Goal: Information Seeking & Learning: Check status

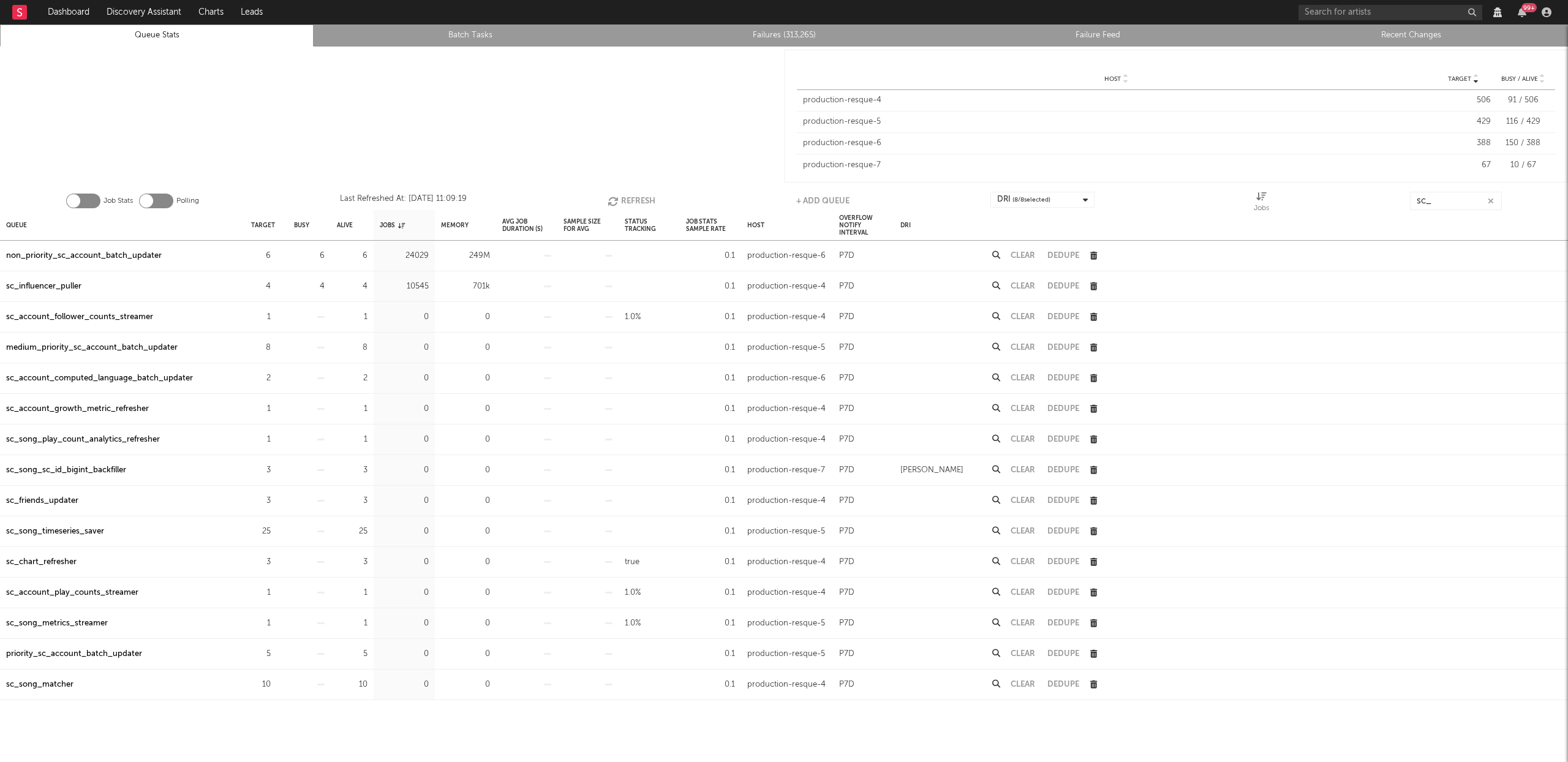
click at [1451, 198] on input "sc_" at bounding box center [1456, 201] width 92 height 19
click at [1450, 198] on input "sc_" at bounding box center [1456, 201] width 92 height 19
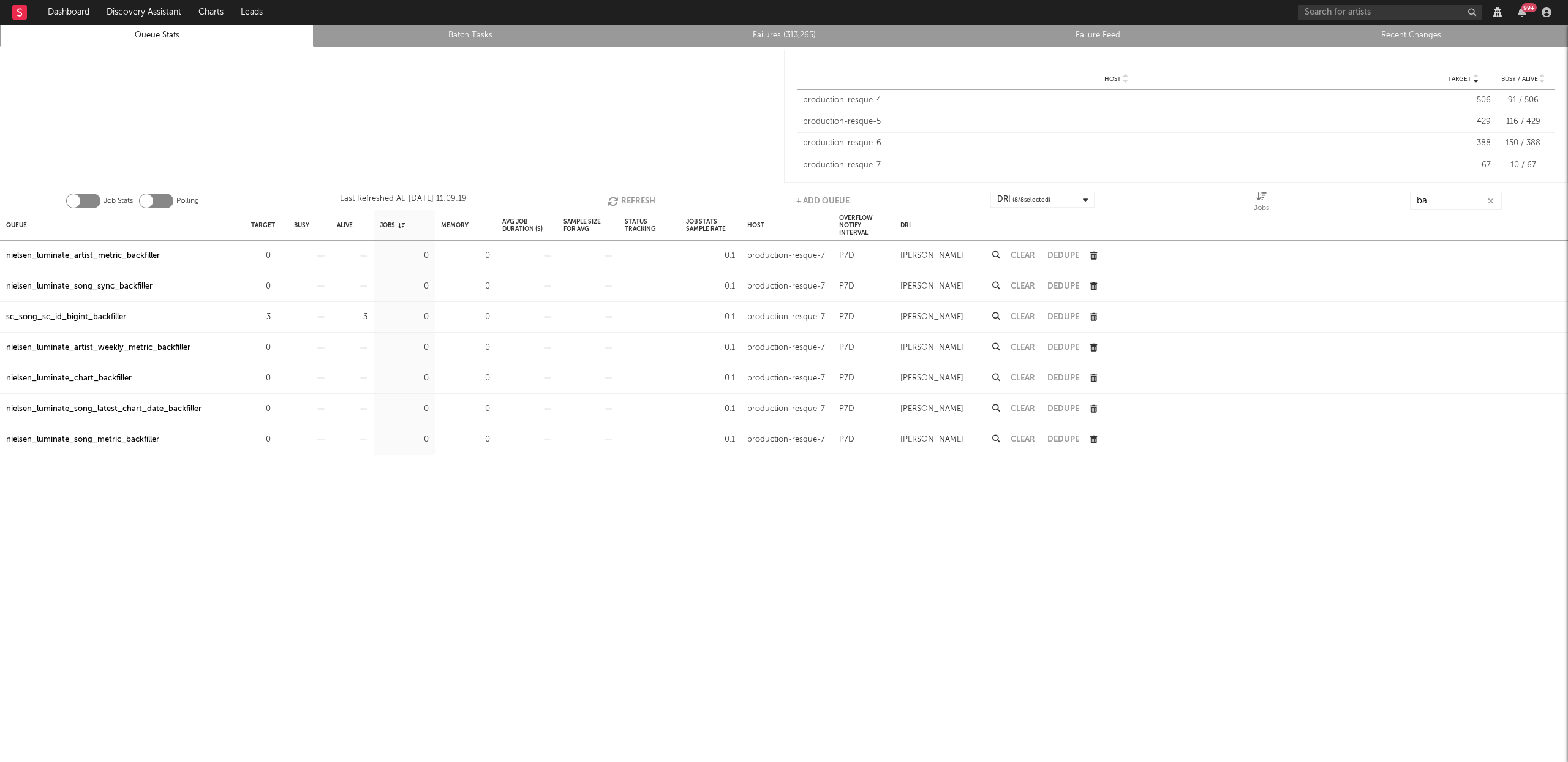
type input "b"
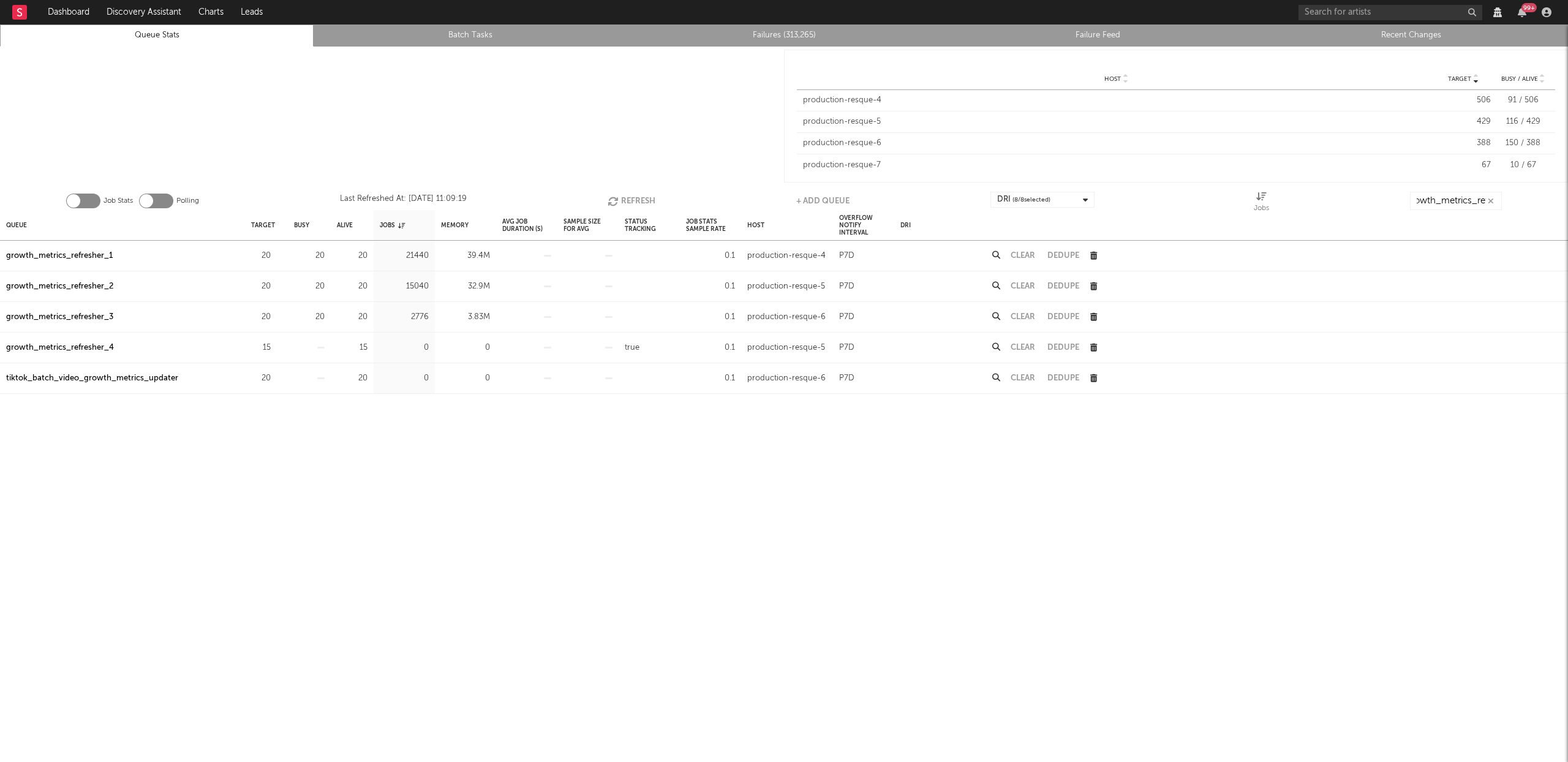
scroll to position [0, 14]
type input "growth_metrics_ref"
click at [11, 226] on div "Queue" at bounding box center [17, 225] width 21 height 27
click at [11, 226] on div "Queue" at bounding box center [22, 225] width 31 height 27
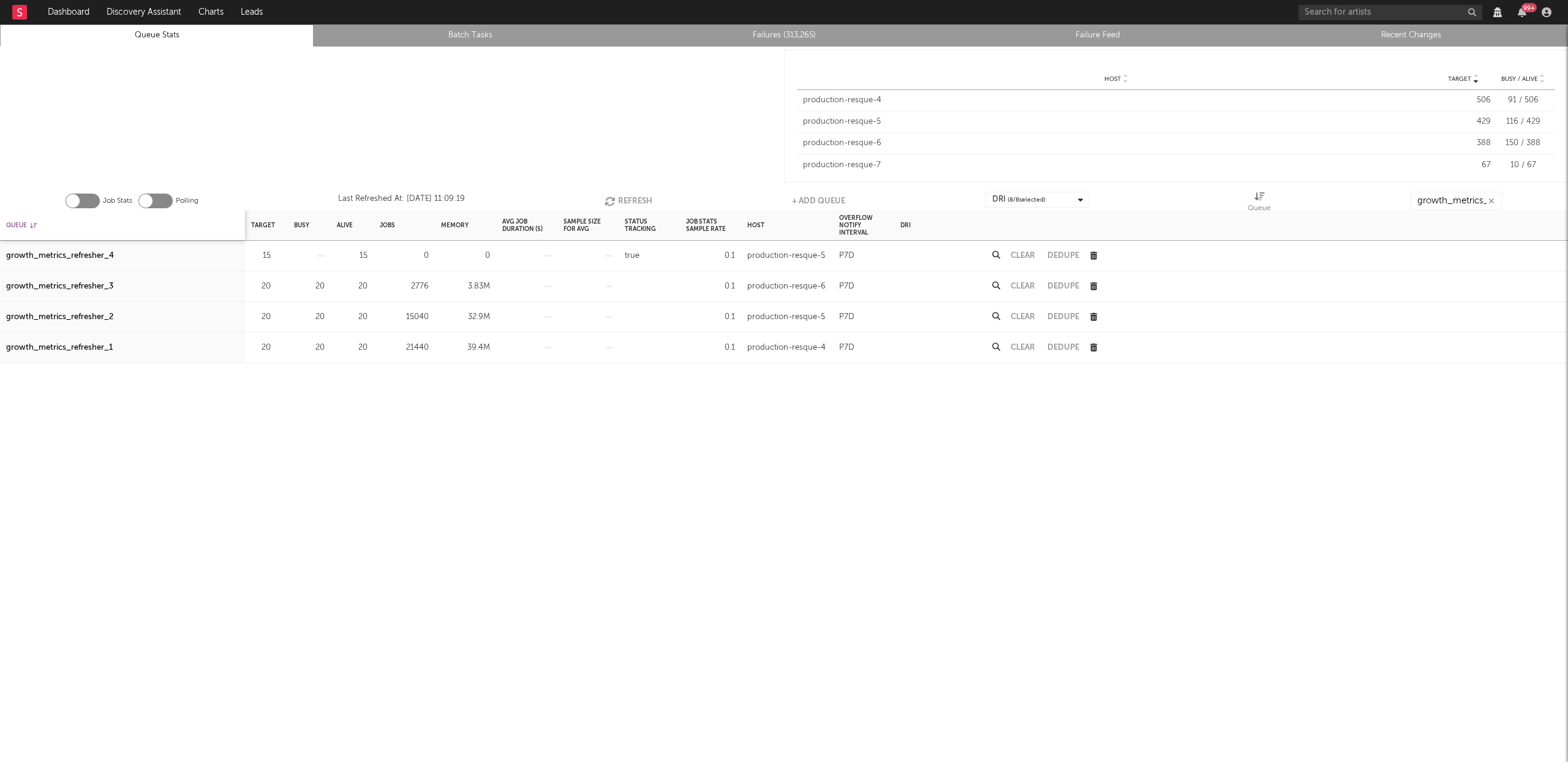
click at [11, 226] on div "Queue" at bounding box center [22, 225] width 31 height 27
click at [635, 190] on div "Job Stats Polling Last Refreshed At: Sep 10 11:09:19 Refresh + Add Queue DRI ( …" at bounding box center [784, 197] width 1568 height 24
click at [631, 197] on button "Refresh" at bounding box center [628, 201] width 48 height 19
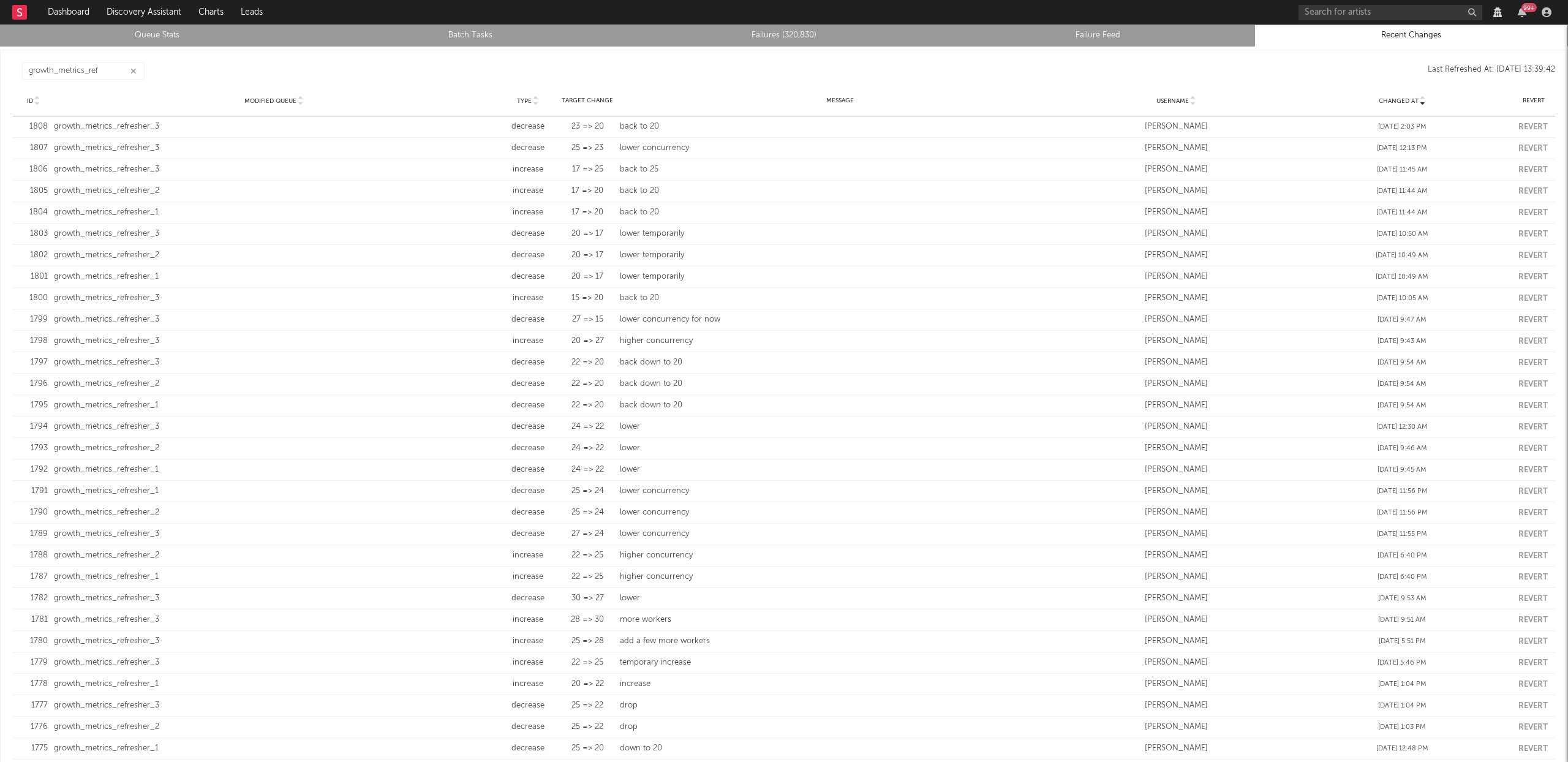
scroll to position [68, 0]
click at [137, 72] on button "button" at bounding box center [134, 71] width 10 height 11
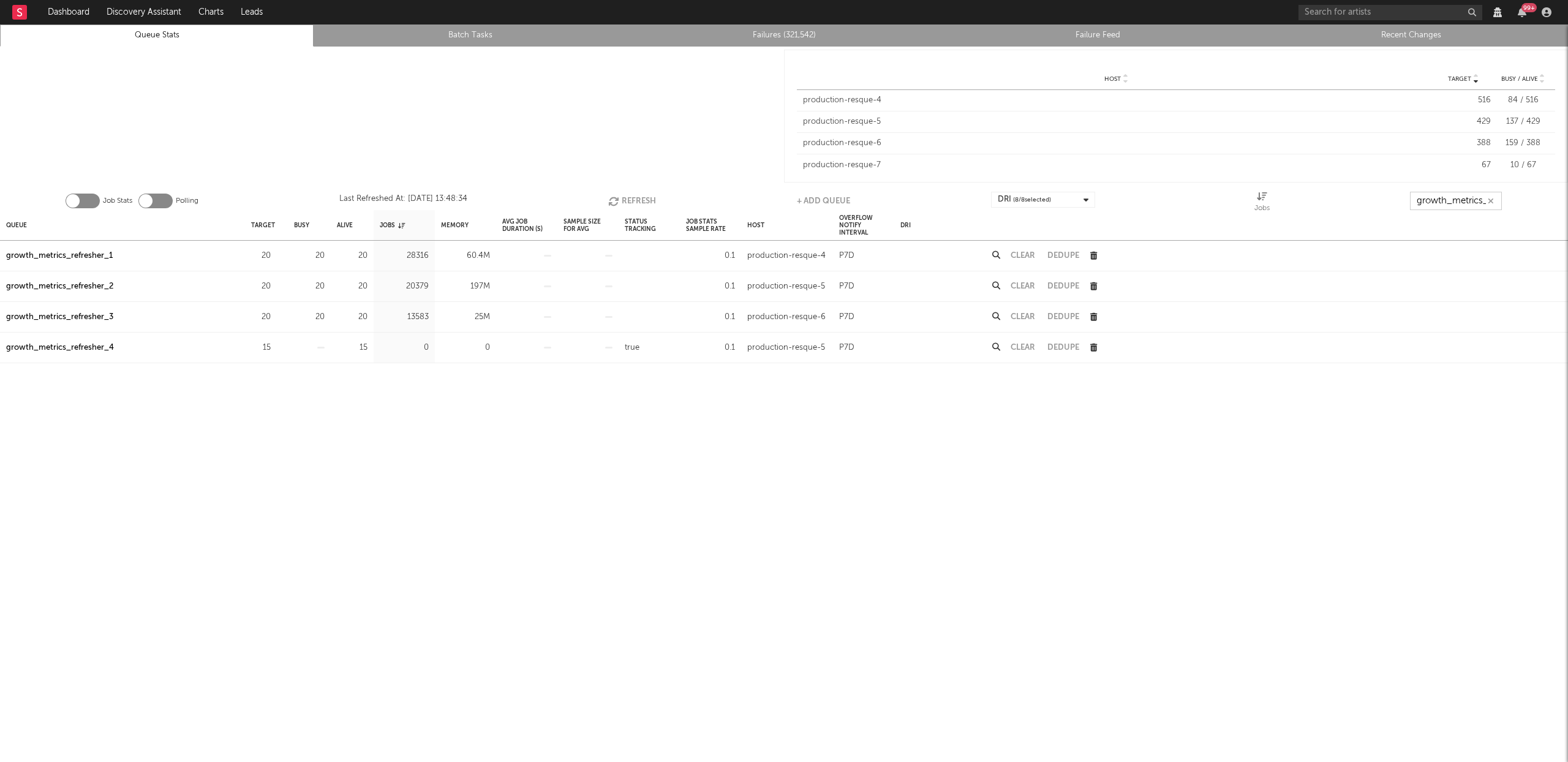
click at [1464, 193] on input "growth_metrics_ref" at bounding box center [1456, 201] width 92 height 19
paste input "nielsen_luminate_song_metric_from_nielsen_metric_backfiller"
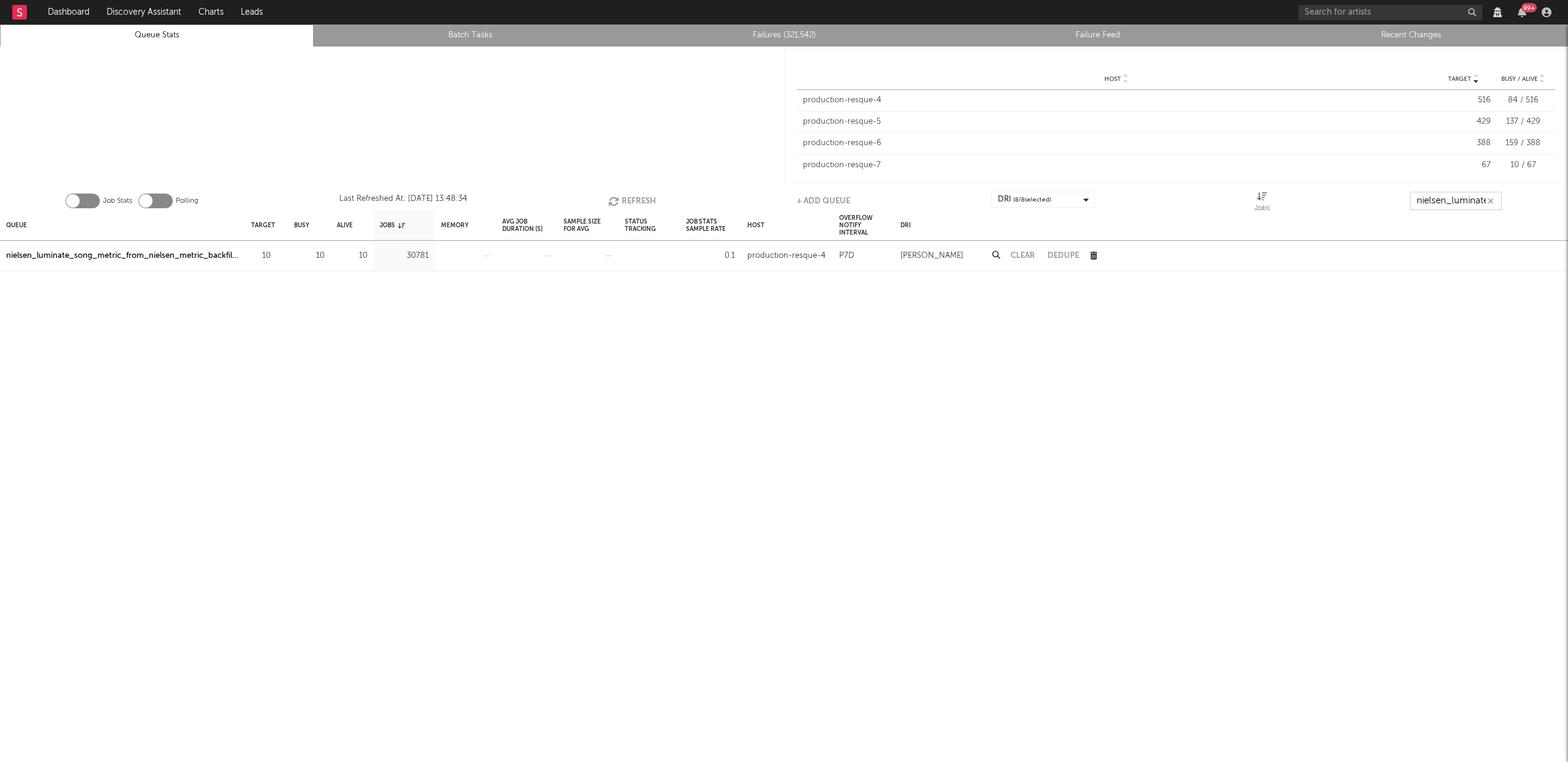
click at [644, 201] on button "Refresh" at bounding box center [632, 201] width 48 height 19
click at [644, 201] on button "Refresh" at bounding box center [630, 201] width 48 height 19
click at [195, 255] on div "nielsen_luminate_song_metric_from_nielsen_metric_backfiller" at bounding box center [122, 256] width 233 height 14
click at [1465, 202] on input "nielsen_luminate_song_metric_from_nielsen_metric_backfiller" at bounding box center [1457, 201] width 92 height 19
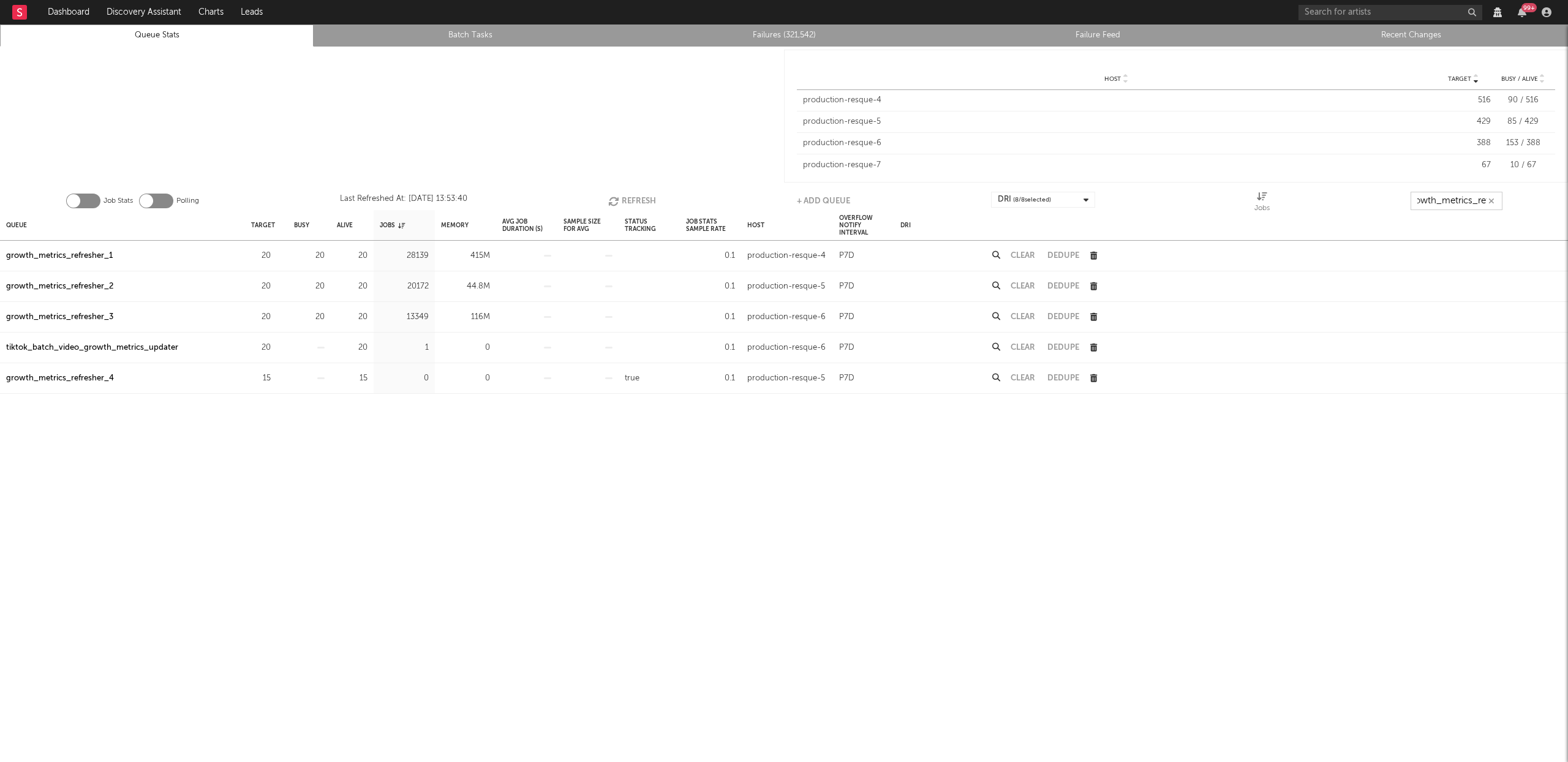
scroll to position [0, 14]
click at [9, 225] on div "Queue" at bounding box center [17, 225] width 21 height 27
click at [1025, 255] on button "Clear" at bounding box center [1023, 255] width 24 height 8
click at [1025, 282] on button "Clear" at bounding box center [1023, 286] width 24 height 8
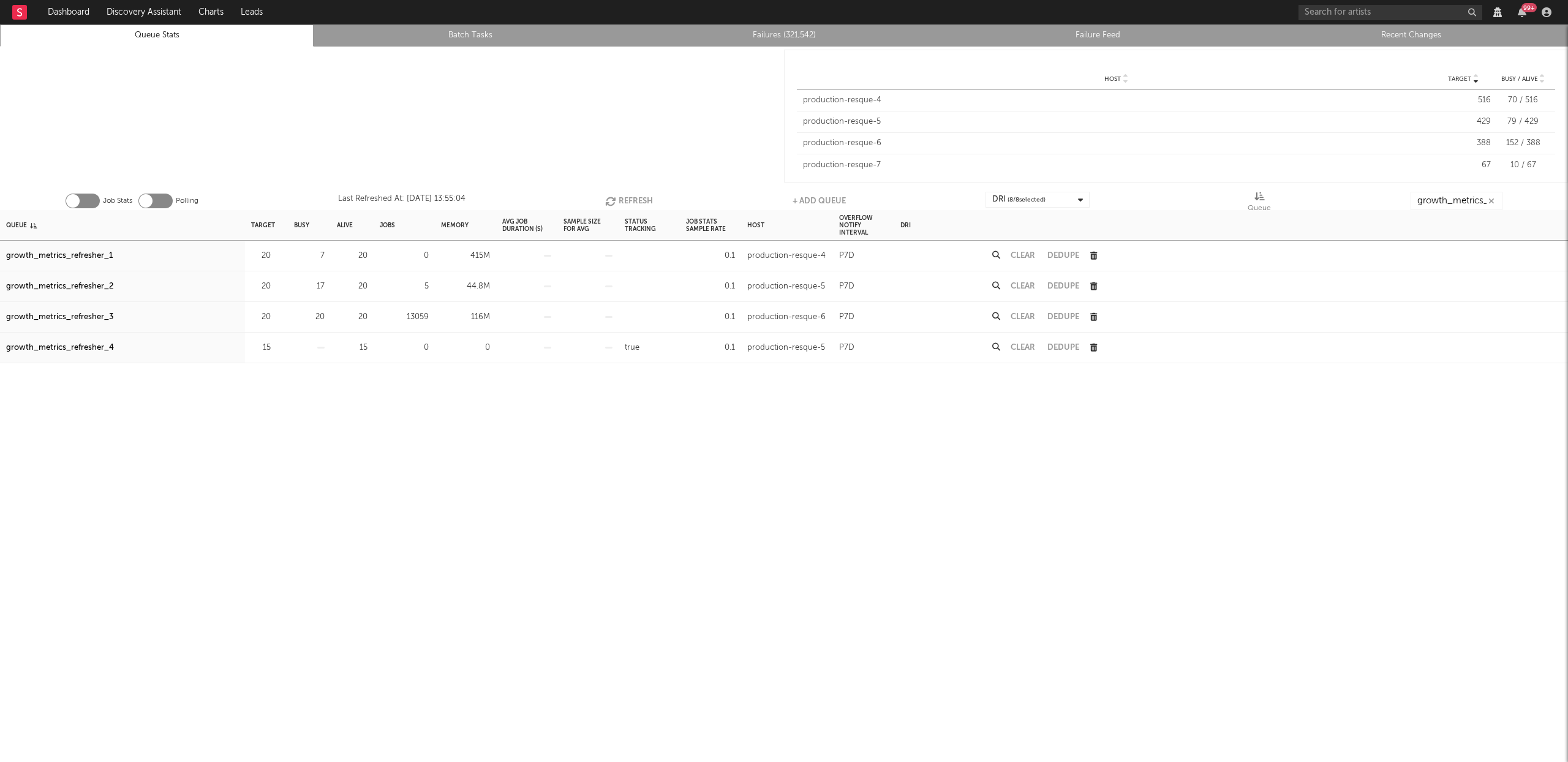
click at [1022, 313] on button "Clear" at bounding box center [1023, 317] width 24 height 8
click at [611, 201] on icon "button" at bounding box center [612, 201] width 14 height 10
click at [629, 197] on button "Refresh" at bounding box center [627, 201] width 48 height 19
click at [633, 195] on button "Refresh" at bounding box center [628, 201] width 48 height 19
click at [1456, 204] on input "growth_metrics_ref" at bounding box center [1457, 201] width 92 height 19
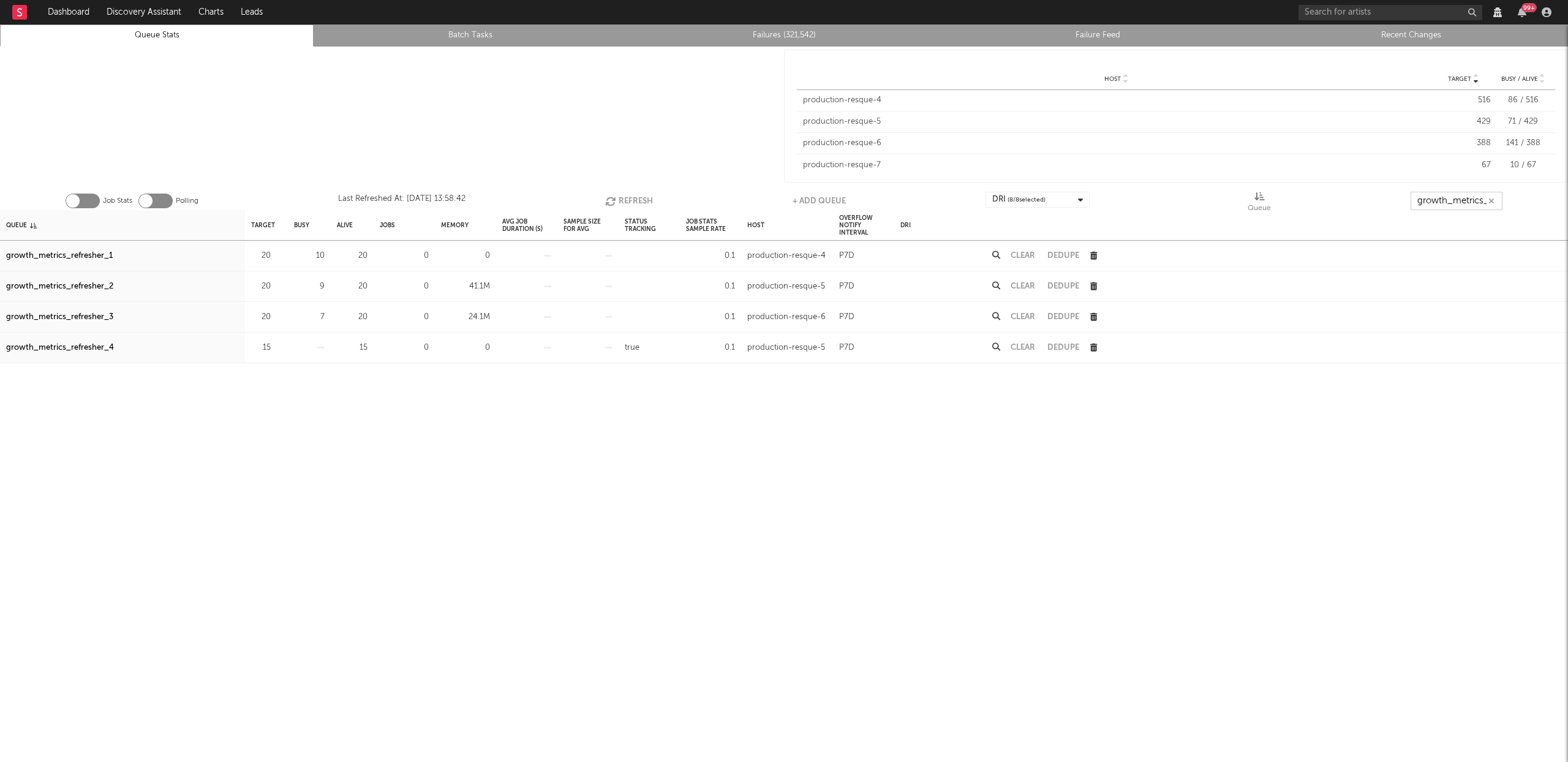
click at [1455, 204] on input "growth_metrics_ref" at bounding box center [1457, 201] width 92 height 19
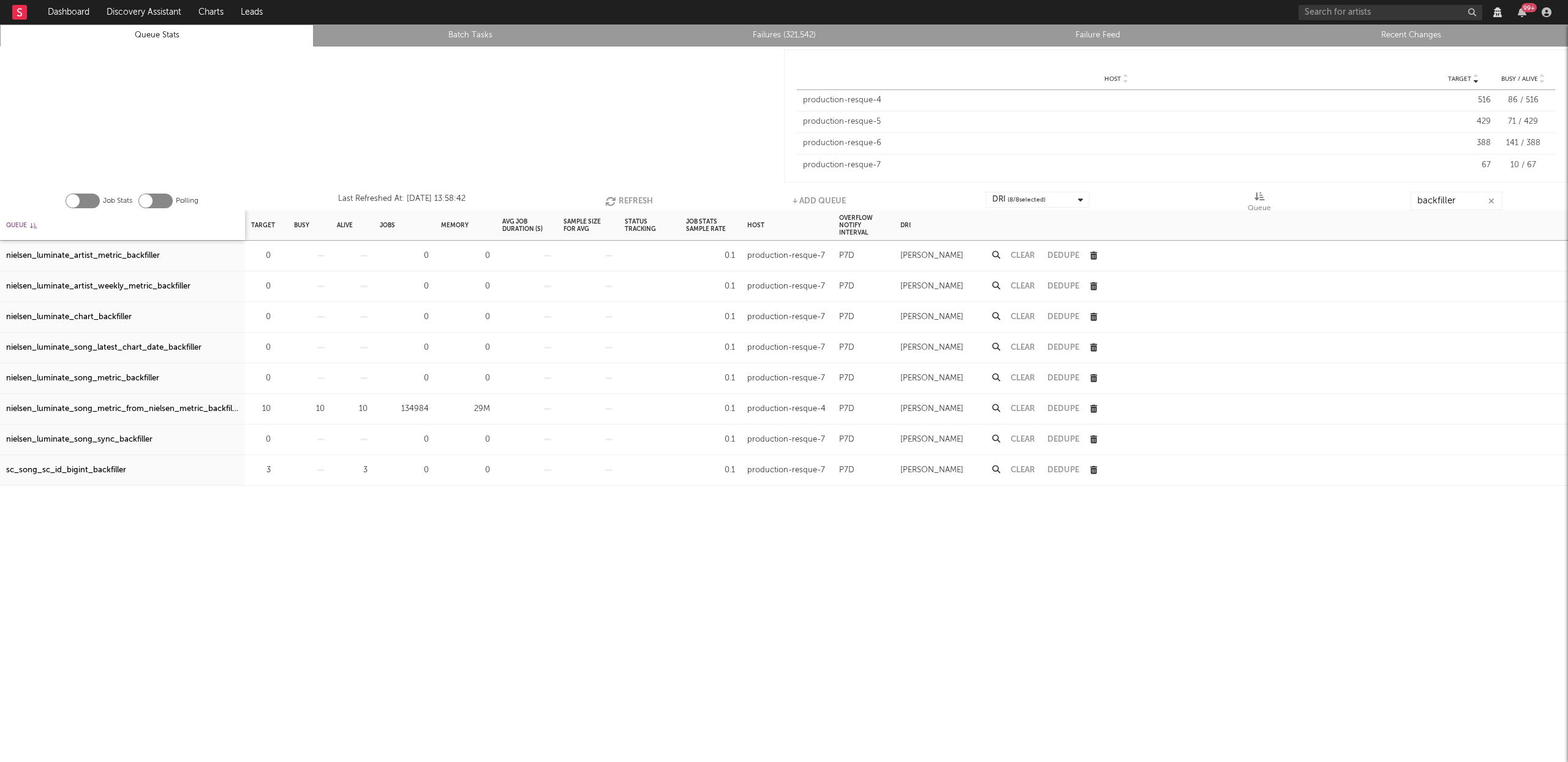
click at [35, 228] on icon at bounding box center [33, 226] width 6 height 6
click at [34, 227] on icon at bounding box center [33, 226] width 6 height 6
click at [1458, 196] on input "backfiller" at bounding box center [1457, 201] width 92 height 19
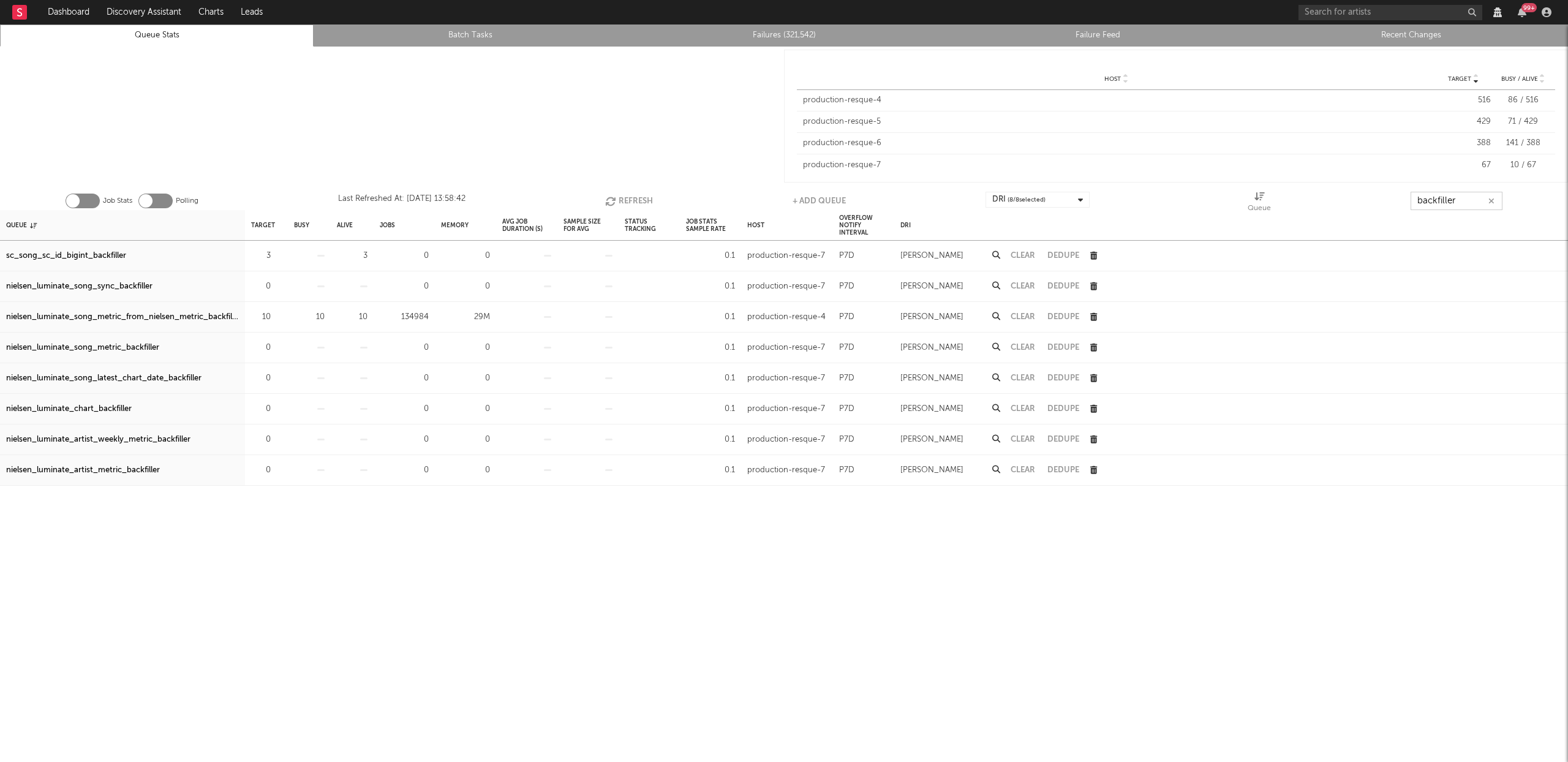
click at [1458, 196] on input "backfiller" at bounding box center [1457, 201] width 92 height 19
click at [1458, 197] on input "backfiller" at bounding box center [1457, 201] width 92 height 19
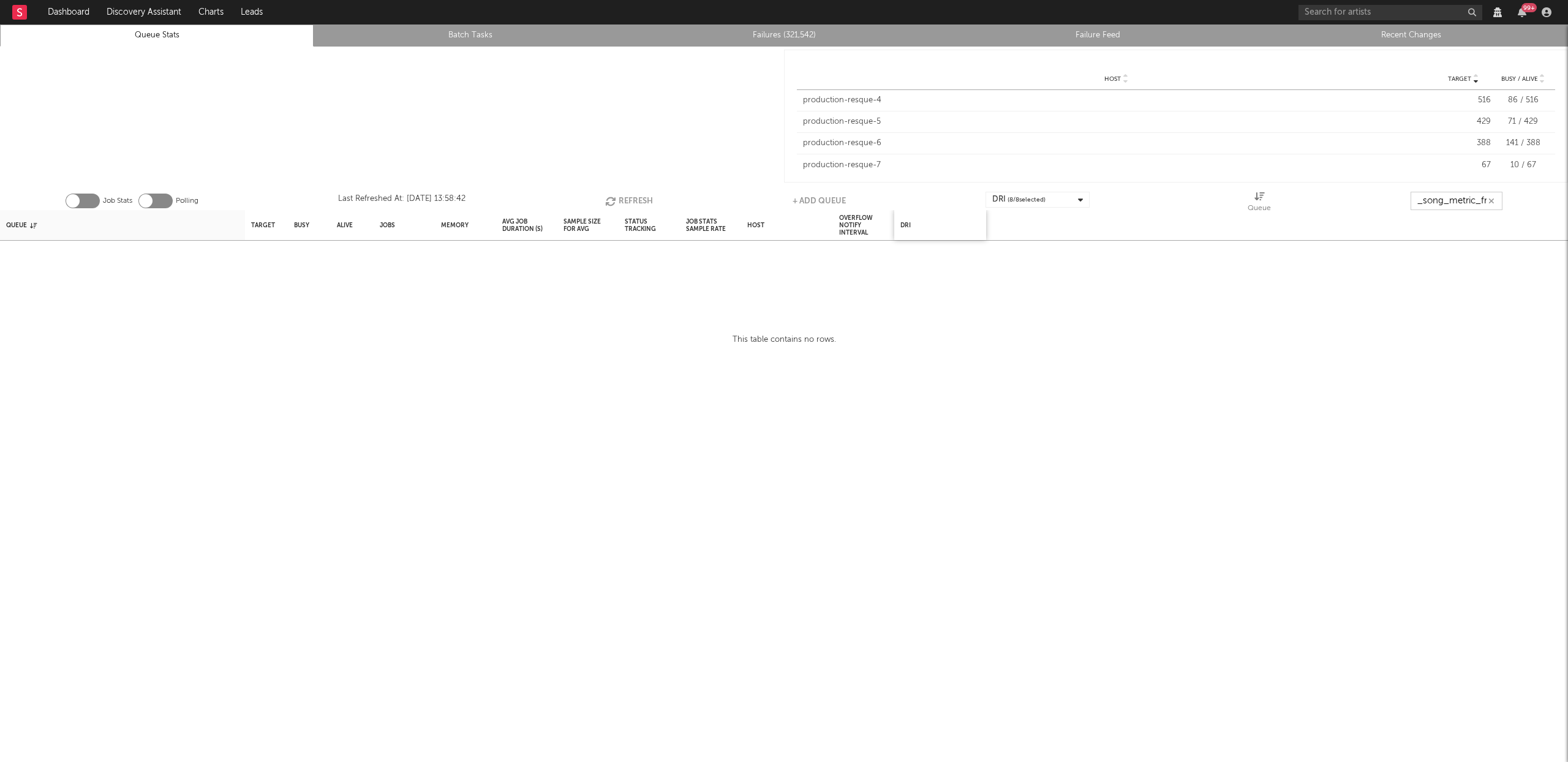
scroll to position [0, 85]
type input "nielsen_luminate_song_metric_from"
click at [626, 199] on button "Refresh" at bounding box center [628, 201] width 48 height 19
click at [638, 201] on button "Refresh" at bounding box center [630, 201] width 48 height 19
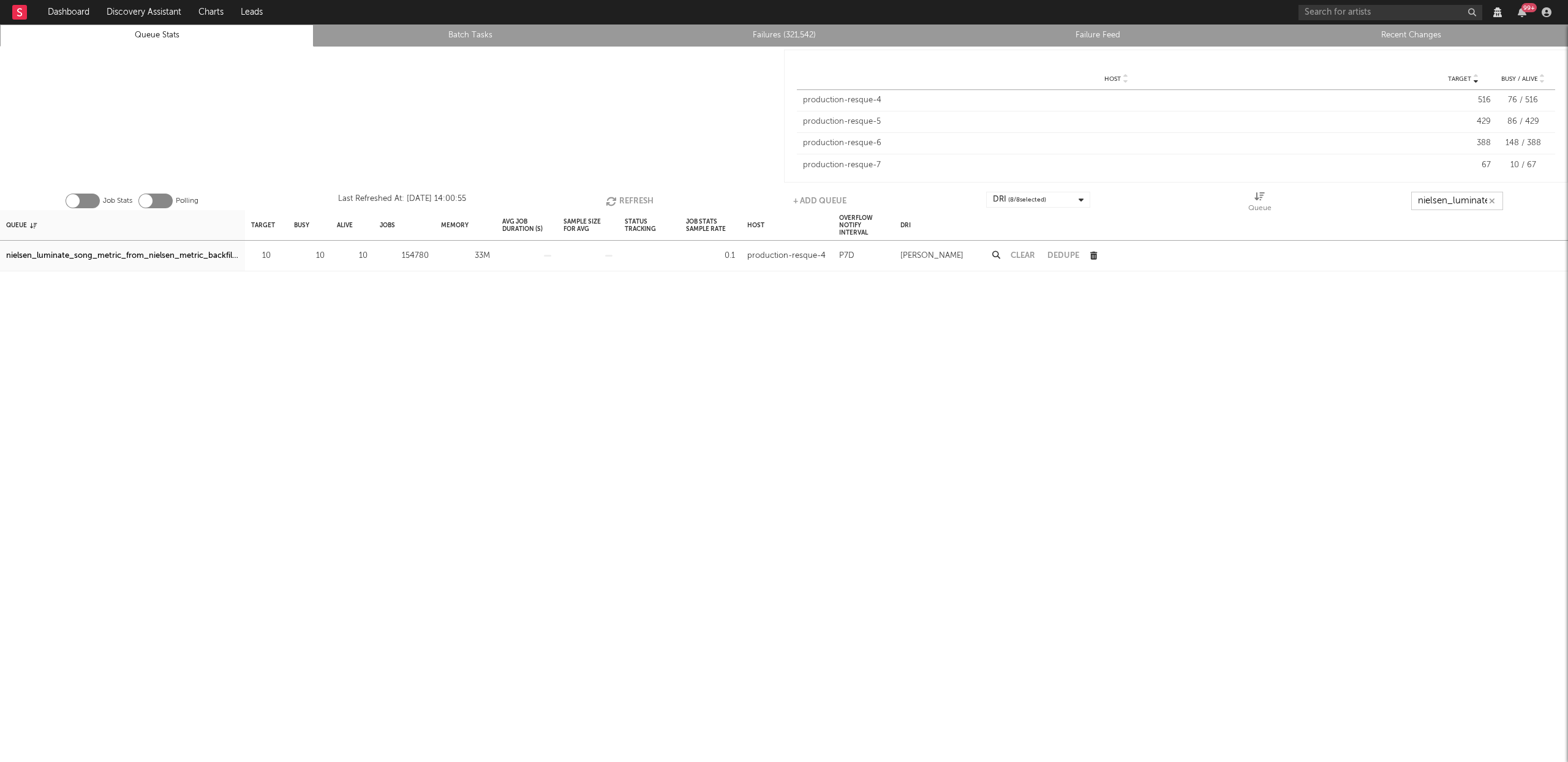
click at [641, 197] on button "Refresh" at bounding box center [629, 201] width 48 height 19
click at [641, 199] on button "Refresh" at bounding box center [629, 201] width 48 height 19
click at [641, 199] on button "Refresh" at bounding box center [628, 201] width 48 height 19
click at [206, 254] on div "nielsen_luminate_song_metric_from_nielsen_metric_backfiller" at bounding box center [122, 256] width 233 height 14
click at [624, 197] on button "Refresh" at bounding box center [628, 201] width 48 height 19
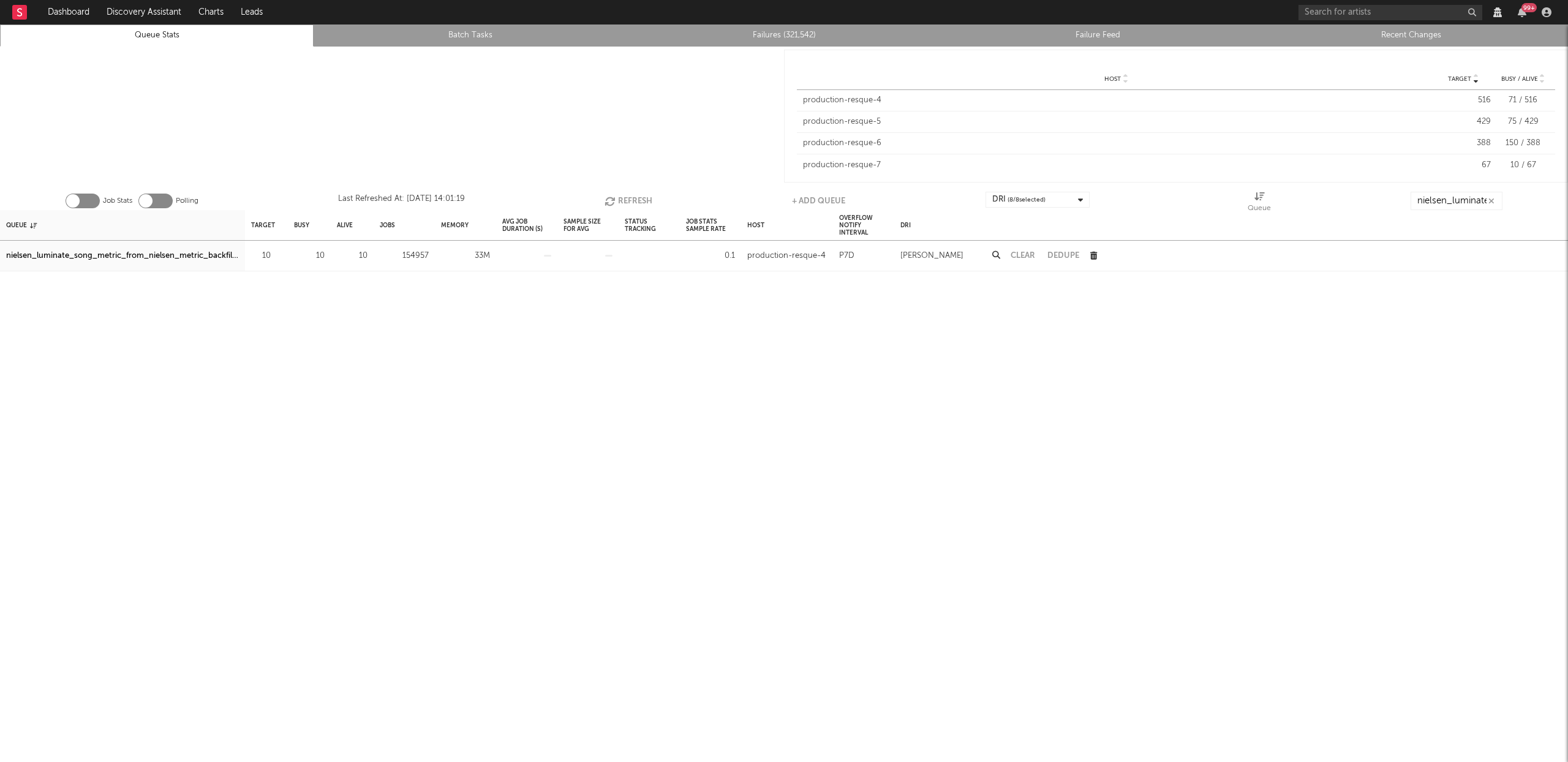
click at [622, 196] on button "Refresh" at bounding box center [628, 201] width 48 height 19
click at [622, 196] on button "Refresh" at bounding box center [628, 201] width 48 height 19
click at [622, 196] on button "Refresh" at bounding box center [628, 201] width 48 height 19
click at [1492, 201] on icon "button" at bounding box center [1491, 201] width 6 height 8
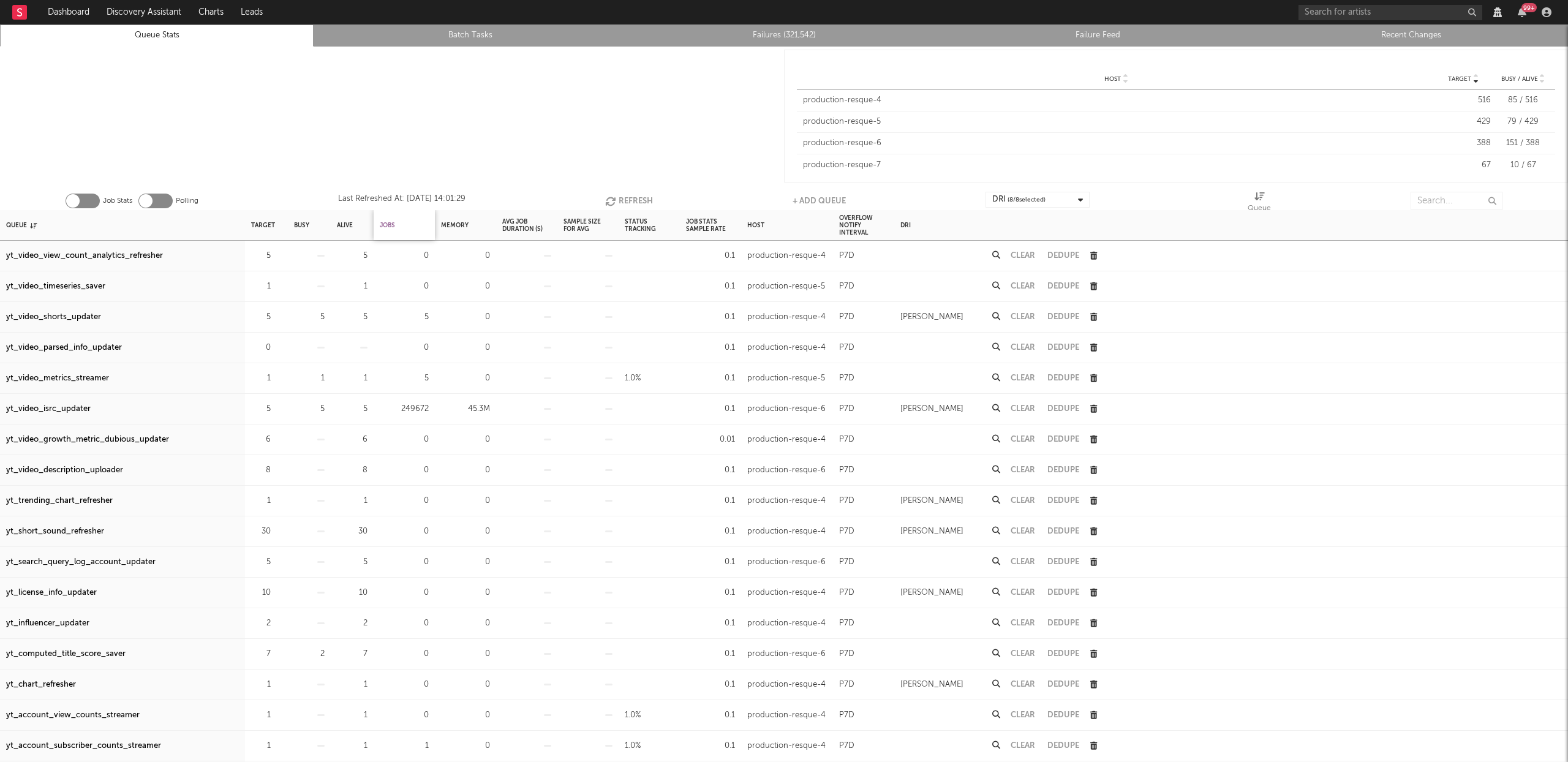
click at [392, 223] on div "Jobs" at bounding box center [387, 225] width 15 height 27
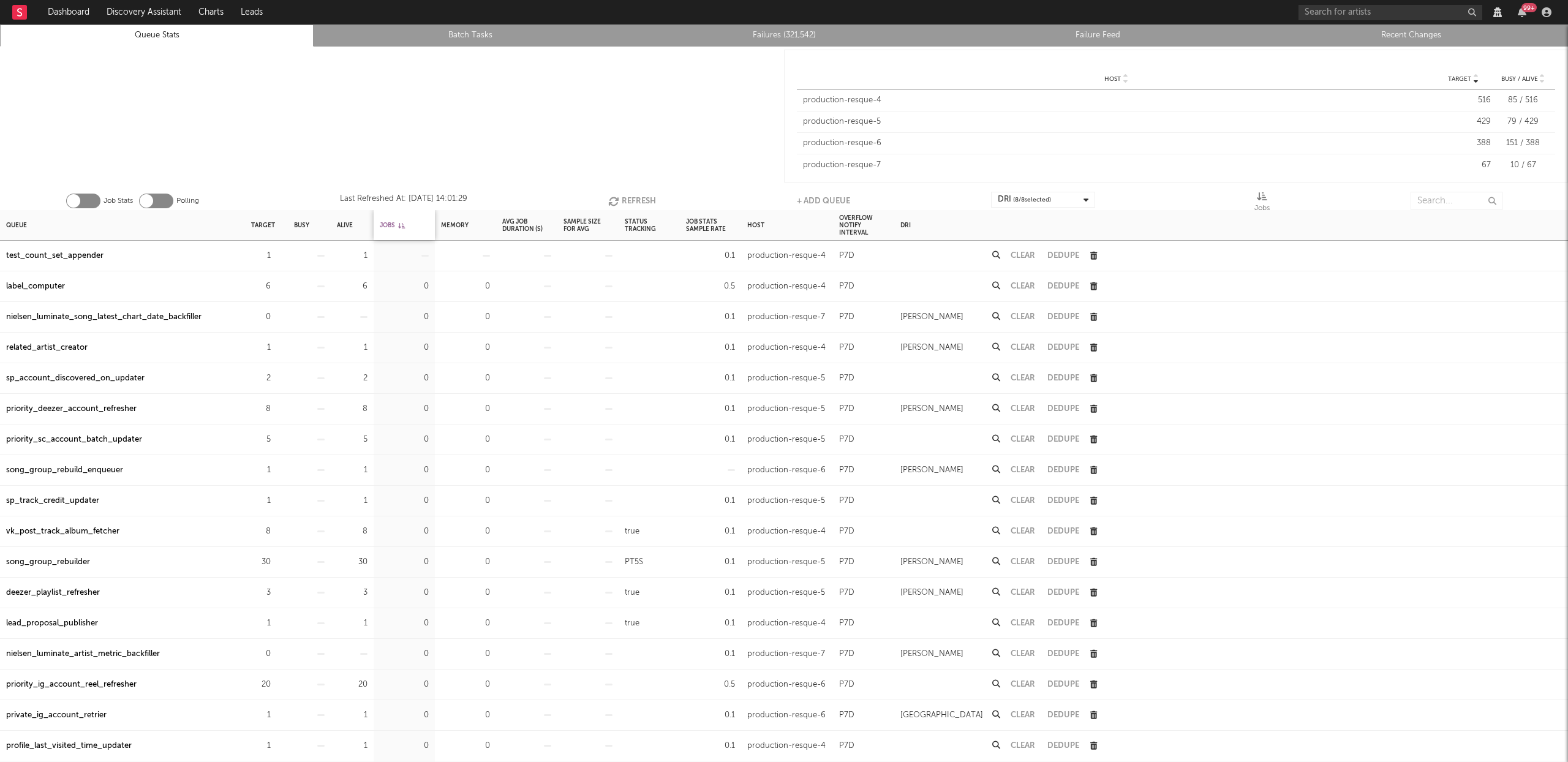
click at [392, 223] on div "Jobs" at bounding box center [392, 225] width 25 height 27
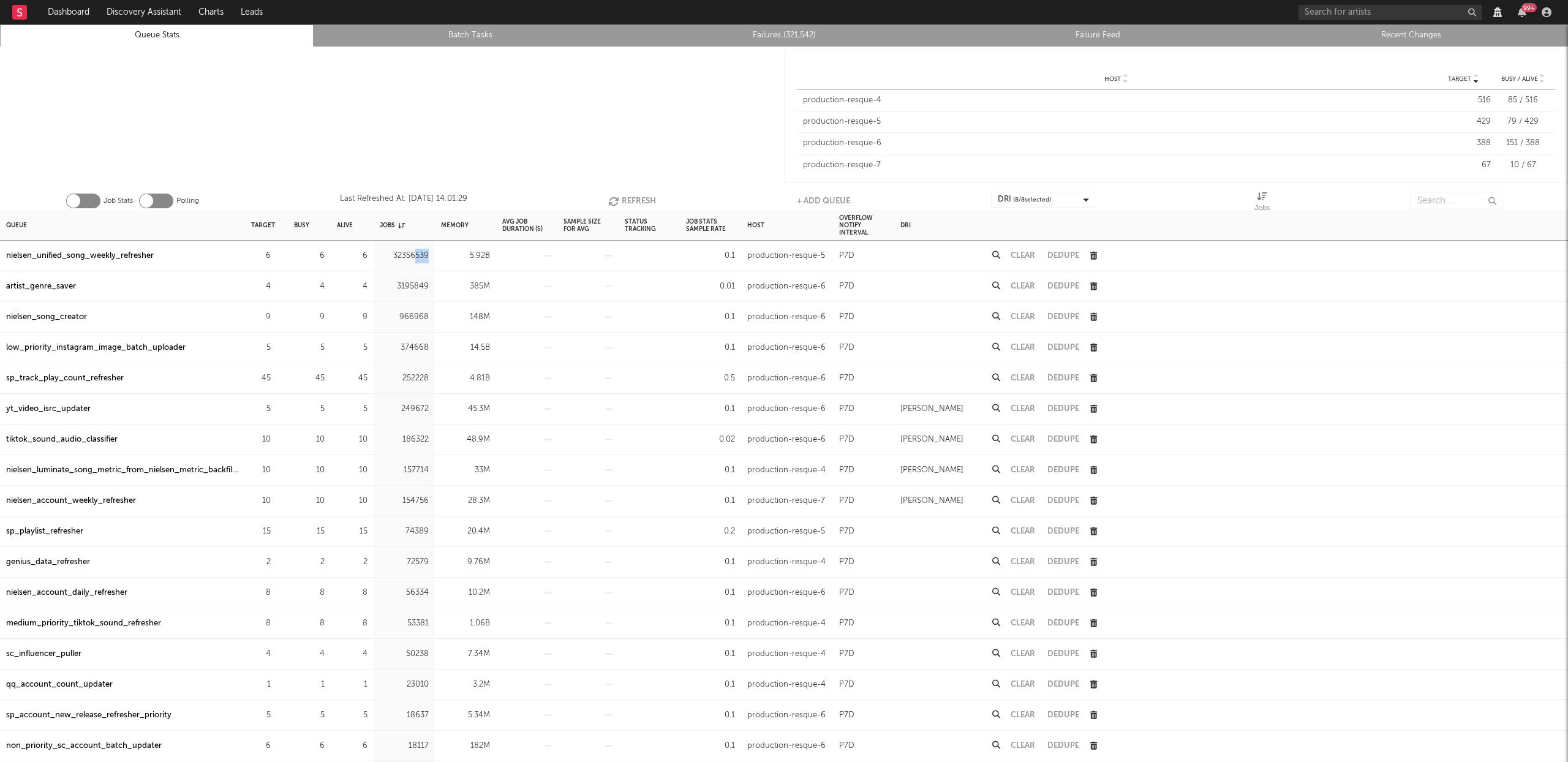
drag, startPoint x: 428, startPoint y: 256, endPoint x: 415, endPoint y: 258, distance: 13.2
click at [415, 258] on div "32356539" at bounding box center [404, 256] width 49 height 14
click at [1425, 201] on input "text" at bounding box center [1457, 201] width 92 height 19
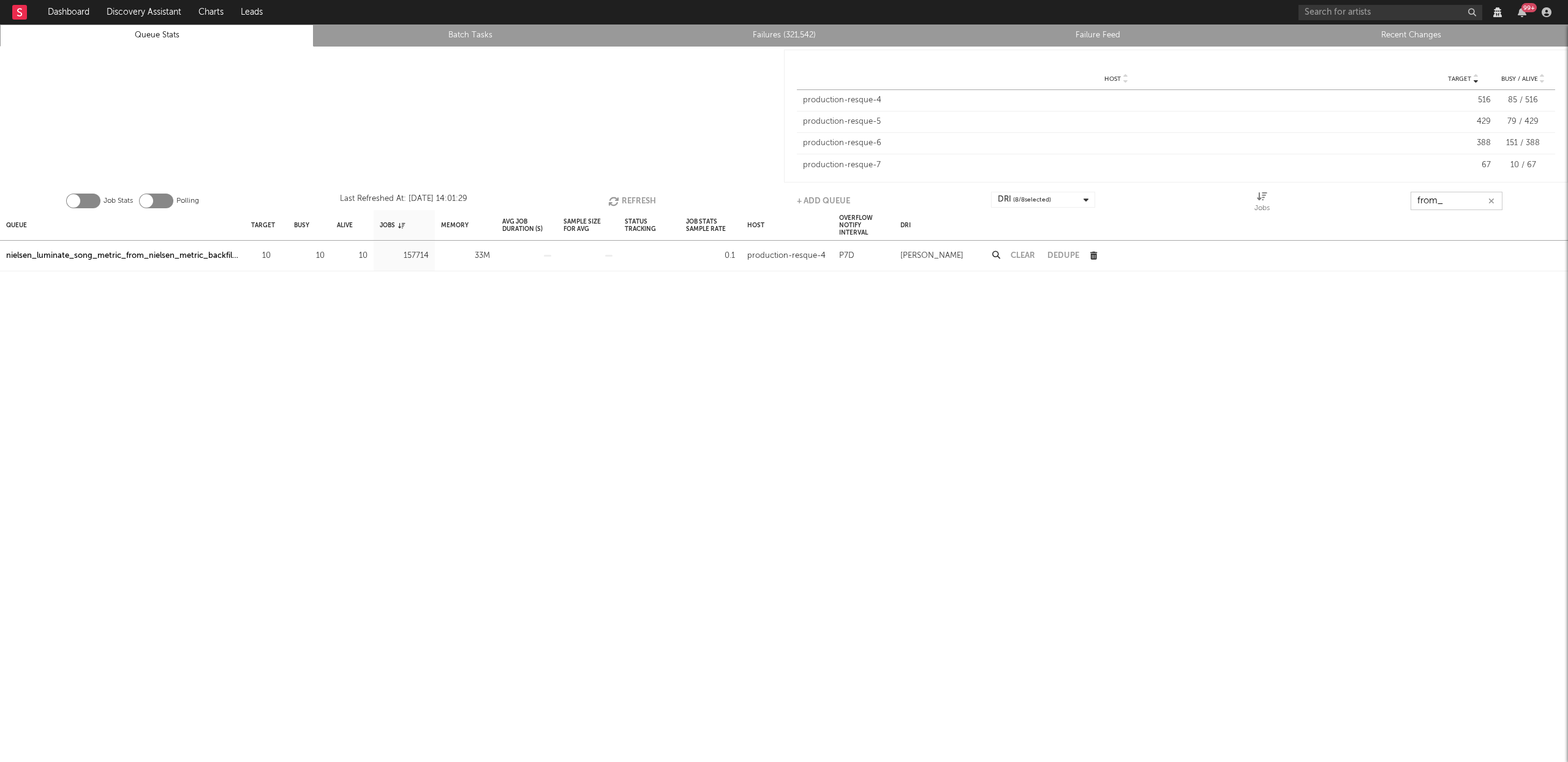
click at [651, 198] on button "Refresh" at bounding box center [632, 201] width 48 height 19
type input "from_"
click at [168, 33] on link "Queue Stats" at bounding box center [156, 35] width 300 height 14
click at [624, 197] on button "Refresh" at bounding box center [632, 201] width 48 height 19
click at [622, 197] on button "Refresh" at bounding box center [632, 201] width 48 height 19
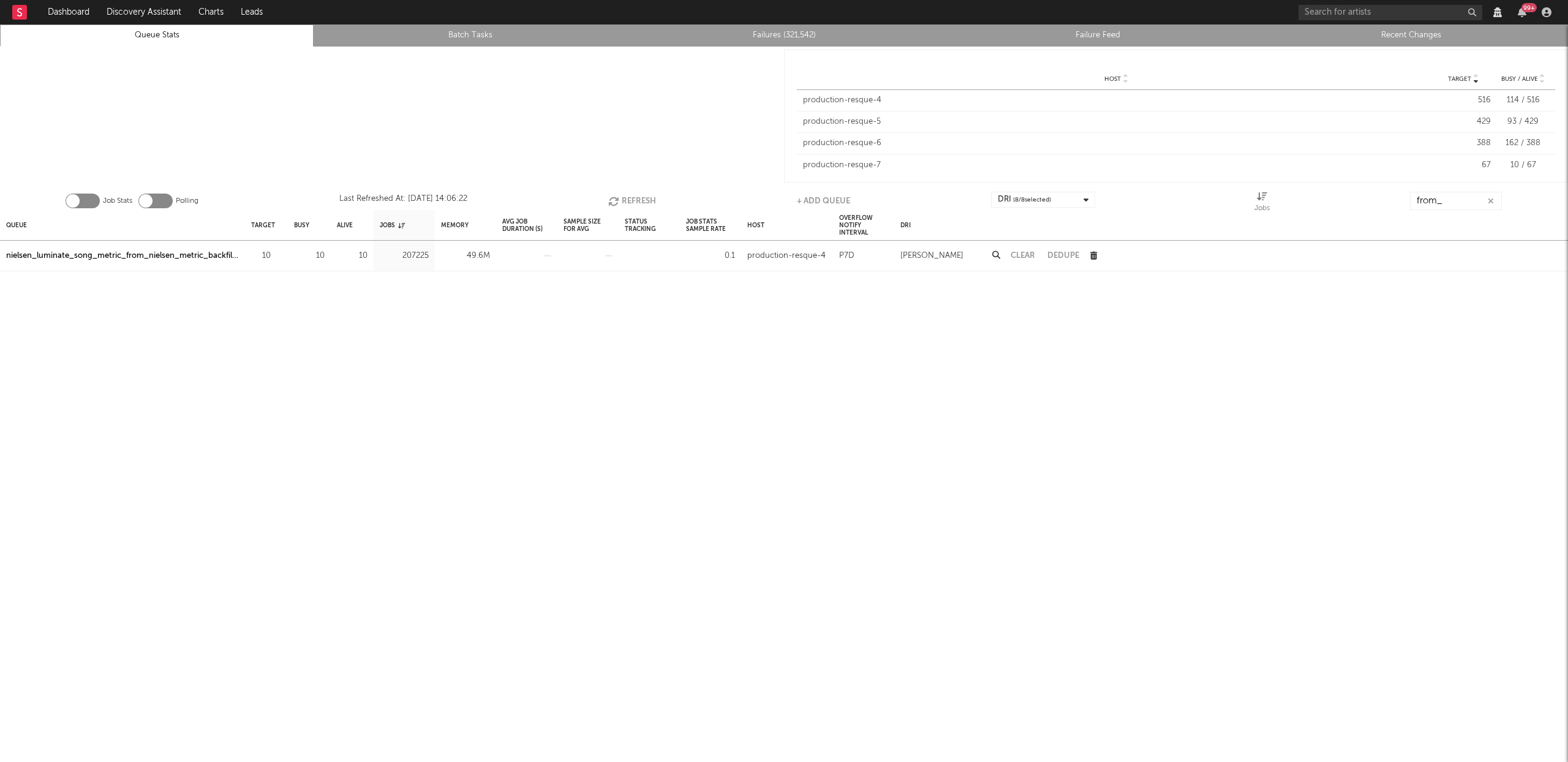
click at [622, 198] on button "Refresh" at bounding box center [632, 201] width 48 height 19
click at [622, 198] on button "Refresh" at bounding box center [633, 201] width 48 height 19
click at [622, 198] on button "Refresh" at bounding box center [632, 201] width 48 height 19
click at [622, 198] on button "Refresh" at bounding box center [633, 201] width 48 height 19
click at [622, 198] on button "Refresh" at bounding box center [632, 201] width 48 height 19
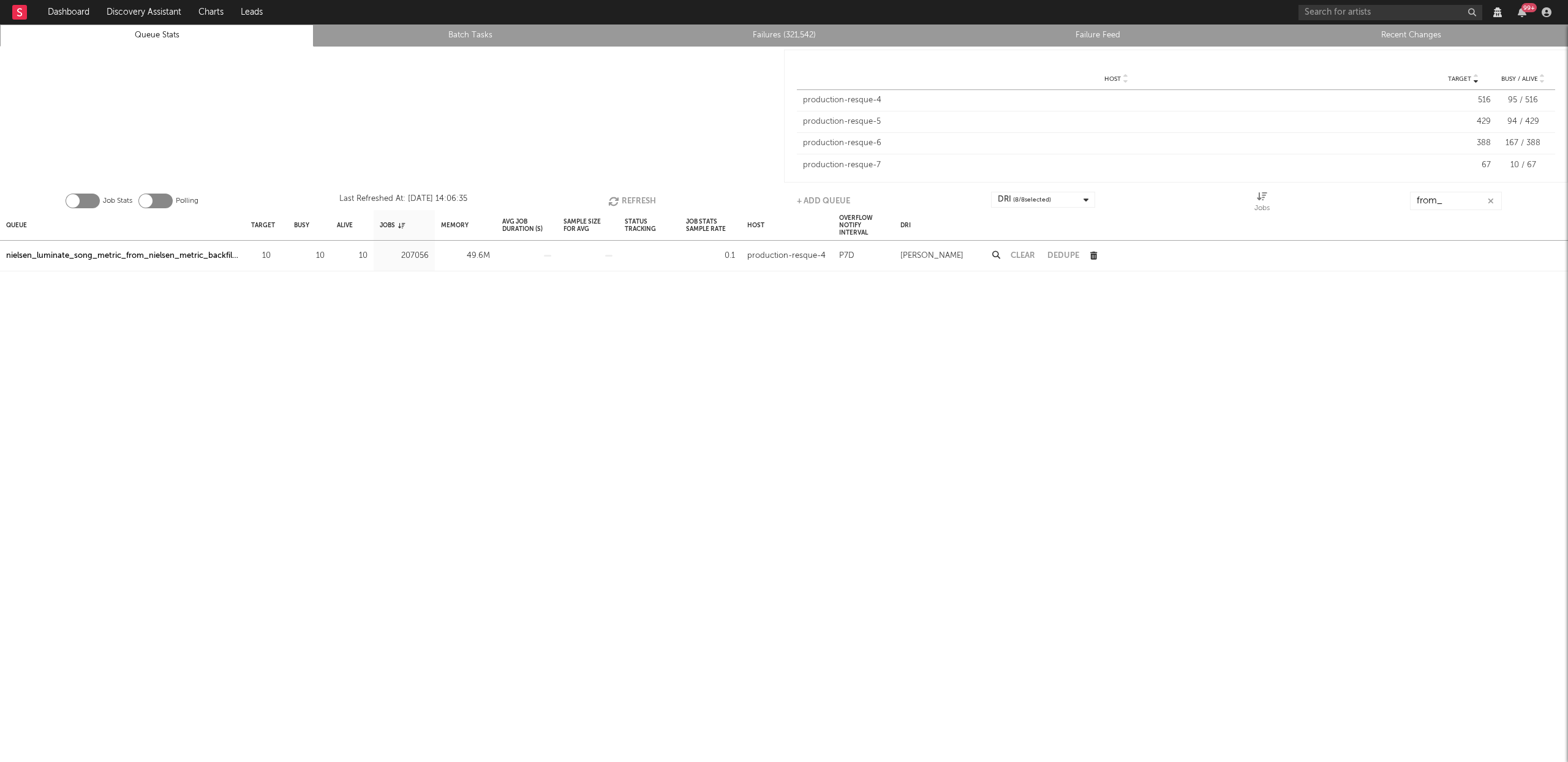
click at [621, 198] on button "Refresh" at bounding box center [632, 201] width 48 height 19
click at [621, 198] on button "Refresh" at bounding box center [633, 201] width 48 height 19
click at [624, 195] on button "Refresh" at bounding box center [632, 201] width 48 height 19
click at [631, 198] on button "Refresh" at bounding box center [632, 201] width 48 height 19
click at [633, 198] on button "Refresh" at bounding box center [632, 201] width 48 height 19
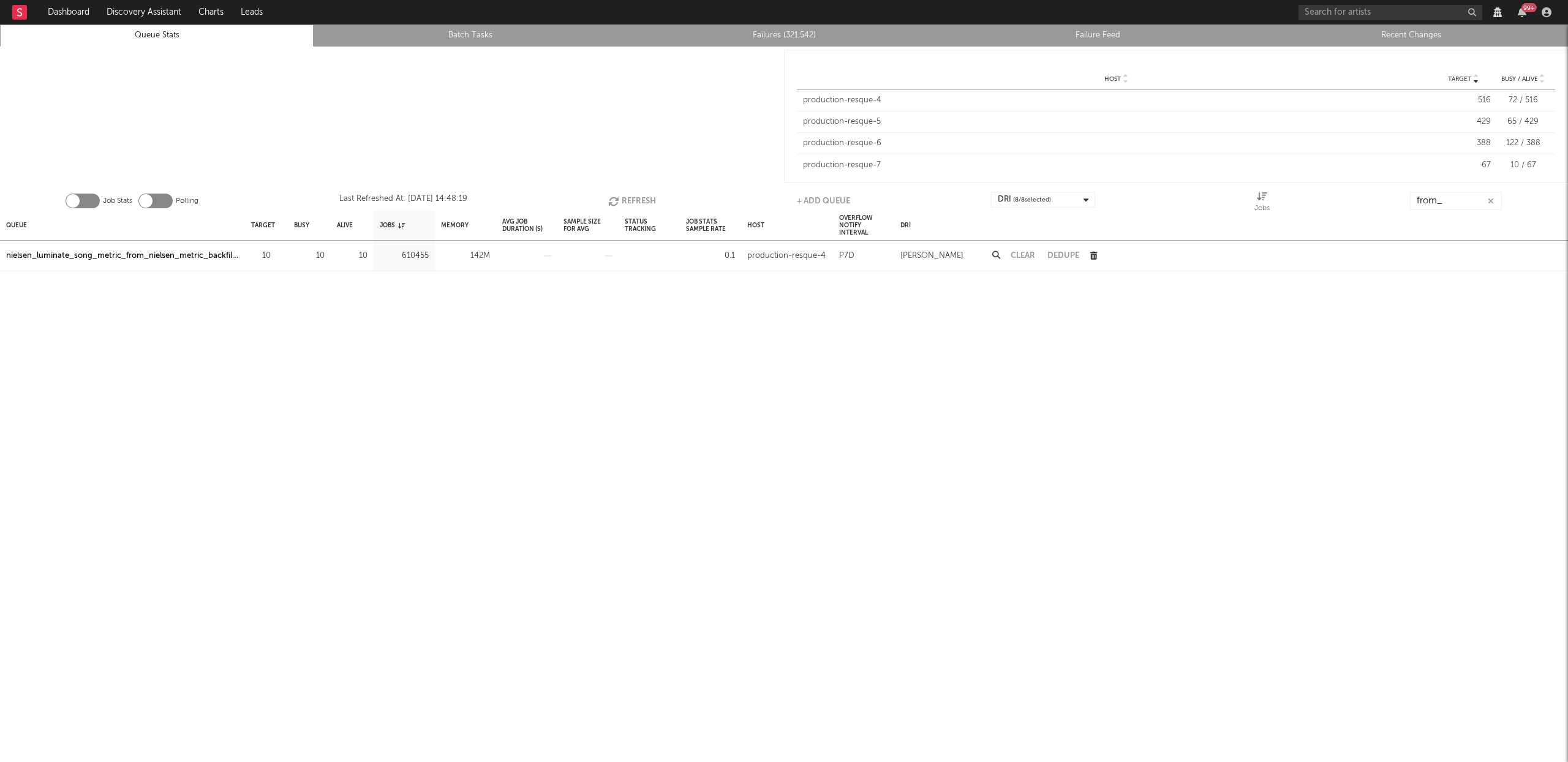
click at [634, 193] on button "Refresh" at bounding box center [632, 201] width 48 height 19
click at [216, 255] on div "nielsen_luminate_song_metric_from_nielsen_metric_backfiller" at bounding box center [122, 256] width 233 height 14
click at [622, 202] on button "Refresh" at bounding box center [632, 201] width 48 height 19
click at [622, 202] on button "Refresh" at bounding box center [631, 201] width 48 height 19
click at [621, 201] on button "Refresh" at bounding box center [630, 201] width 48 height 19
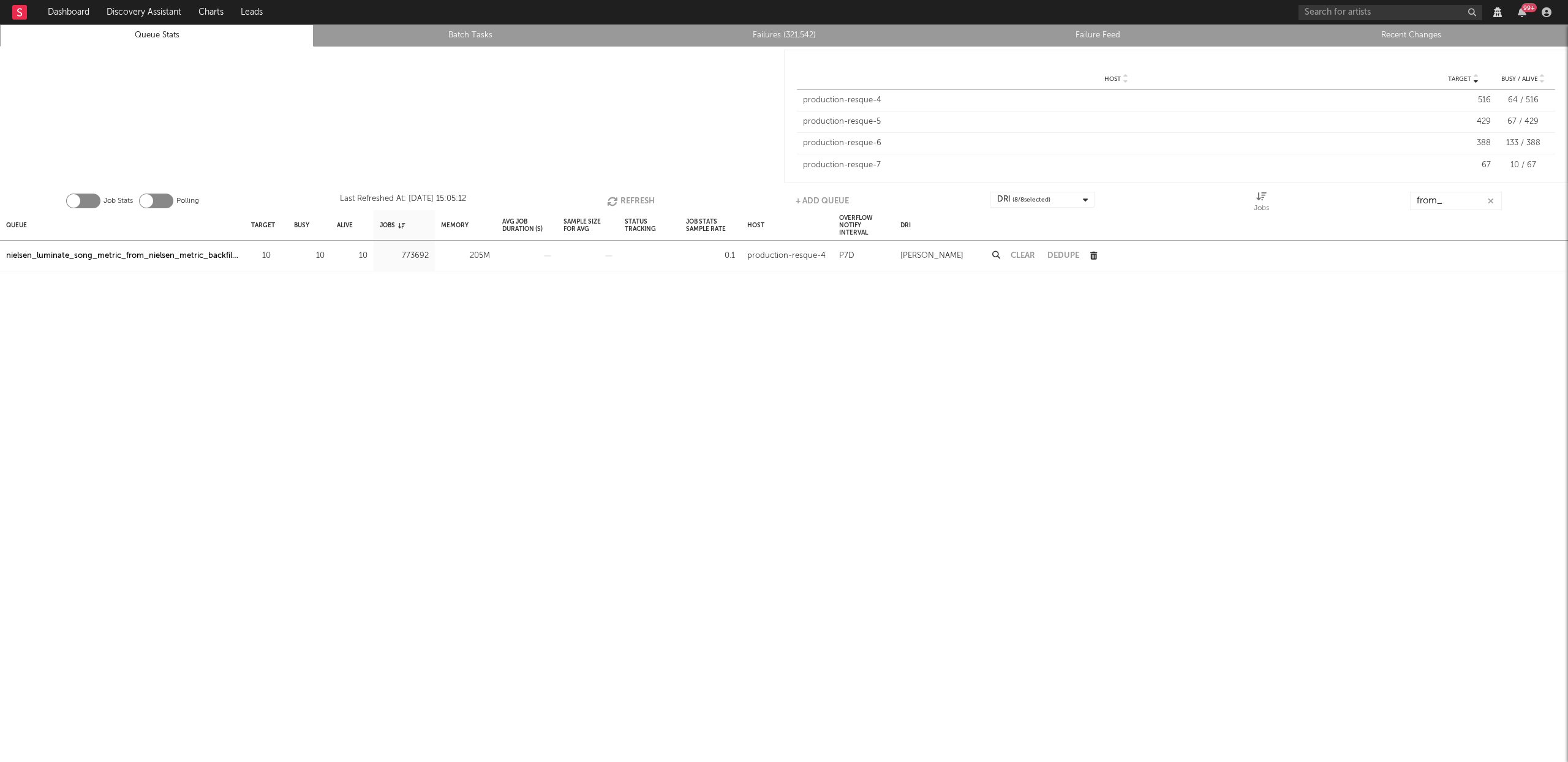
click at [624, 198] on button "Refresh" at bounding box center [630, 201] width 48 height 19
click at [1489, 201] on icon "button" at bounding box center [1491, 201] width 6 height 8
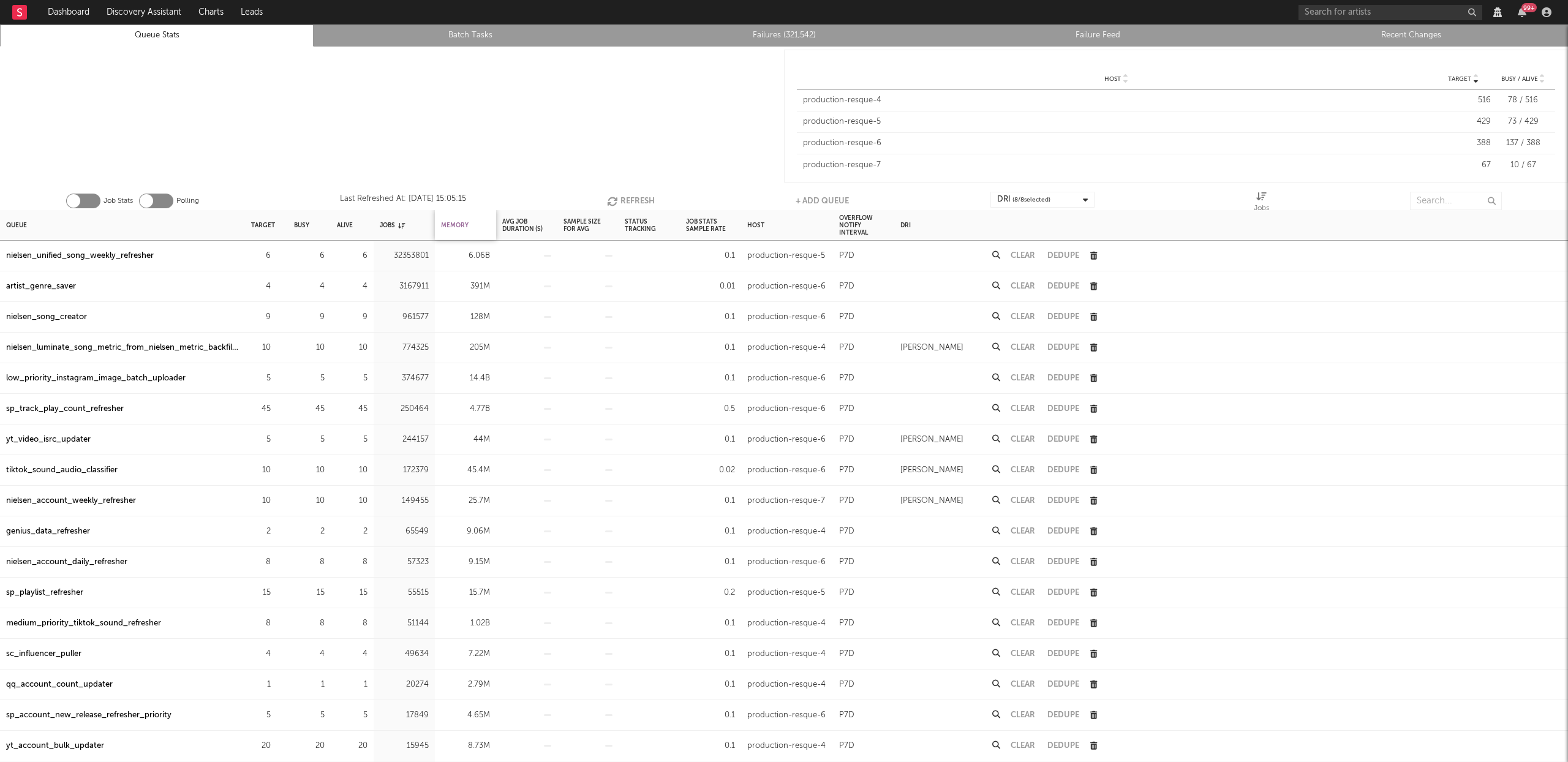
click at [465, 230] on div "Memory" at bounding box center [454, 225] width 27 height 27
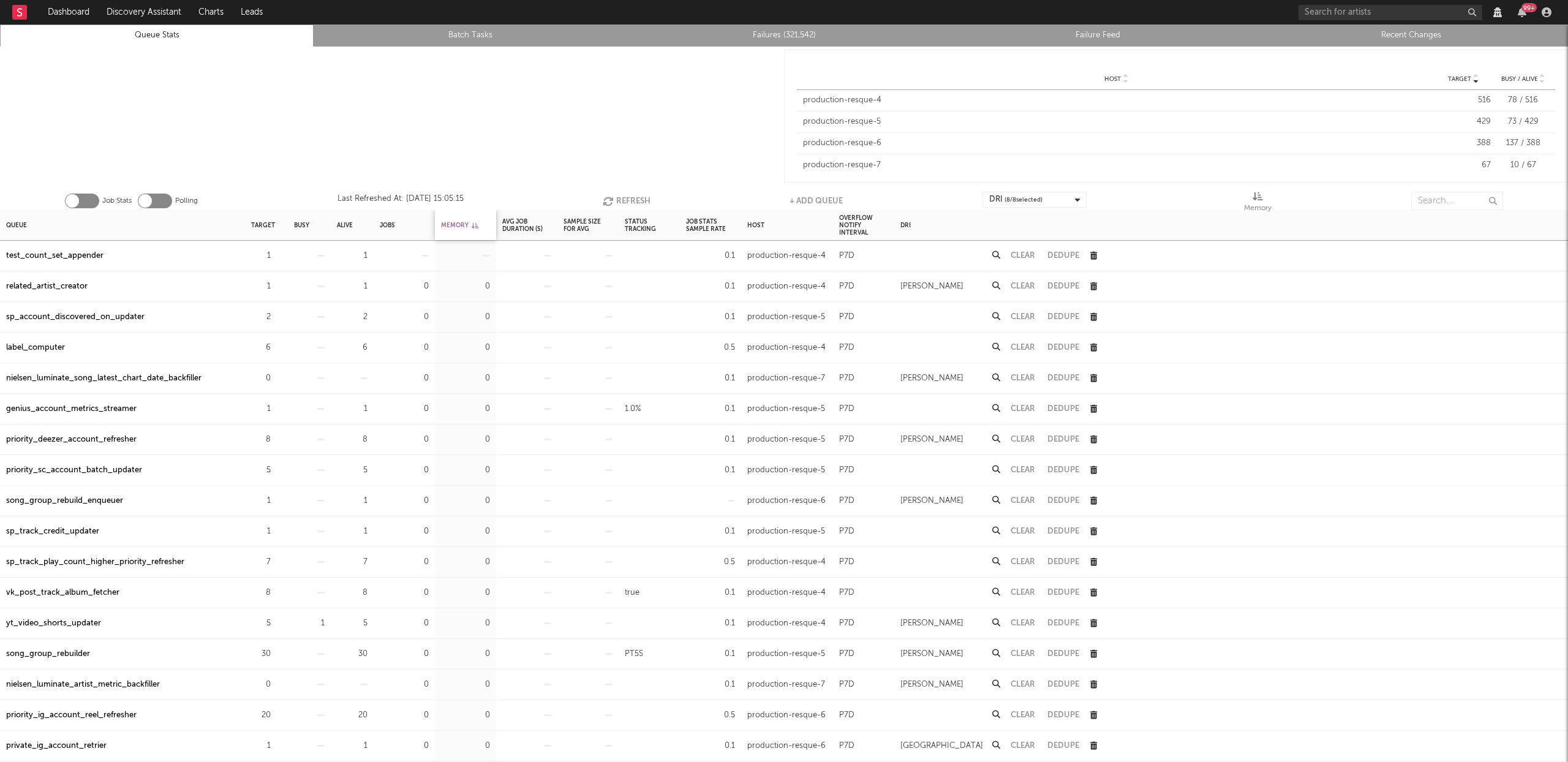
click at [463, 227] on div "Memory" at bounding box center [459, 225] width 37 height 27
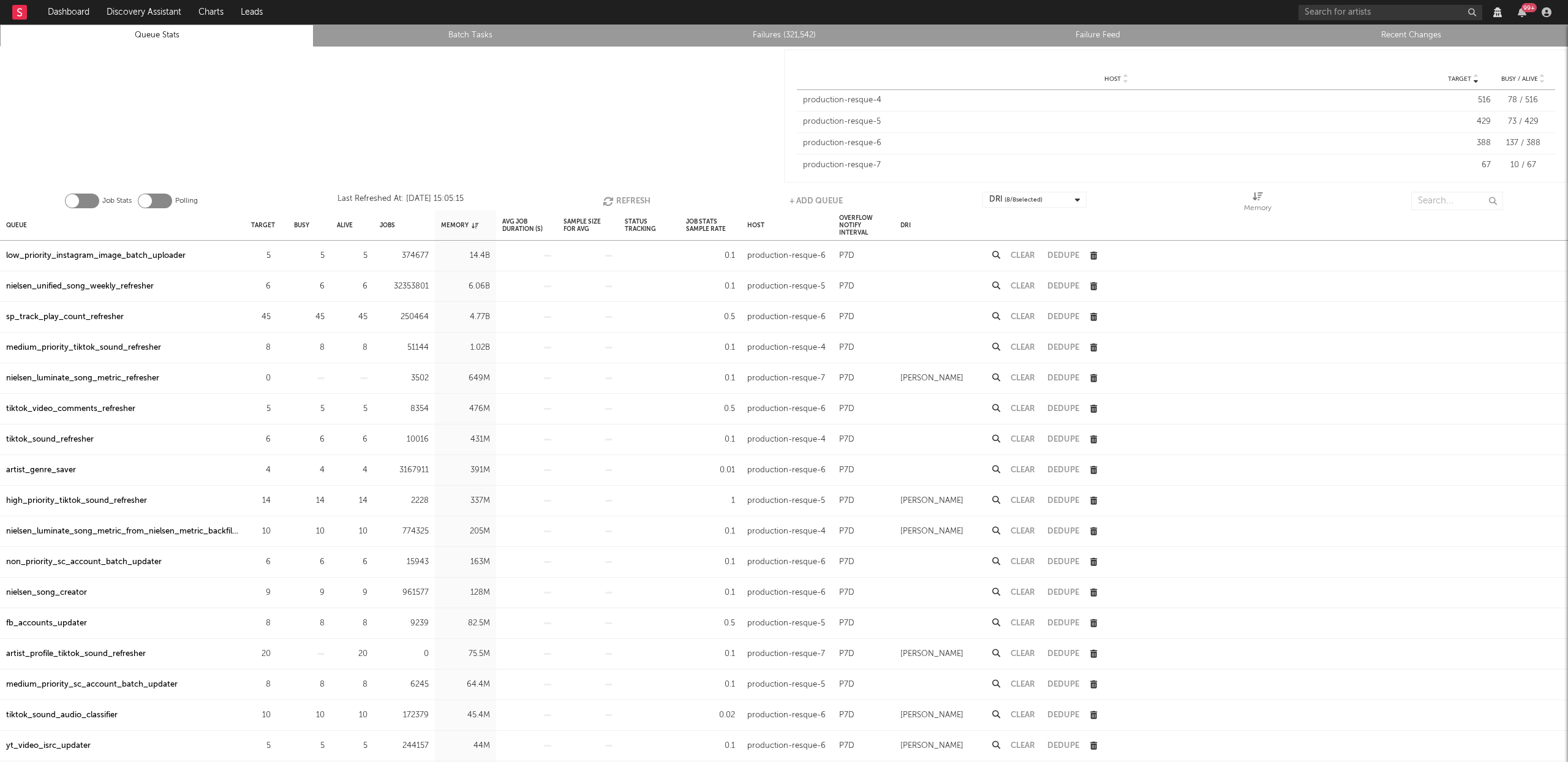
click at [121, 251] on div "low_priority_instagram_image_batch_uploader" at bounding box center [96, 256] width 180 height 14
click at [1450, 193] on input "text" at bounding box center [1457, 201] width 92 height 19
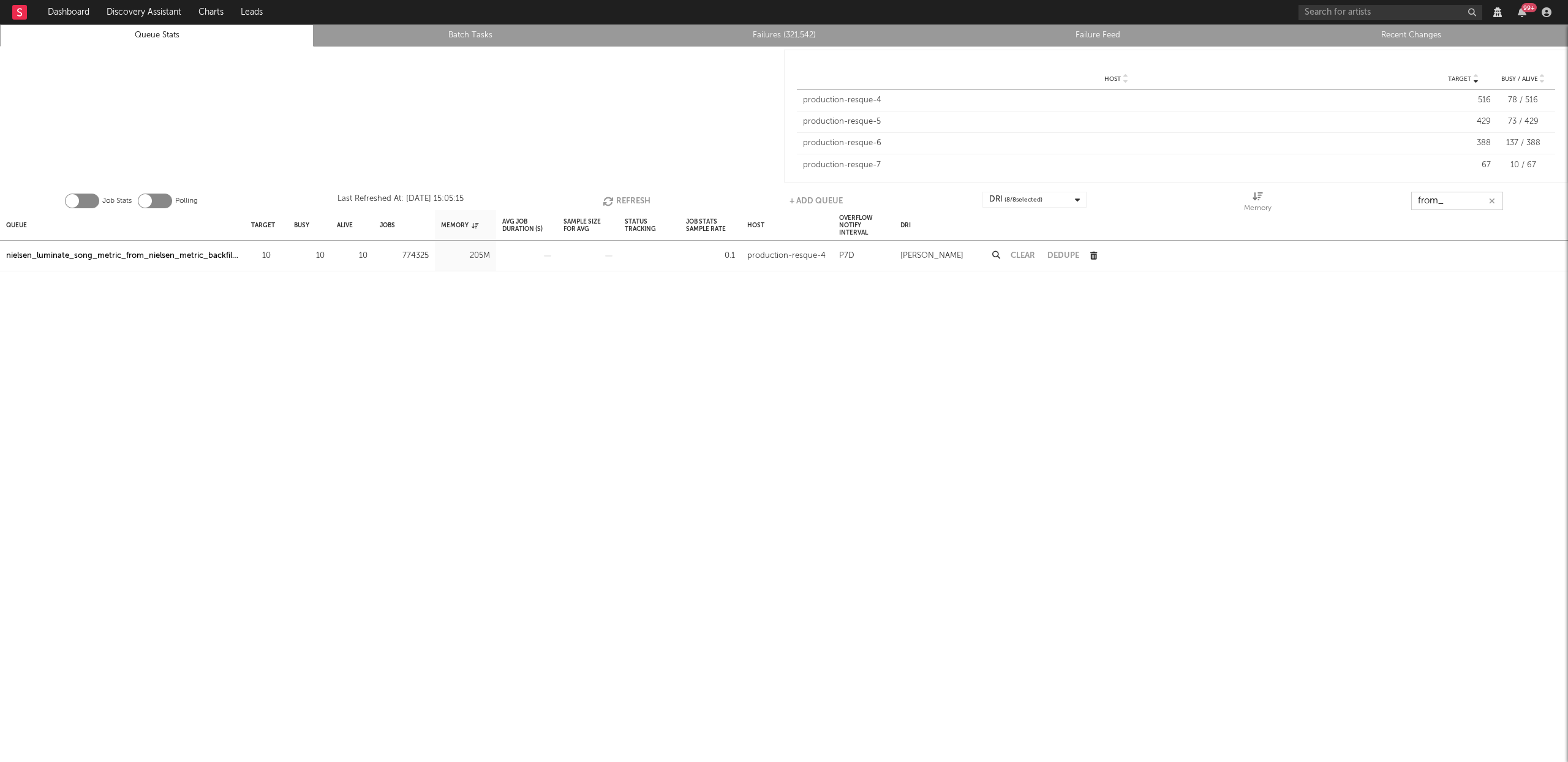
click at [612, 199] on icon "button" at bounding box center [609, 201] width 14 height 10
type input "from_"
click at [614, 194] on button "Refresh" at bounding box center [627, 201] width 48 height 19
click at [628, 201] on button "Refresh" at bounding box center [627, 201] width 48 height 19
click at [633, 197] on button "Refresh" at bounding box center [628, 201] width 48 height 19
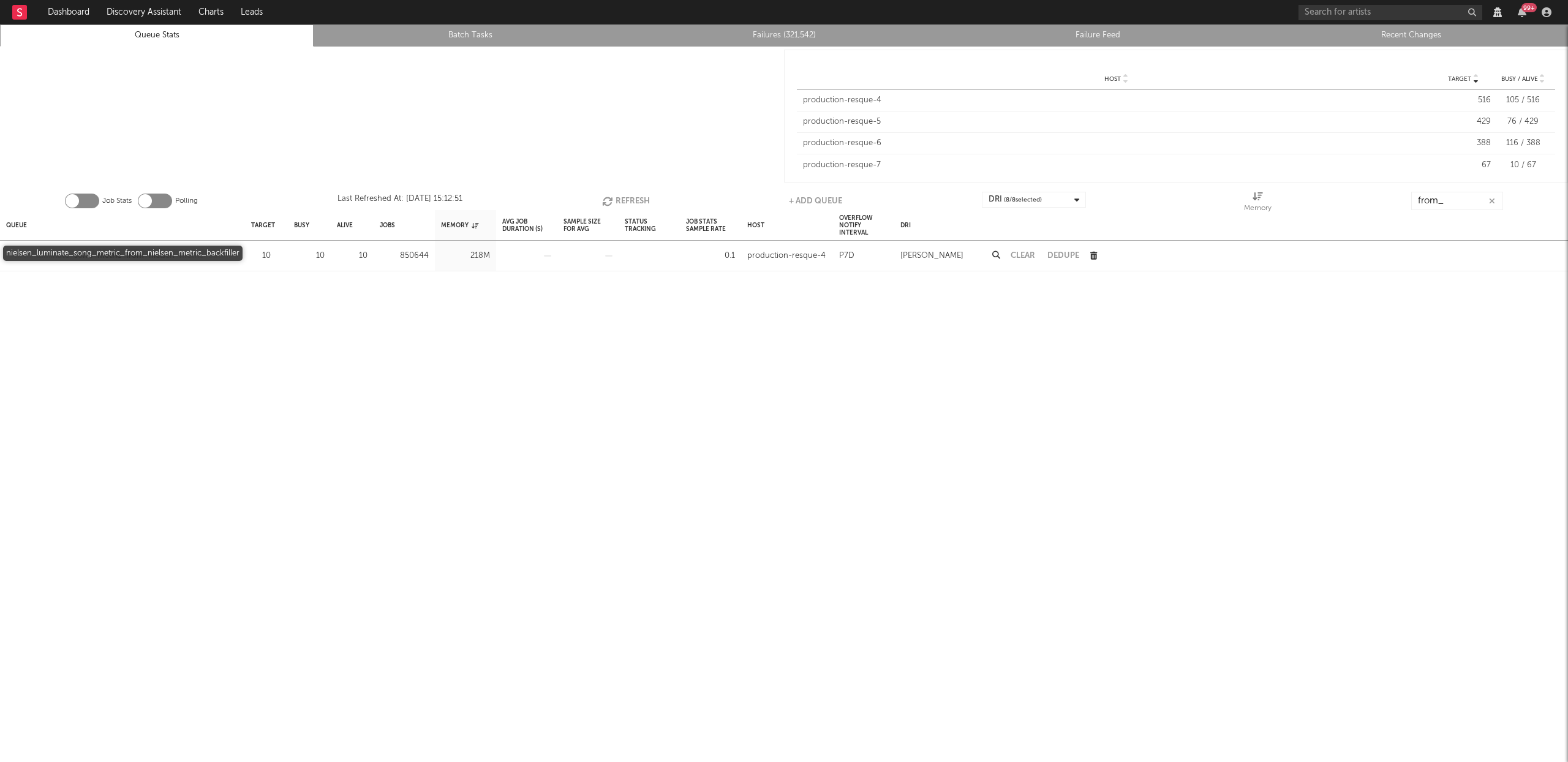
click at [135, 255] on div "nielsen_luminate_song_metric_from_nielsen_metric_backfiller" at bounding box center [122, 256] width 233 height 14
click at [620, 200] on button "Refresh" at bounding box center [625, 201] width 48 height 19
click at [620, 200] on button "Refresh" at bounding box center [626, 201] width 48 height 19
click at [620, 200] on button "Refresh" at bounding box center [627, 201] width 48 height 19
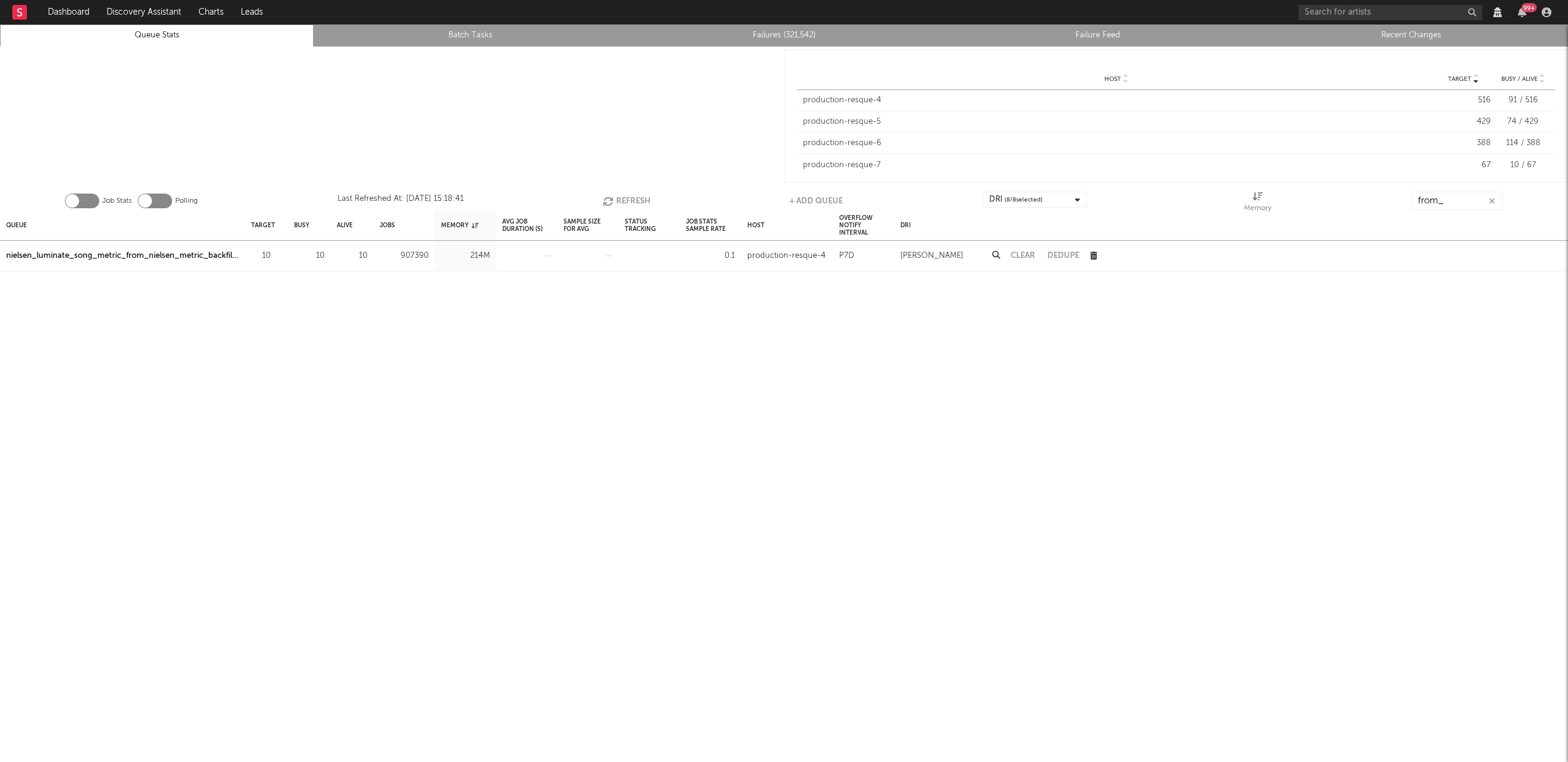
click at [620, 200] on button "Refresh" at bounding box center [626, 201] width 48 height 19
click at [628, 197] on button "Refresh" at bounding box center [627, 201] width 48 height 19
click at [626, 198] on button "Refresh" at bounding box center [624, 201] width 48 height 19
click at [626, 198] on button "Refresh" at bounding box center [625, 201] width 48 height 19
click at [624, 199] on button "Refresh" at bounding box center [625, 201] width 48 height 19
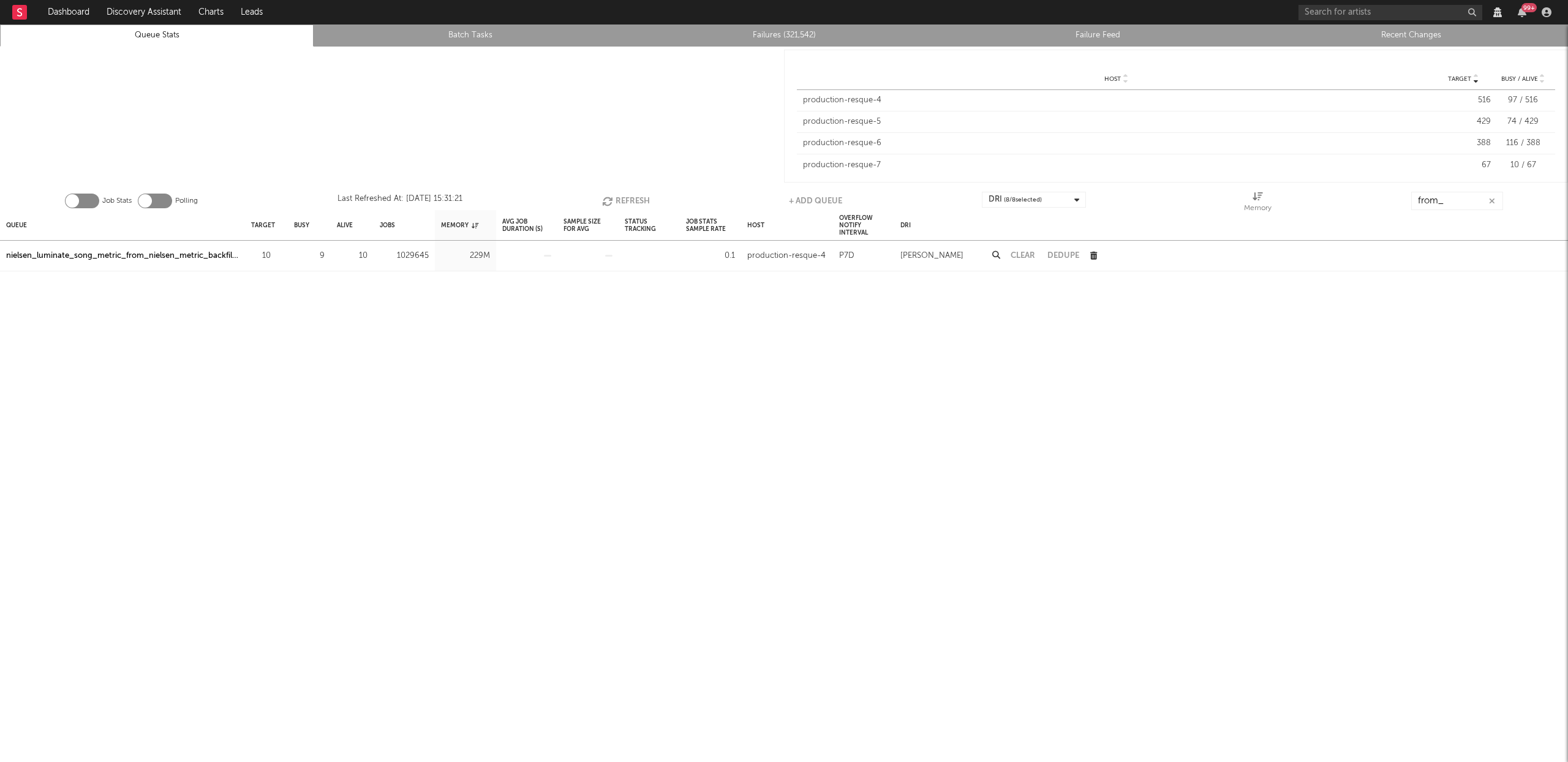
click at [624, 199] on button "Refresh" at bounding box center [625, 201] width 48 height 19
click at [622, 199] on button "Refresh" at bounding box center [625, 201] width 48 height 19
click at [620, 198] on button "Refresh" at bounding box center [626, 201] width 48 height 19
click at [170, 251] on div "nielsen_luminate_song_metric_from_nielsen_metric_backfiller" at bounding box center [122, 256] width 233 height 14
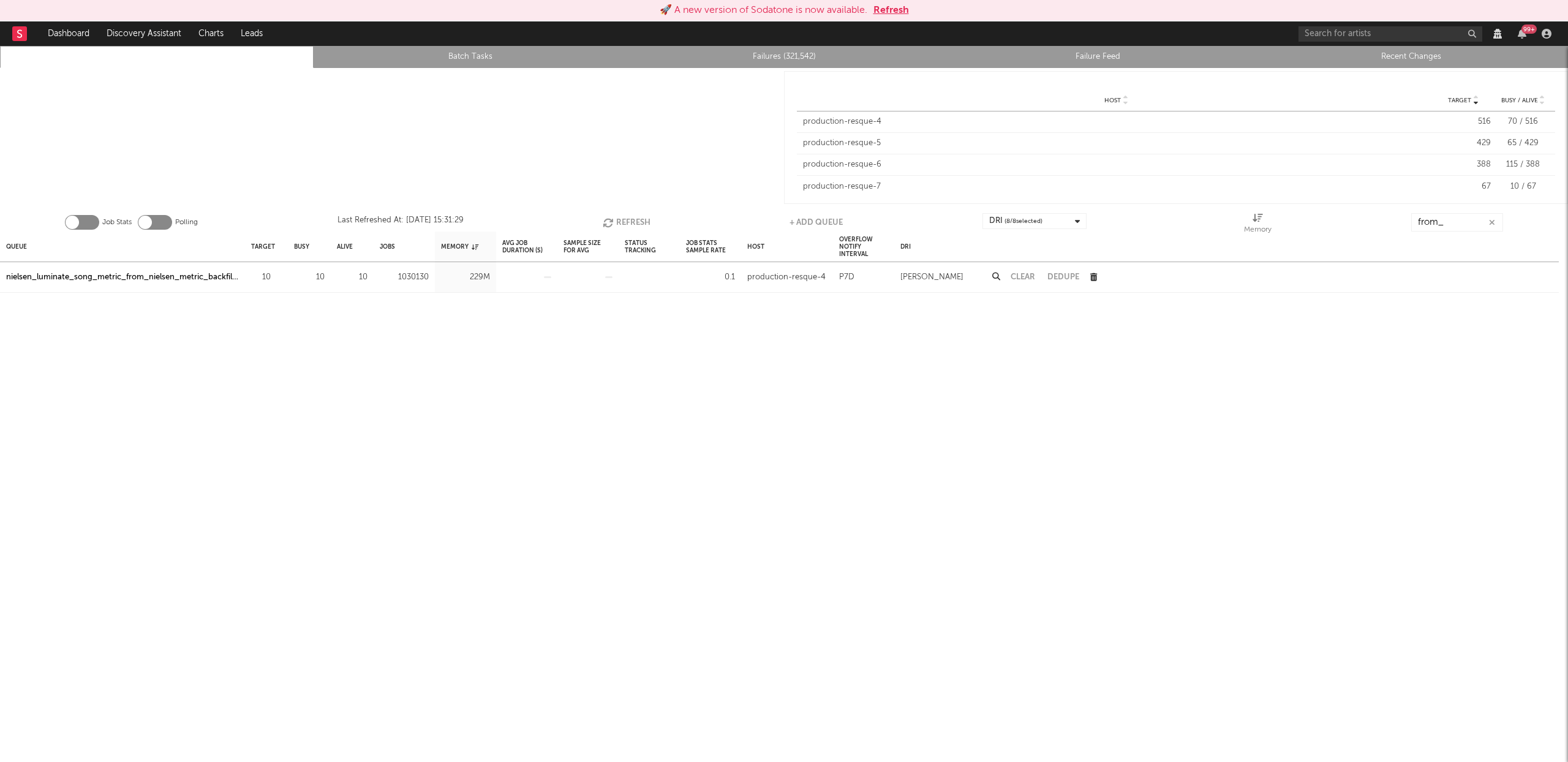
click at [620, 219] on button "Refresh" at bounding box center [626, 222] width 48 height 19
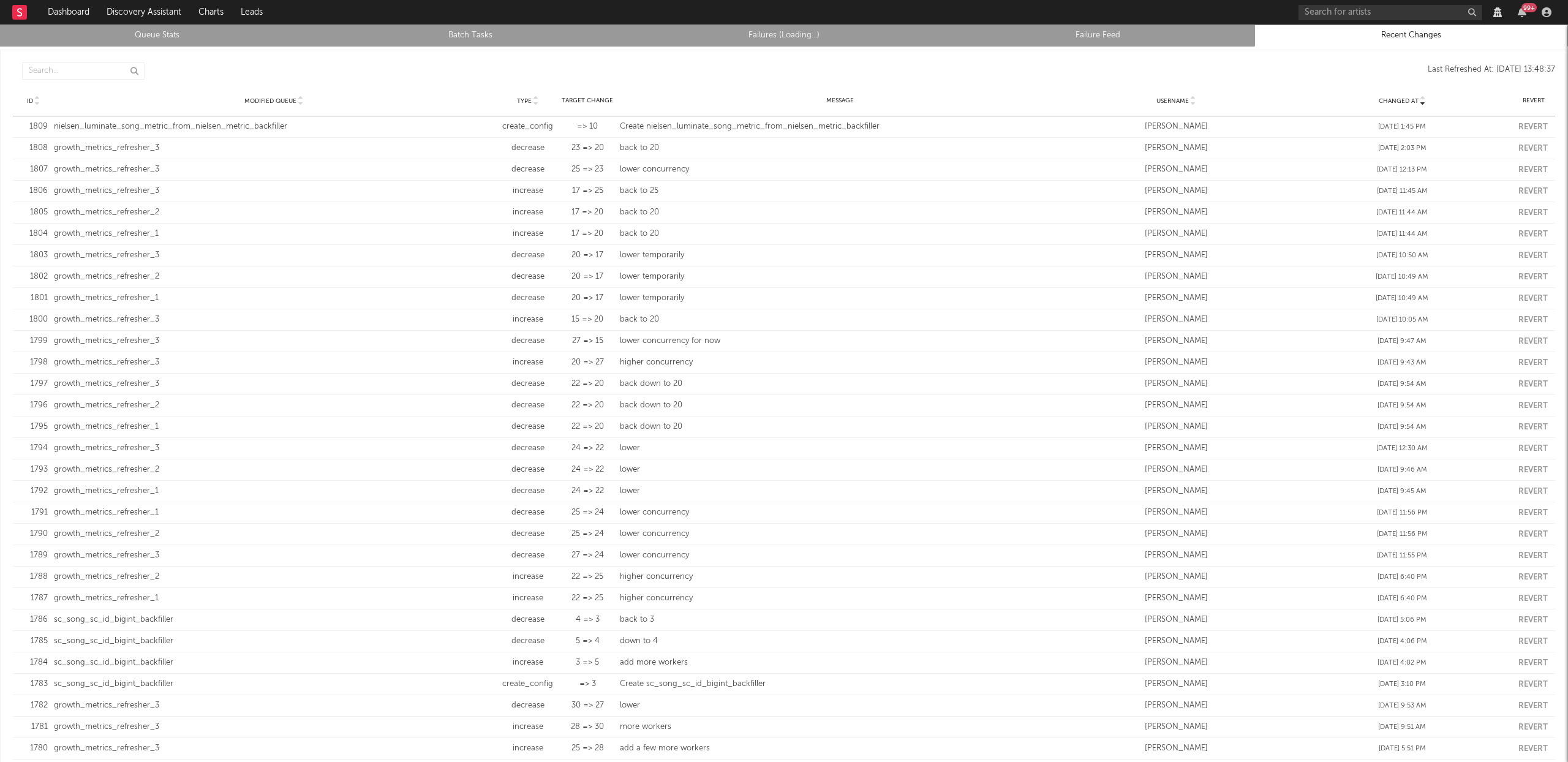
click at [790, 124] on div "Create nielsen_luminate_song_metric_from_nielsen_metric_backfiller" at bounding box center [840, 126] width 441 height 12
copy div "nielsen_luminate_song_metric_from_nielsen_metric_backfiller"
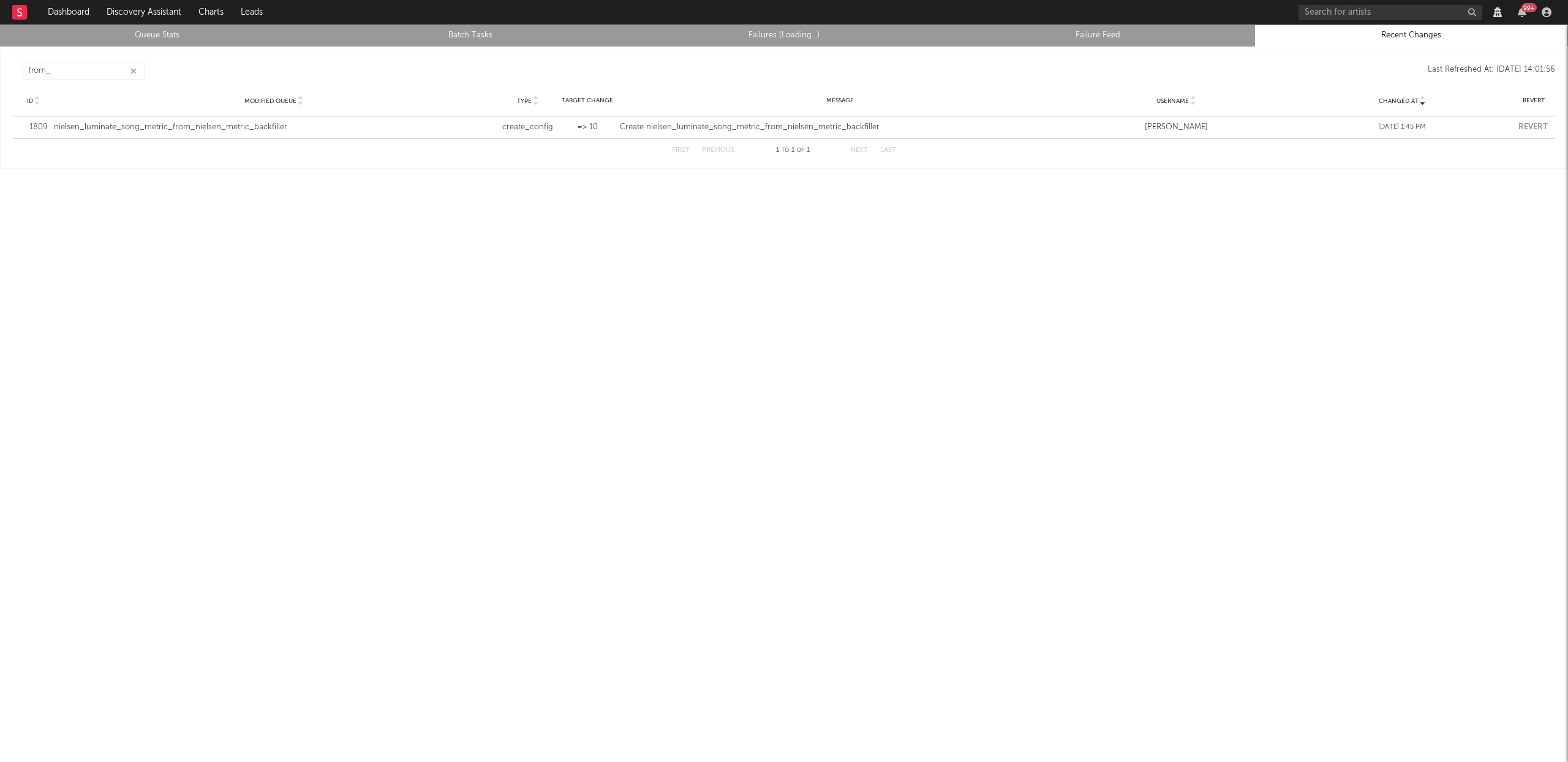
click at [131, 72] on icon "button" at bounding box center [134, 72] width 6 height 8
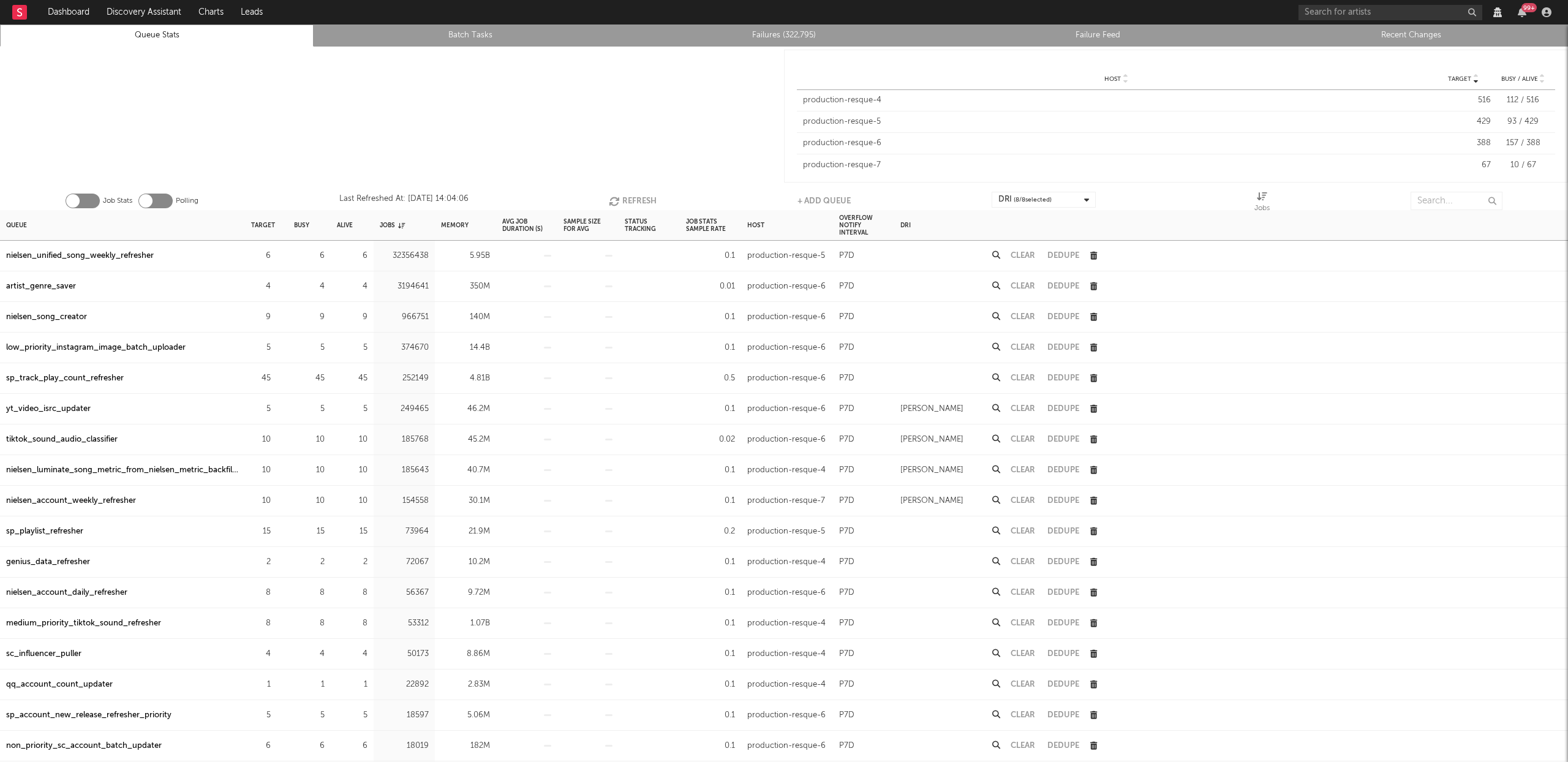
click at [1446, 210] on div at bounding box center [1335, 225] width 466 height 30
click at [1444, 201] on input "text" at bounding box center [1457, 201] width 92 height 19
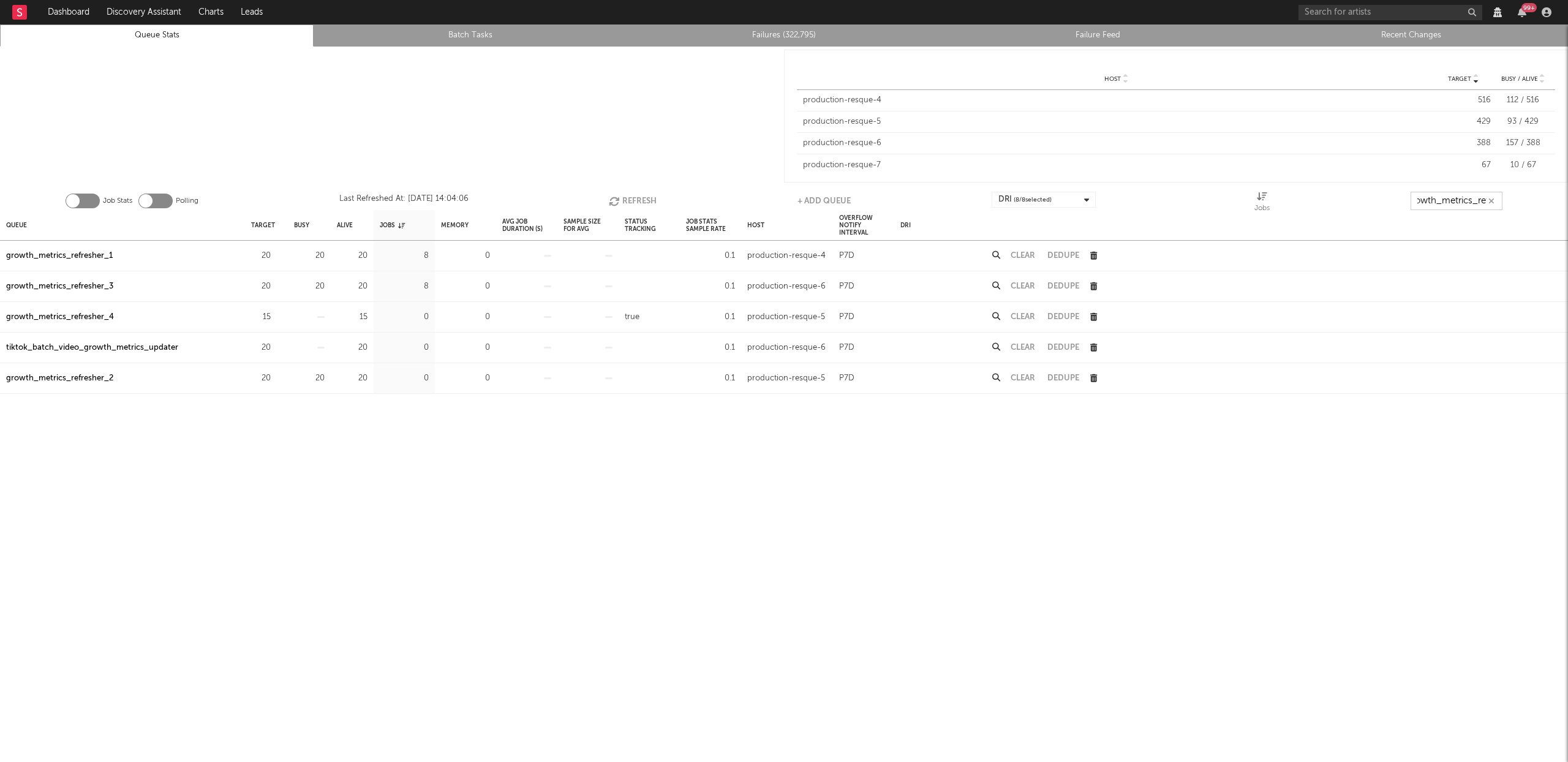
scroll to position [0, 14]
type input "growth_metrics_ref"
click at [22, 223] on div "Queue" at bounding box center [17, 225] width 21 height 27
click at [642, 203] on button "Refresh" at bounding box center [630, 201] width 48 height 19
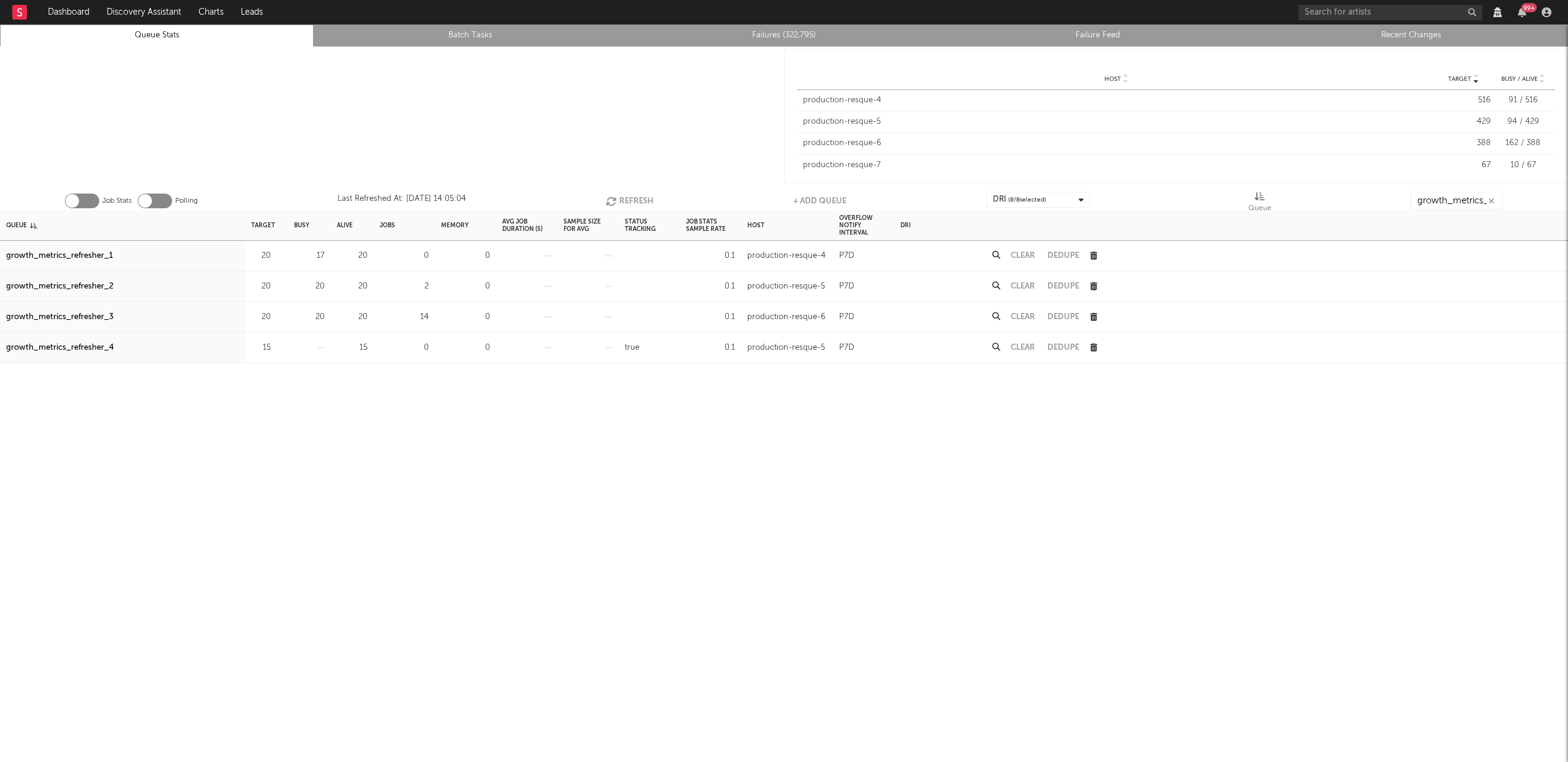
click at [642, 203] on button "Refresh" at bounding box center [629, 201] width 48 height 19
click at [645, 195] on button "Refresh" at bounding box center [629, 201] width 48 height 19
click at [1018, 255] on button "Clear" at bounding box center [1023, 255] width 24 height 8
click at [1019, 282] on button "Clear" at bounding box center [1023, 286] width 24 height 8
click at [1033, 317] on button "Clear" at bounding box center [1023, 317] width 24 height 8
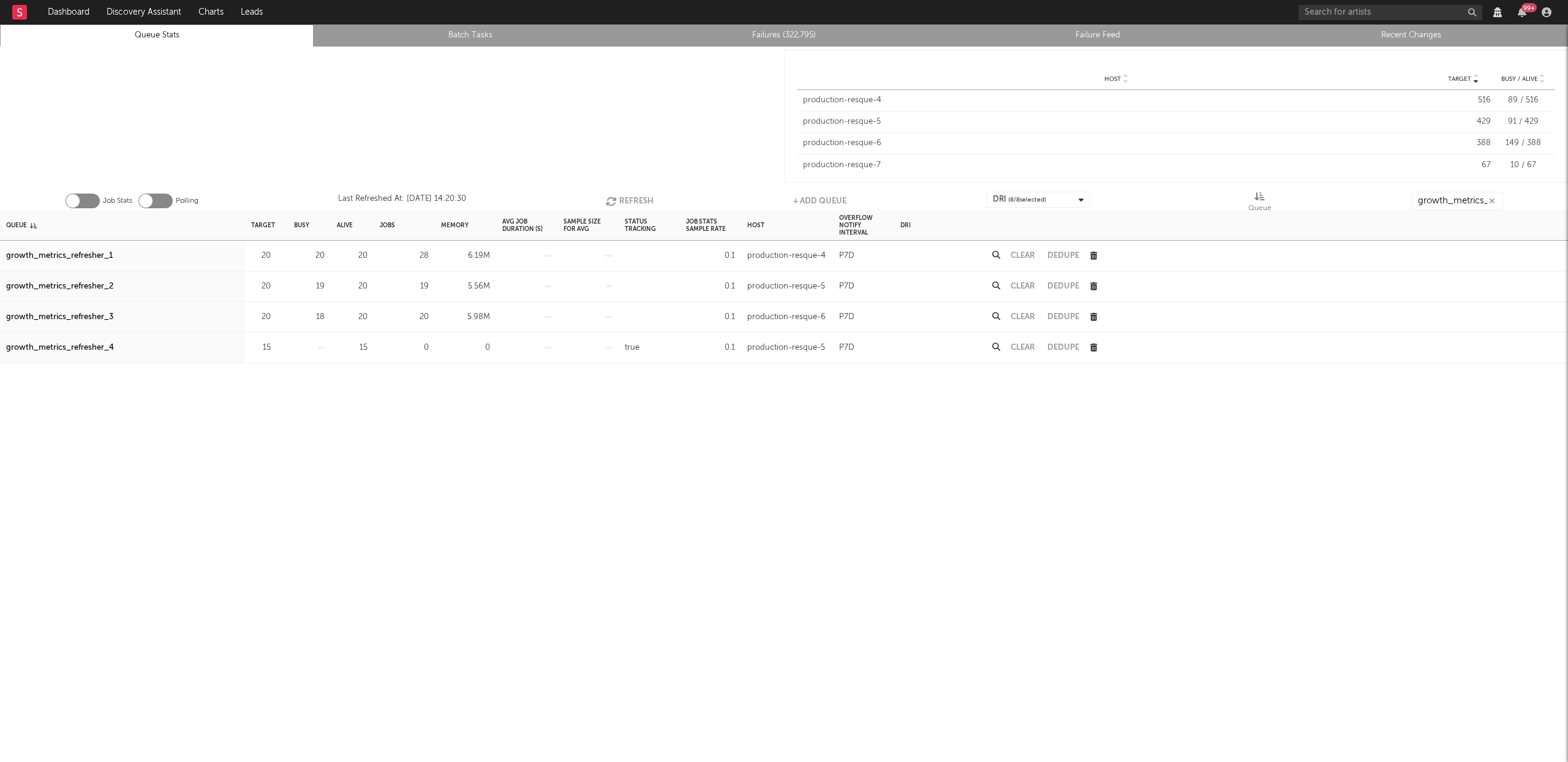
click at [620, 193] on button "Refresh" at bounding box center [629, 201] width 48 height 19
click at [625, 203] on button "Refresh" at bounding box center [628, 201] width 48 height 19
click at [626, 201] on button "Refresh" at bounding box center [629, 201] width 48 height 19
click at [641, 197] on button "Refresh" at bounding box center [629, 201] width 48 height 19
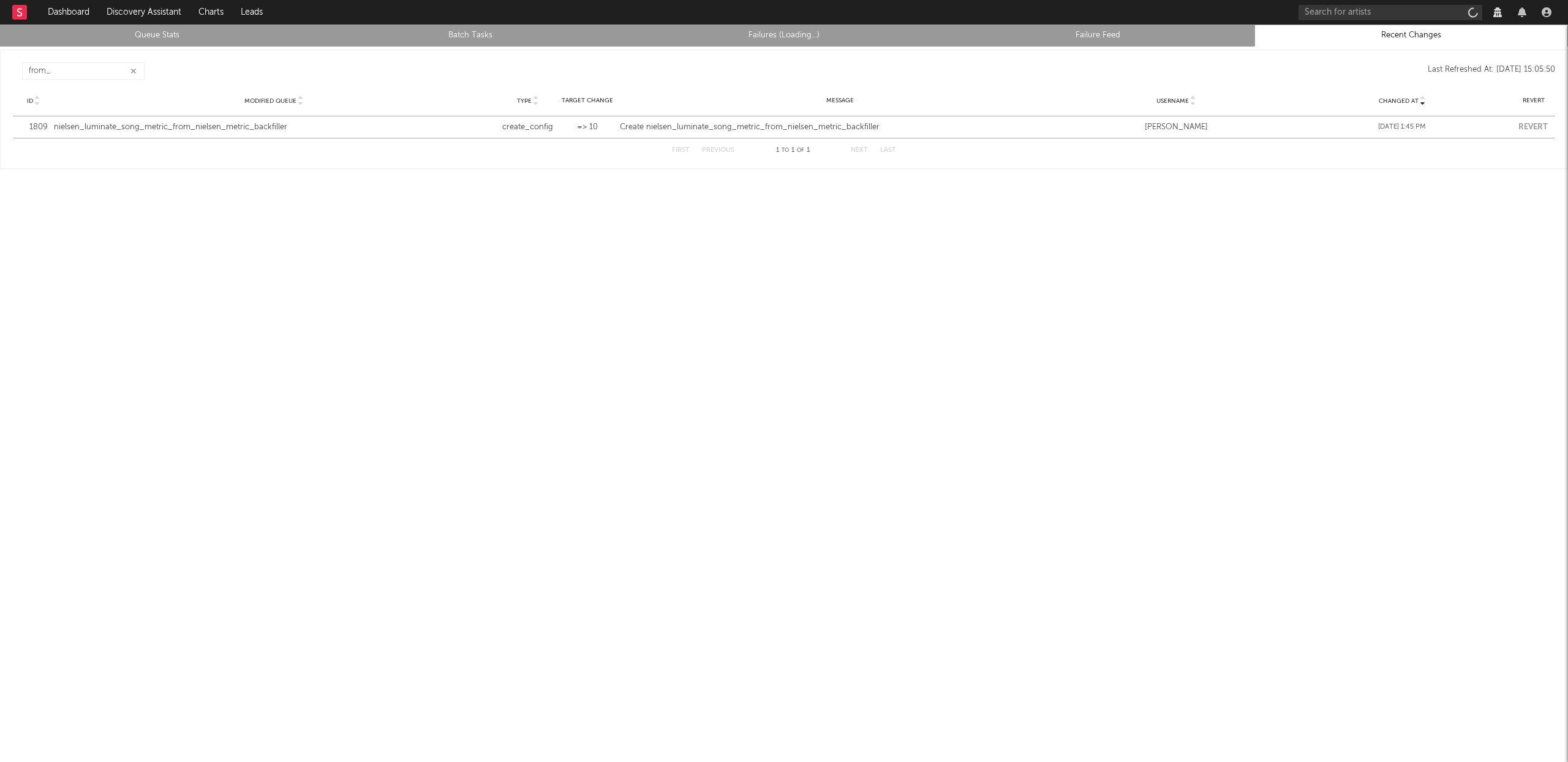
click at [131, 69] on icon "button" at bounding box center [134, 72] width 6 height 8
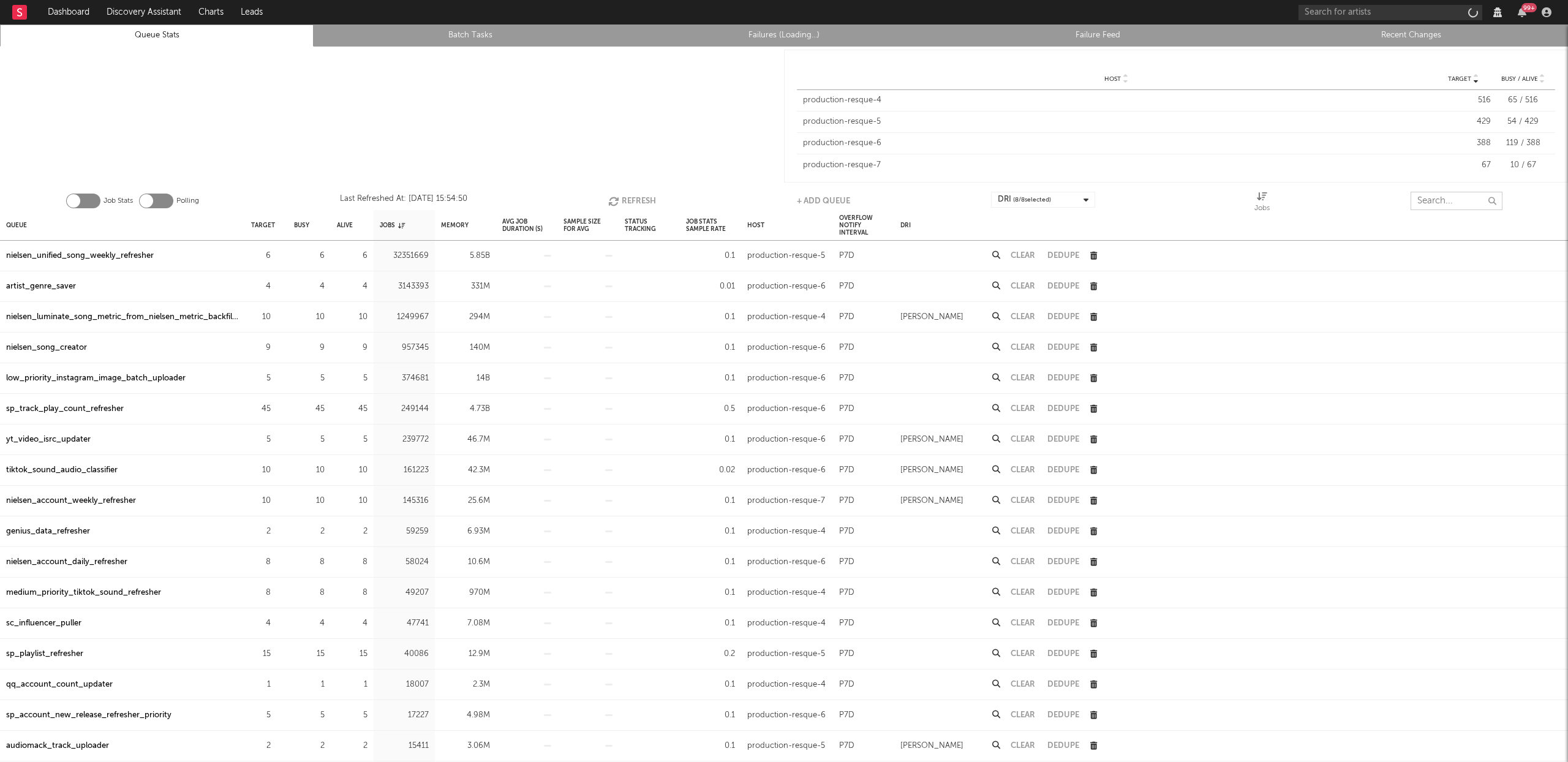
click at [1446, 199] on input "text" at bounding box center [1457, 201] width 92 height 19
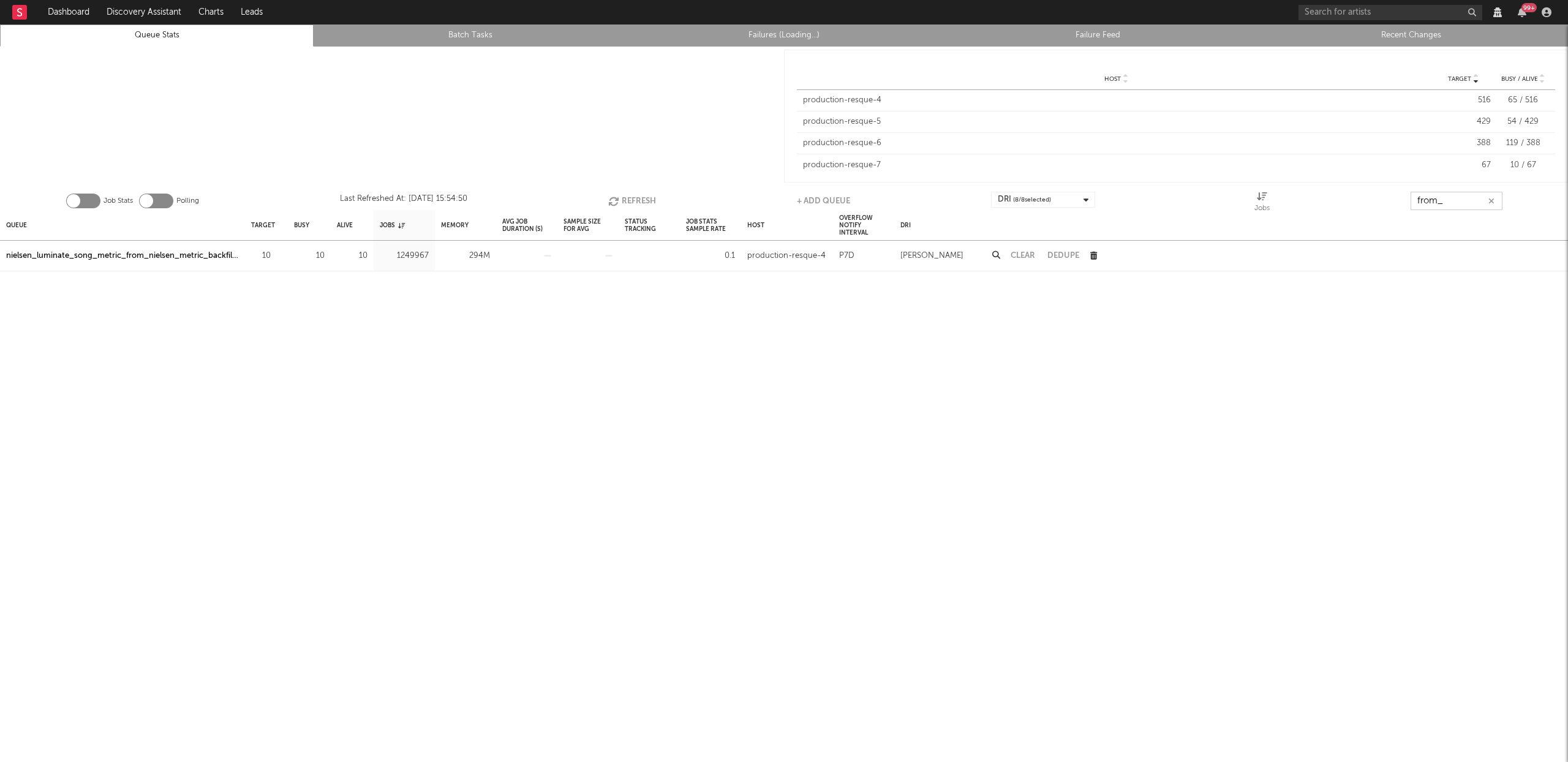
click at [629, 199] on button "Refresh" at bounding box center [632, 201] width 48 height 19
click at [629, 199] on button "Refresh" at bounding box center [631, 201] width 48 height 19
click at [629, 199] on button "Refresh" at bounding box center [630, 201] width 48 height 19
click at [629, 199] on button "Refresh" at bounding box center [632, 201] width 48 height 19
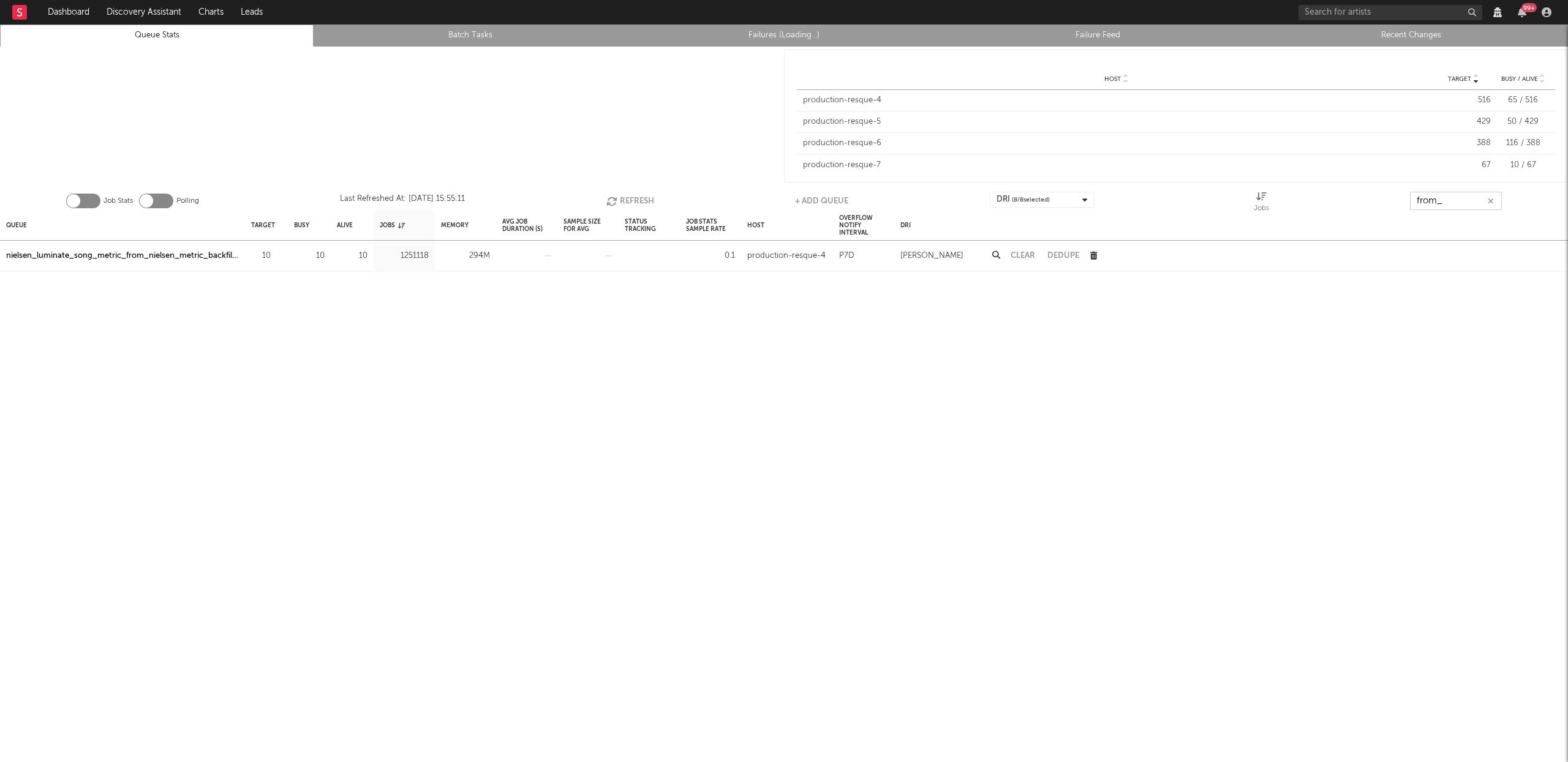
type input "from_"
click at [637, 196] on button "Refresh" at bounding box center [630, 201] width 48 height 19
click at [636, 195] on button "Refresh" at bounding box center [633, 201] width 48 height 19
click at [624, 201] on button "Refresh" at bounding box center [630, 201] width 48 height 19
click at [118, 259] on div "nielsen_luminate_song_metric_from_nielsen_metric_backfiller" at bounding box center [122, 256] width 233 height 14
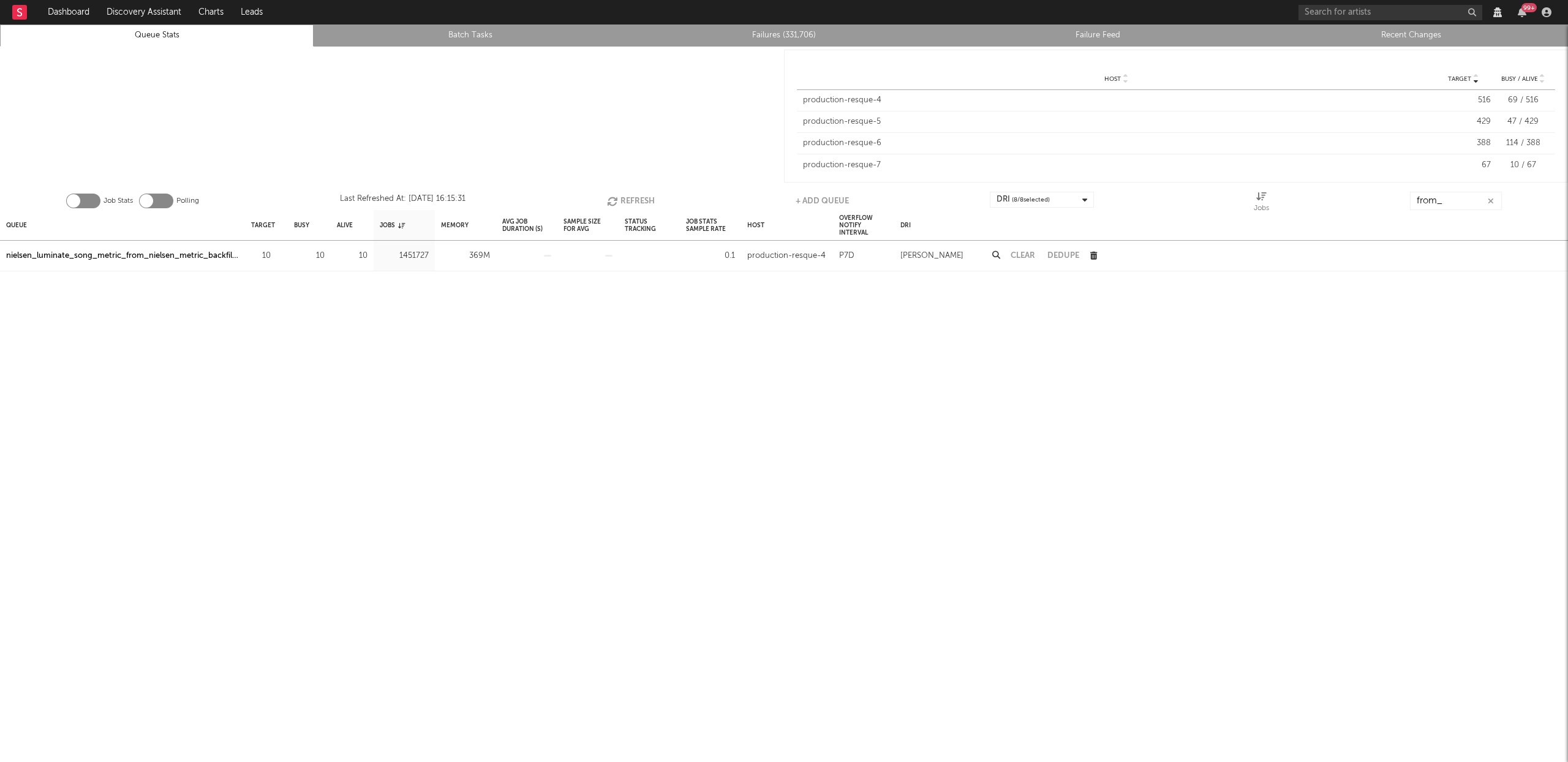
click at [628, 201] on button "Refresh" at bounding box center [630, 201] width 48 height 19
click at [629, 201] on button "Refresh" at bounding box center [631, 201] width 48 height 19
click at [622, 203] on button "Refresh" at bounding box center [631, 201] width 48 height 19
click at [618, 201] on icon "button" at bounding box center [614, 201] width 14 height 10
click at [630, 201] on button "Refresh" at bounding box center [632, 201] width 48 height 19
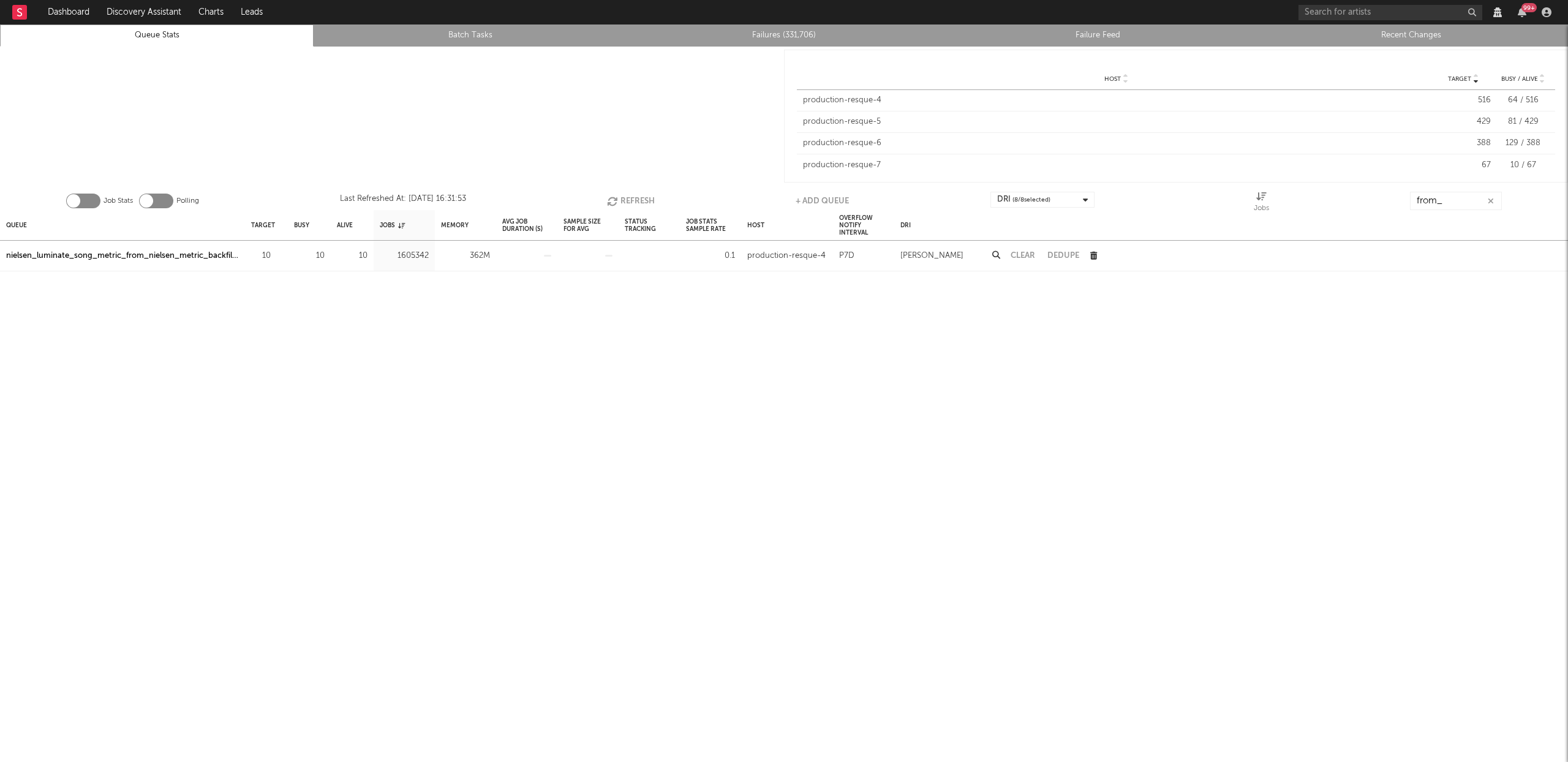
click at [629, 200] on button "Refresh" at bounding box center [630, 201] width 48 height 19
click at [204, 251] on div "nielsen_luminate_song_metric_from_nielsen_metric_backfiller" at bounding box center [122, 256] width 233 height 14
click at [622, 197] on button "Refresh" at bounding box center [631, 201] width 48 height 19
click at [622, 198] on button "Refresh" at bounding box center [630, 201] width 48 height 19
click at [643, 199] on button "Refresh" at bounding box center [630, 201] width 48 height 19
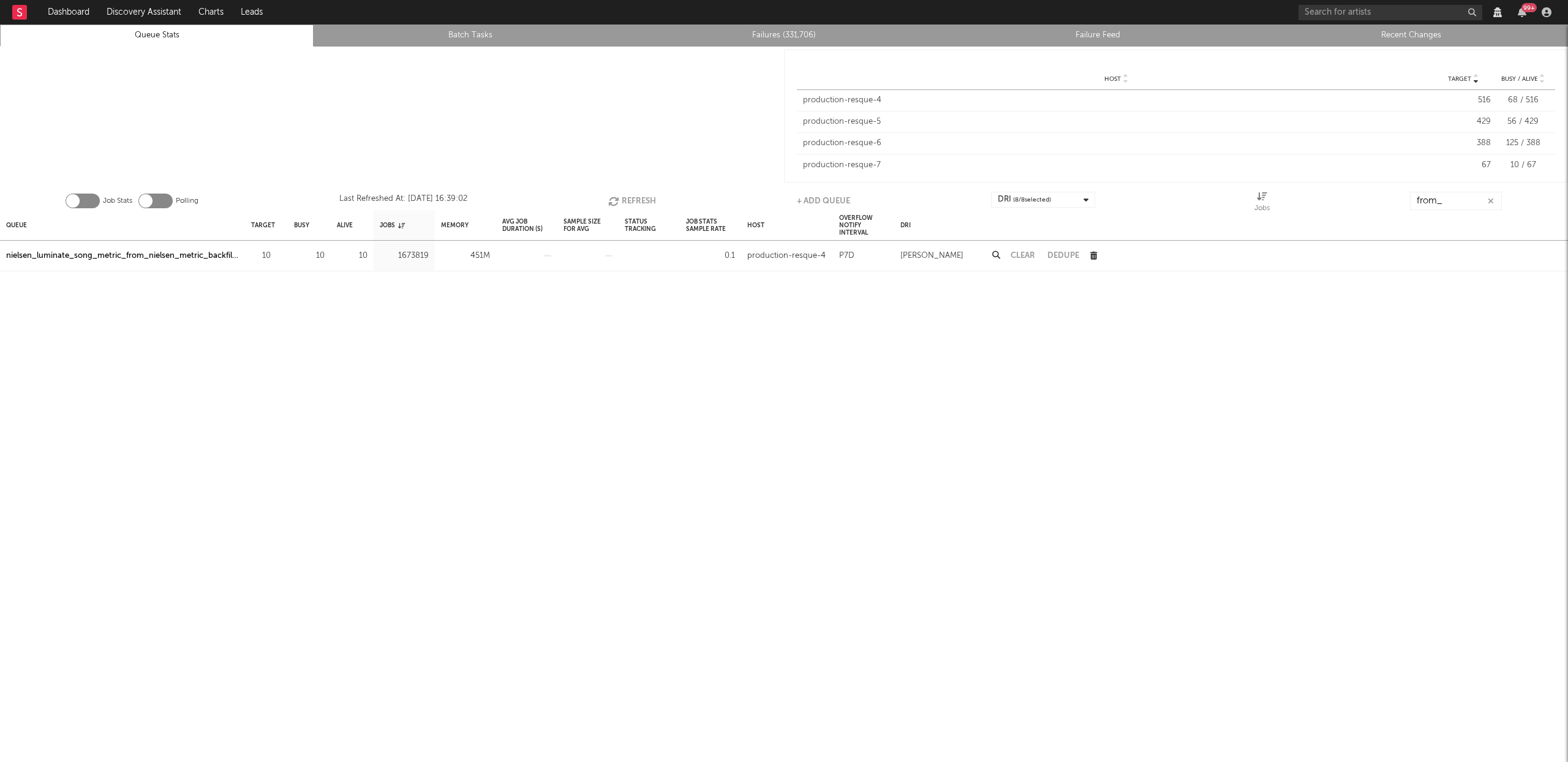
click at [643, 199] on button "Refresh" at bounding box center [632, 201] width 48 height 19
click at [632, 197] on button "Refresh" at bounding box center [632, 201] width 48 height 19
click at [638, 200] on button "Refresh" at bounding box center [632, 201] width 48 height 19
click at [632, 201] on button "Refresh" at bounding box center [633, 201] width 48 height 19
click at [633, 202] on button "Refresh" at bounding box center [631, 201] width 48 height 19
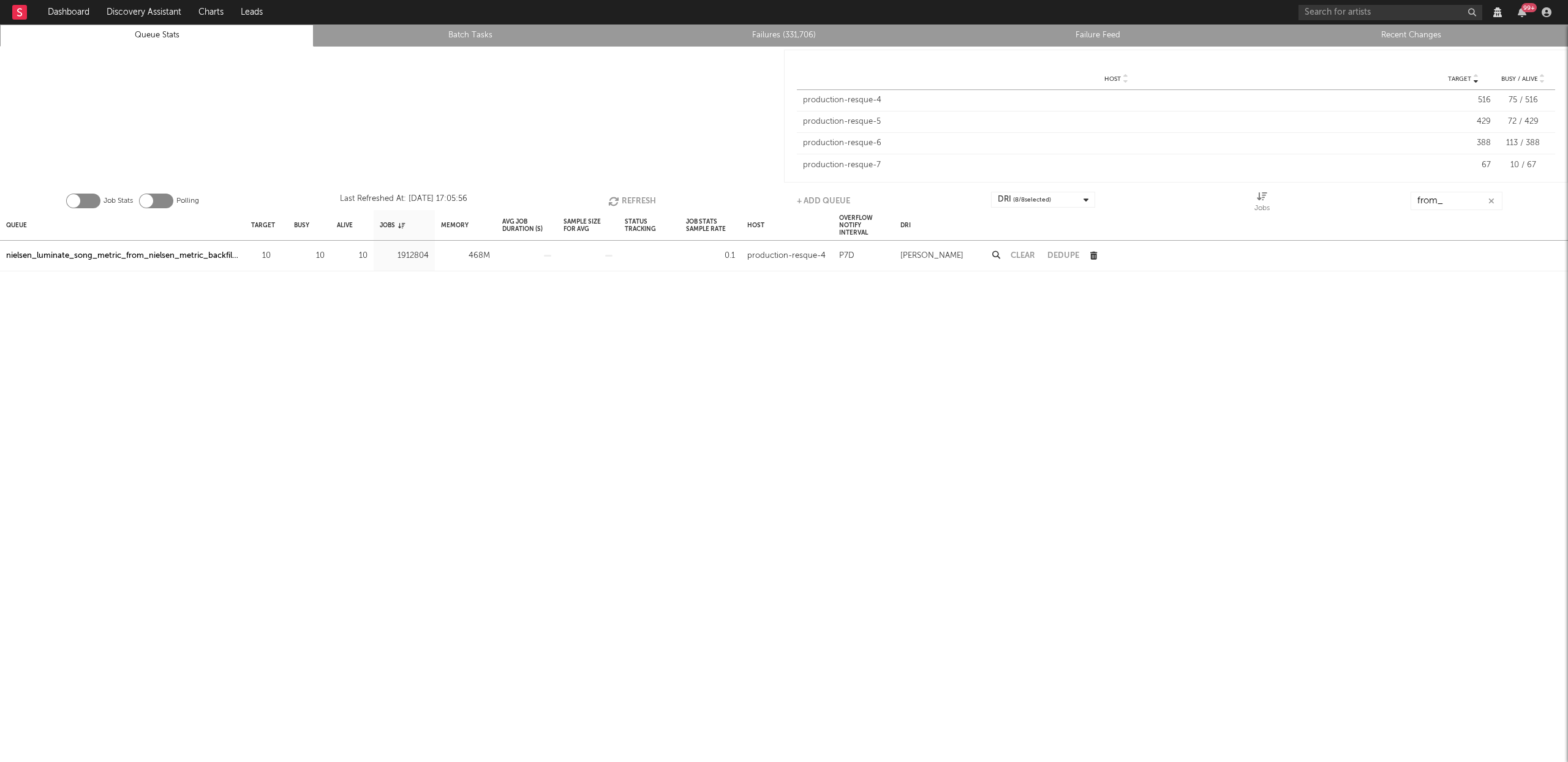
click at [633, 197] on button "Refresh" at bounding box center [632, 201] width 48 height 19
click at [633, 197] on button "Refresh" at bounding box center [633, 201] width 48 height 19
click at [633, 197] on button "Refresh" at bounding box center [632, 201] width 48 height 19
click at [209, 254] on div "nielsen_luminate_song_metric_from_nielsen_metric_backfiller" at bounding box center [122, 256] width 233 height 14
click at [645, 197] on button "Refresh" at bounding box center [630, 201] width 48 height 19
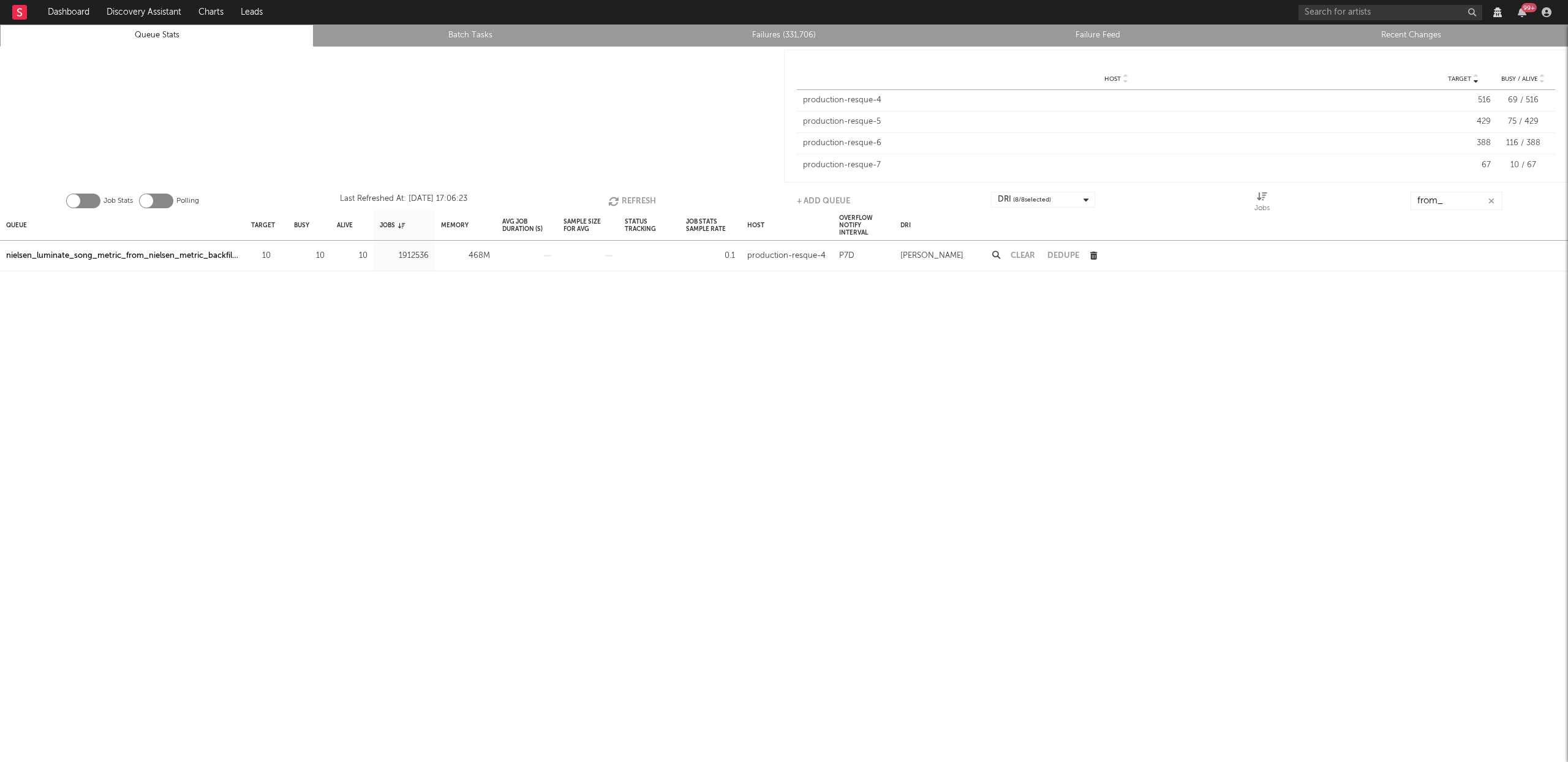
click at [633, 197] on button "Refresh" at bounding box center [632, 201] width 48 height 19
click at [602, 194] on div "Job Stats Polling Last Refreshed At: Sep 10 17:06:32 Refresh + Add Queue DRI ( …" at bounding box center [784, 197] width 1568 height 24
click at [620, 196] on icon "button" at bounding box center [615, 201] width 14 height 10
click at [185, 252] on div "nielsen_luminate_song_metric_from_nielsen_metric_backfiller" at bounding box center [122, 256] width 233 height 14
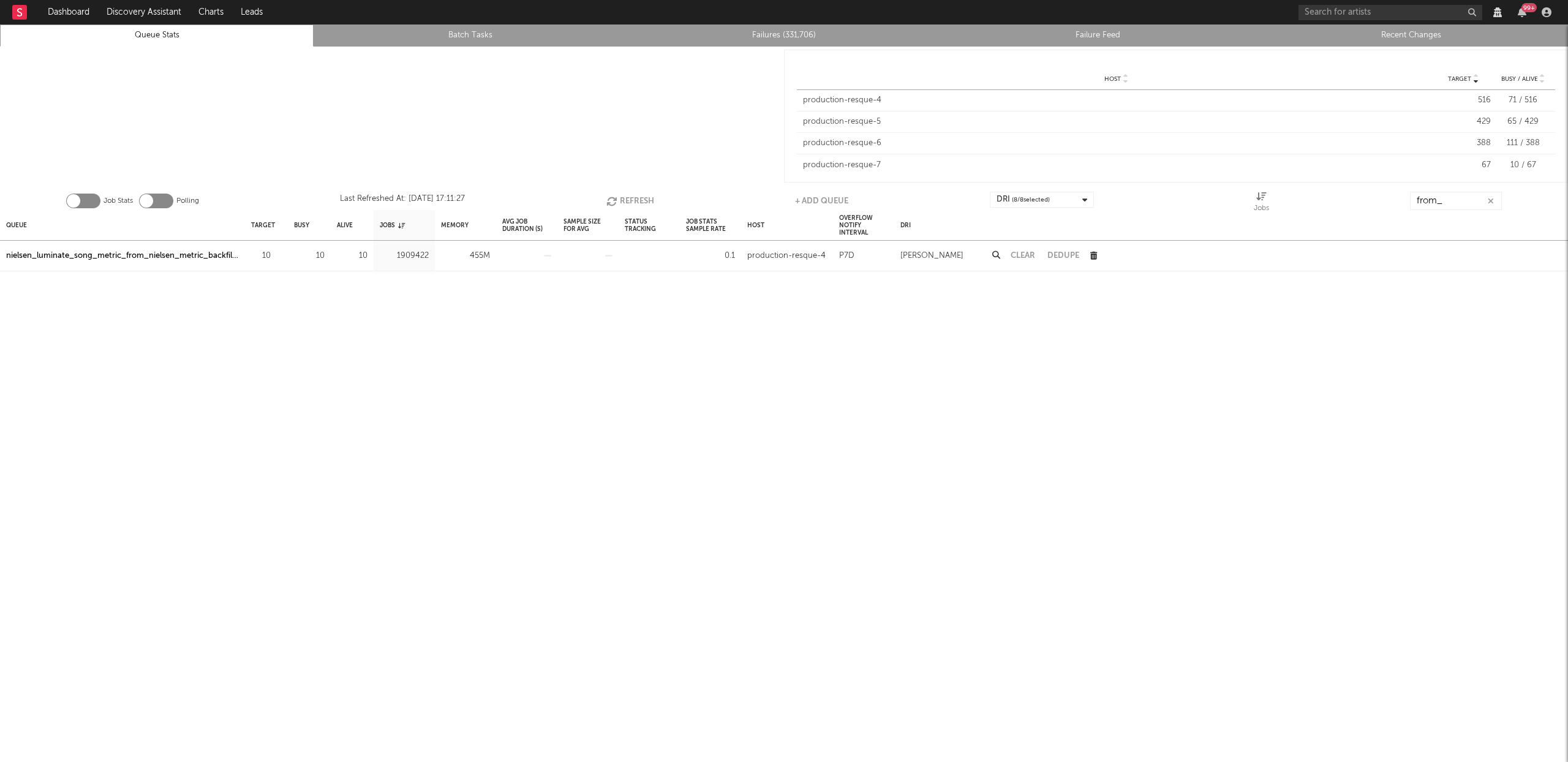
click at [626, 194] on button "Refresh" at bounding box center [630, 201] width 48 height 19
click at [172, 258] on div "nielsen_luminate_song_metric_from_nielsen_metric_backfiller" at bounding box center [122, 256] width 233 height 14
click at [625, 202] on button "Refresh" at bounding box center [632, 201] width 48 height 19
click at [627, 200] on button "Refresh" at bounding box center [630, 201] width 48 height 19
click at [628, 197] on button "Refresh" at bounding box center [631, 201] width 48 height 19
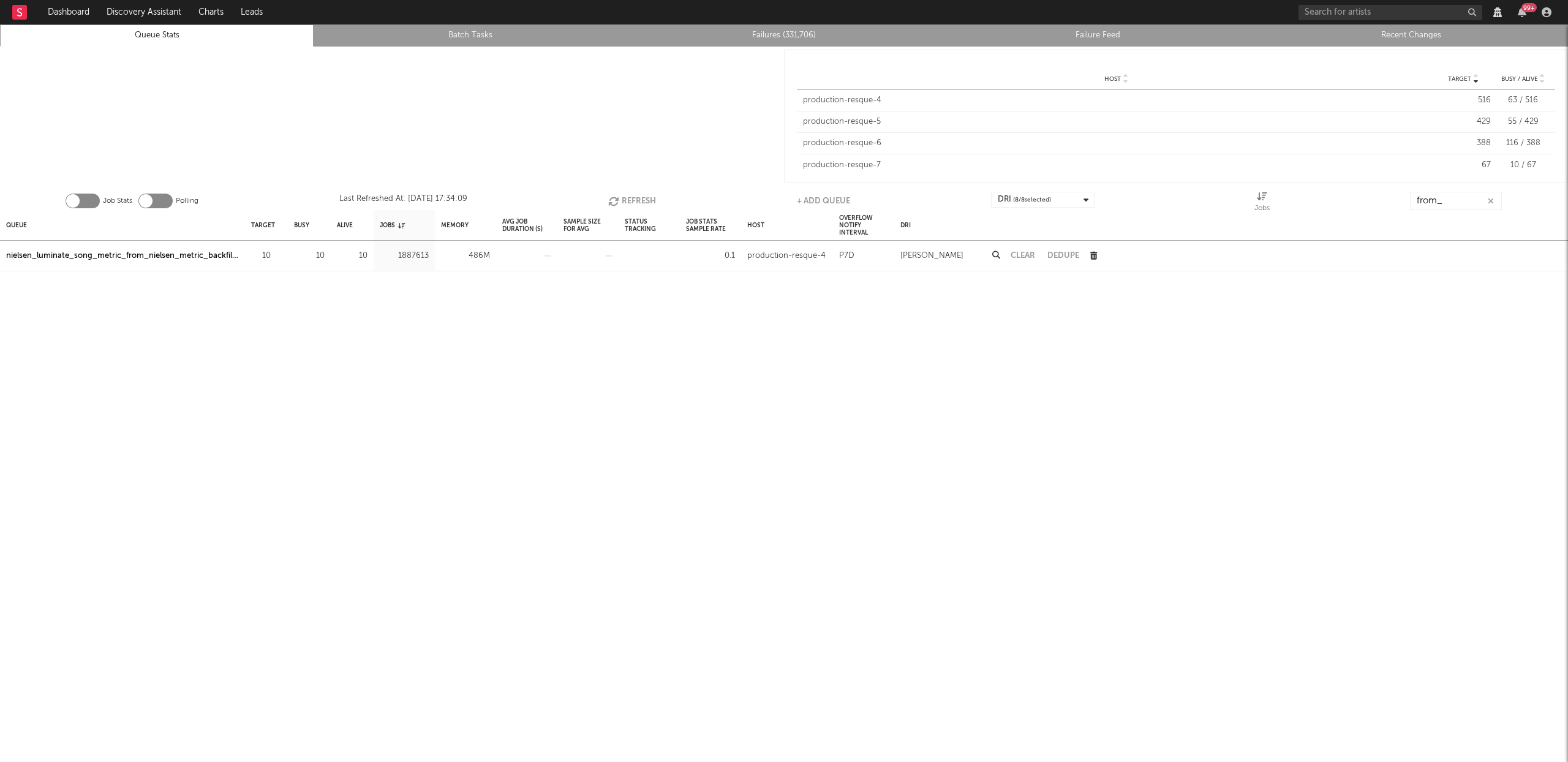
click at [628, 201] on button "Refresh" at bounding box center [632, 201] width 48 height 19
click at [626, 199] on button "Refresh" at bounding box center [630, 201] width 48 height 19
click at [623, 201] on button "Refresh" at bounding box center [630, 201] width 48 height 19
click at [622, 201] on button "Refresh" at bounding box center [633, 201] width 48 height 19
click at [622, 201] on button "Refresh" at bounding box center [632, 201] width 48 height 19
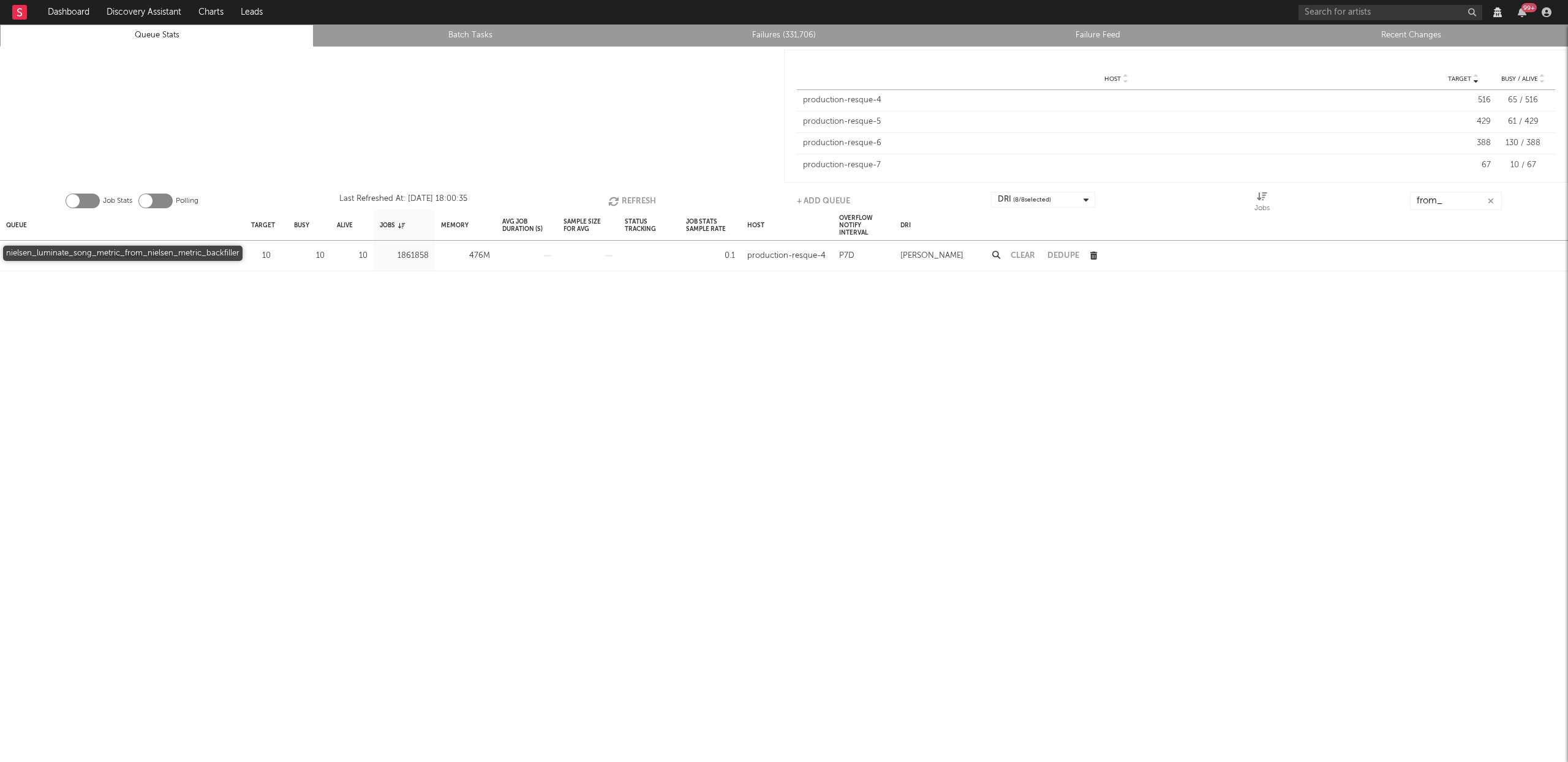
click at [179, 254] on div "nielsen_luminate_song_metric_from_nielsen_metric_backfiller" at bounding box center [122, 256] width 233 height 14
click at [1437, 207] on input "from_" at bounding box center [1456, 201] width 92 height 19
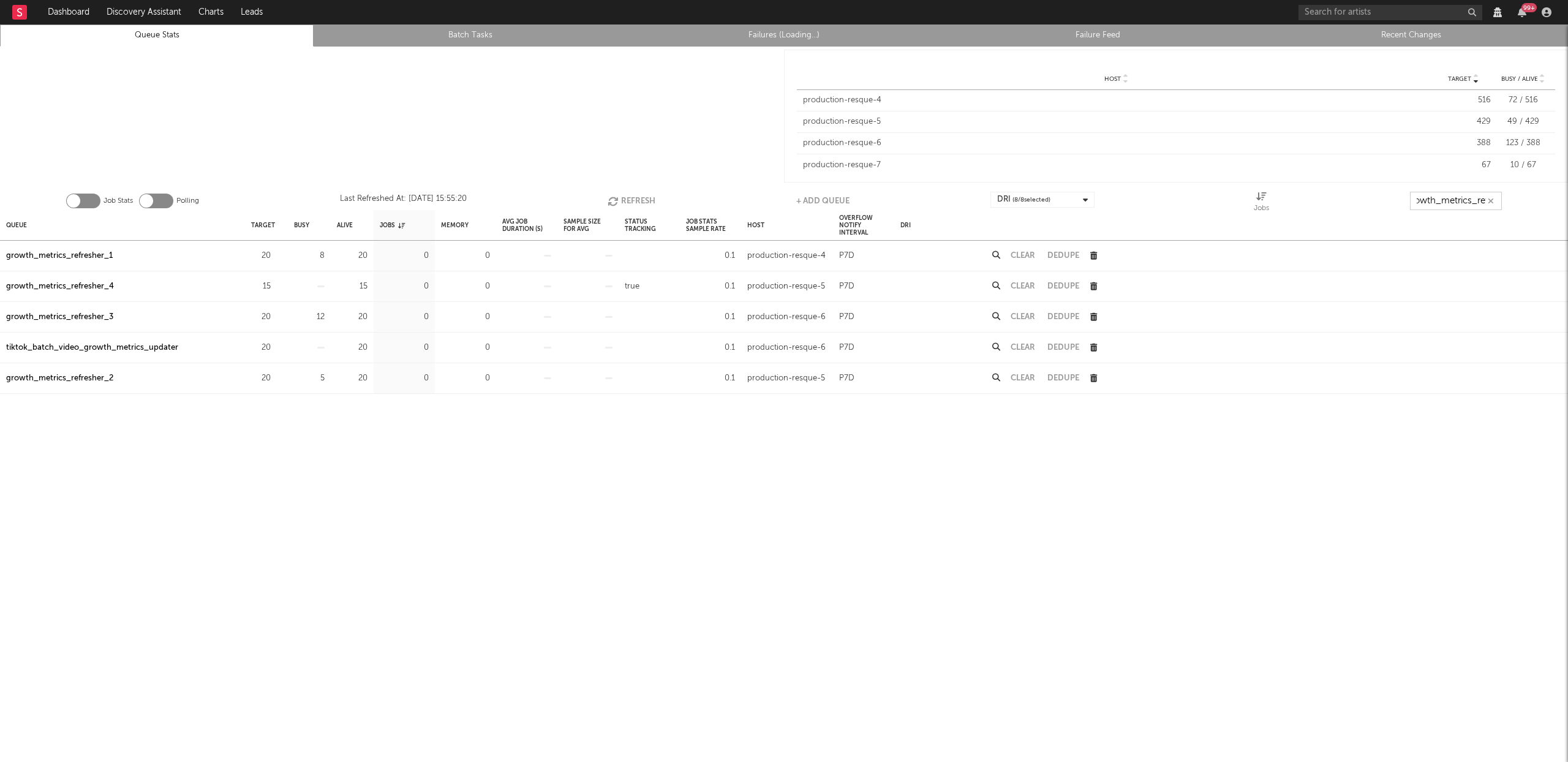
scroll to position [0, 14]
type input "growth_metrics_ref"
click at [10, 222] on div "Queue" at bounding box center [17, 225] width 21 height 27
click at [10, 222] on div "Queue" at bounding box center [22, 225] width 31 height 27
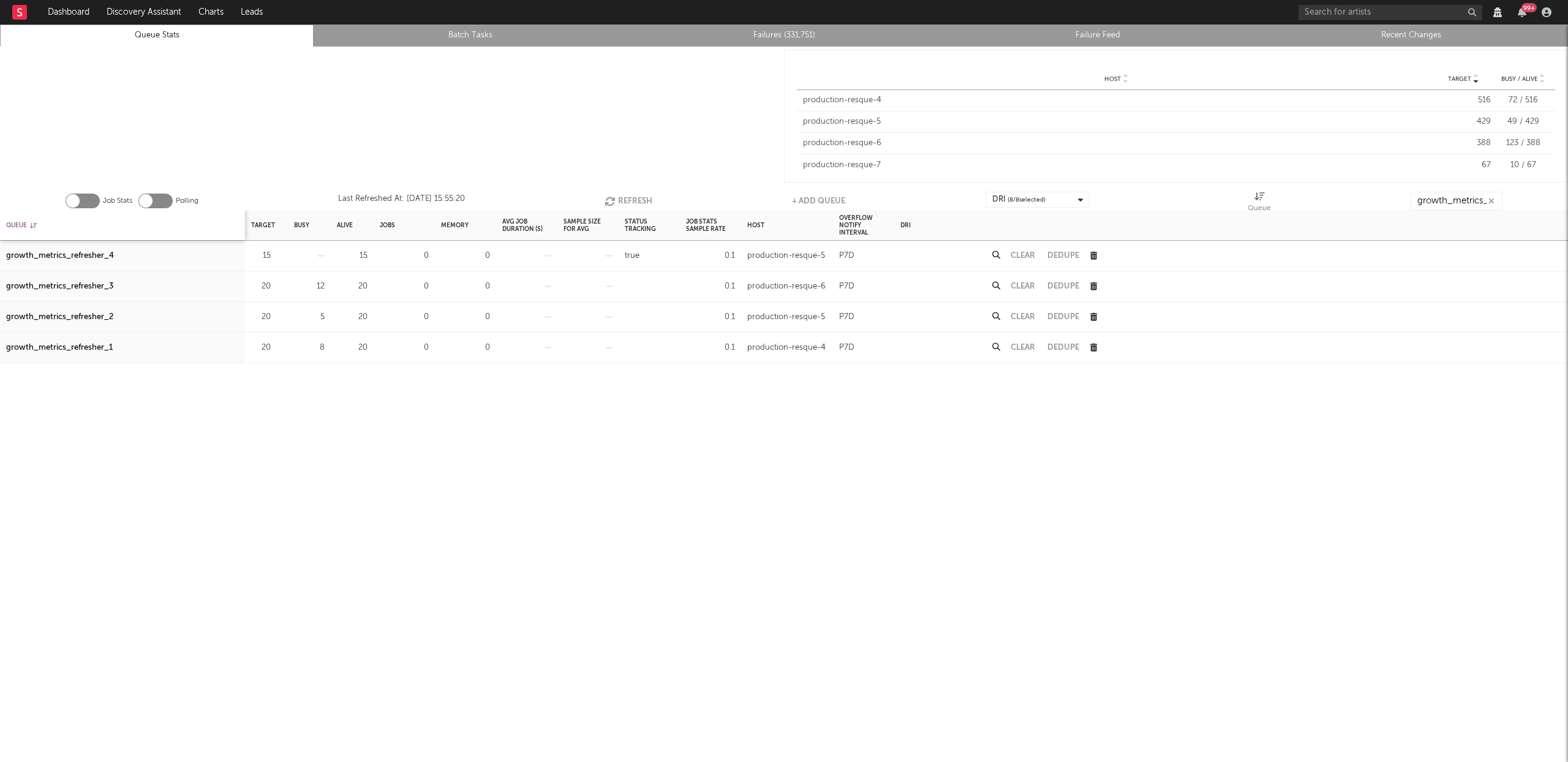
click at [10, 222] on div "Queue" at bounding box center [22, 225] width 31 height 27
click at [637, 198] on button "Refresh" at bounding box center [628, 201] width 48 height 19
click at [637, 198] on button "Refresh" at bounding box center [628, 201] width 48 height 19
click at [624, 197] on button "Refresh" at bounding box center [628, 201] width 48 height 19
click at [624, 197] on button "Refresh" at bounding box center [629, 201] width 48 height 19
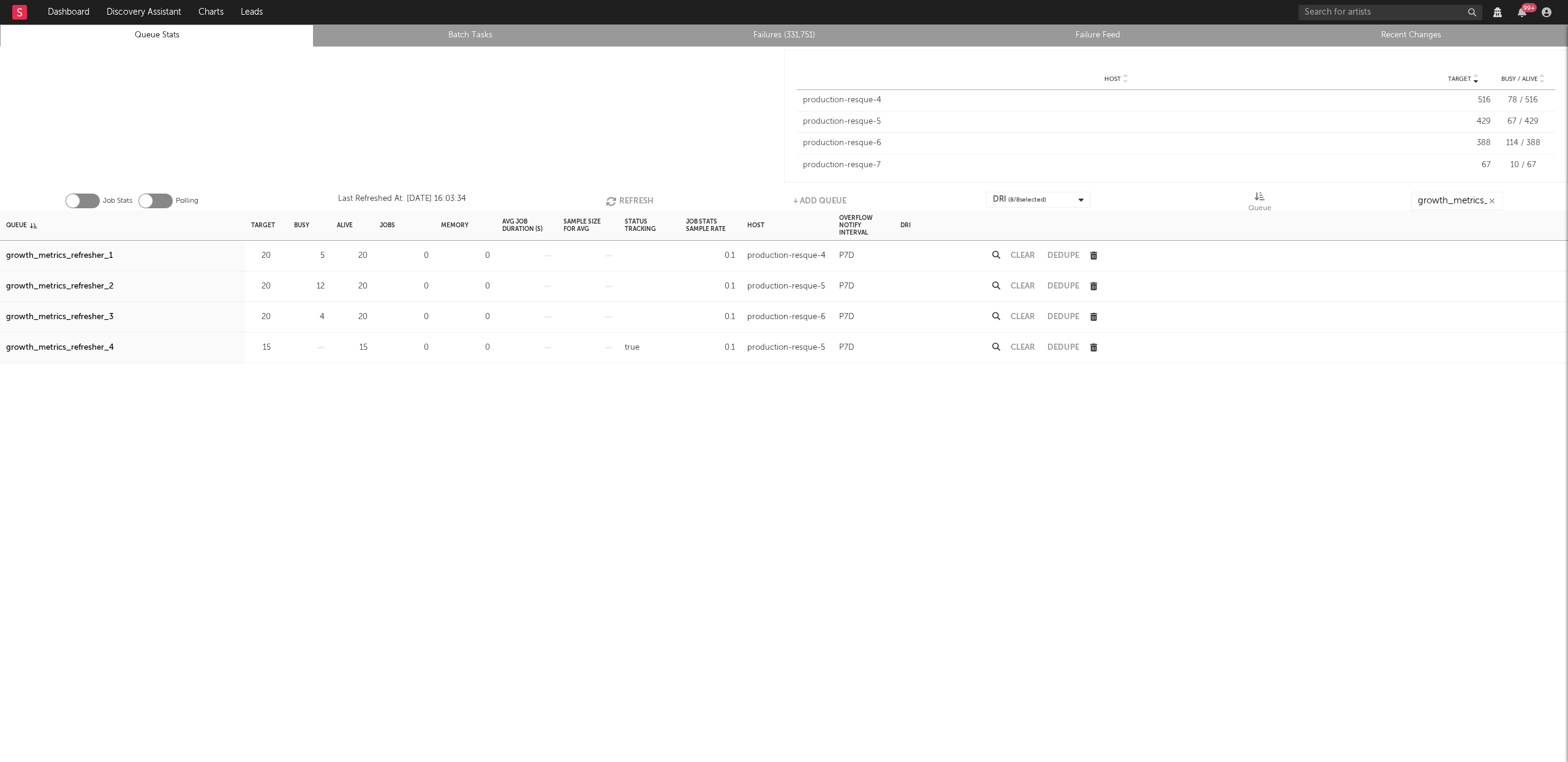
click at [629, 197] on button "Refresh" at bounding box center [629, 201] width 48 height 19
click at [627, 198] on button "Refresh" at bounding box center [628, 201] width 48 height 19
click at [64, 254] on div "growth_metrics_refresher_1" at bounding box center [60, 256] width 106 height 14
click at [78, 285] on div "growth_metrics_refresher_2" at bounding box center [60, 287] width 107 height 14
click at [93, 317] on div "growth_metrics_refresher_3" at bounding box center [60, 317] width 107 height 14
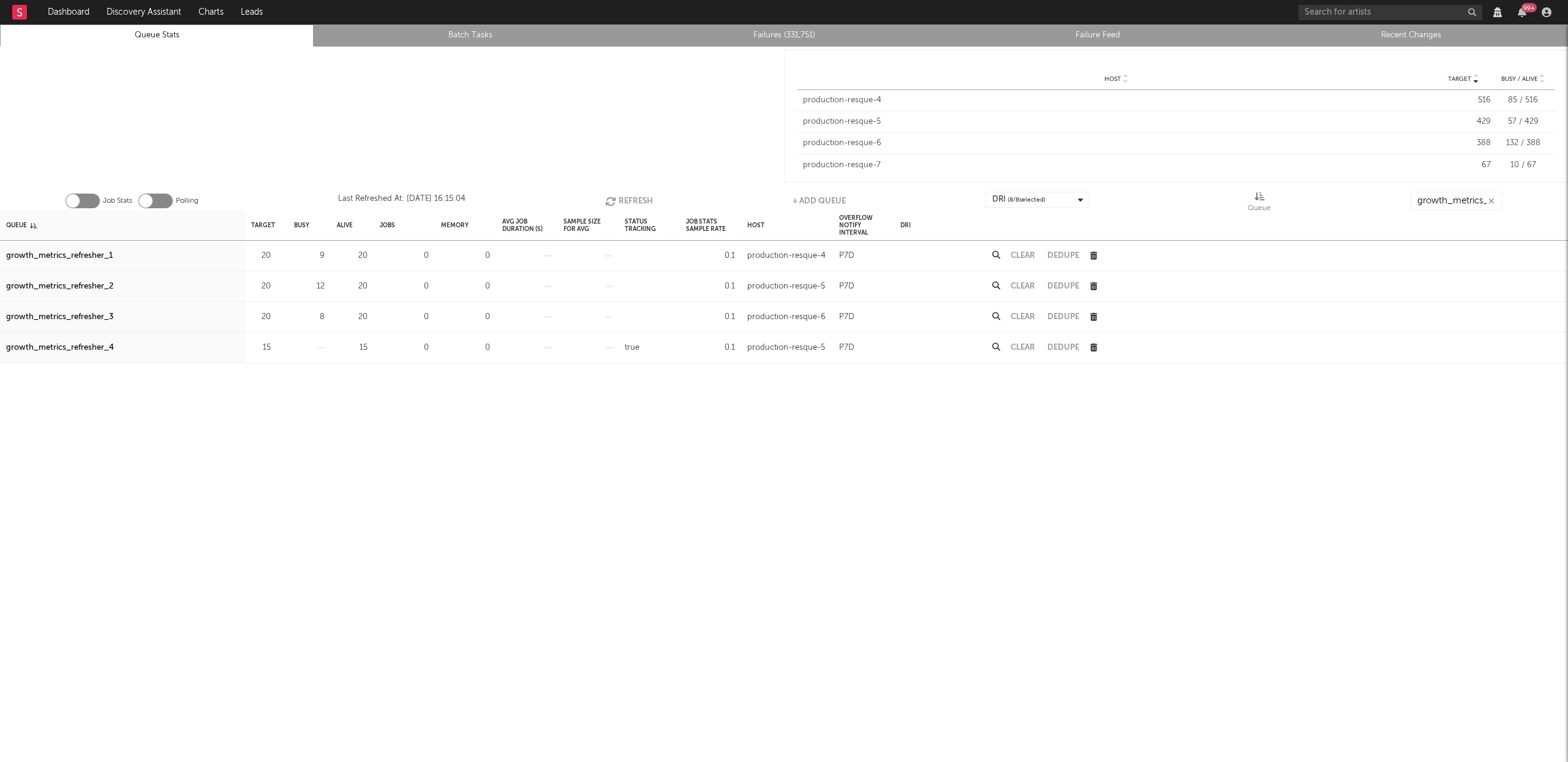
click at [633, 197] on button "Refresh" at bounding box center [628, 201] width 48 height 19
click at [628, 196] on button "Refresh" at bounding box center [628, 201] width 48 height 19
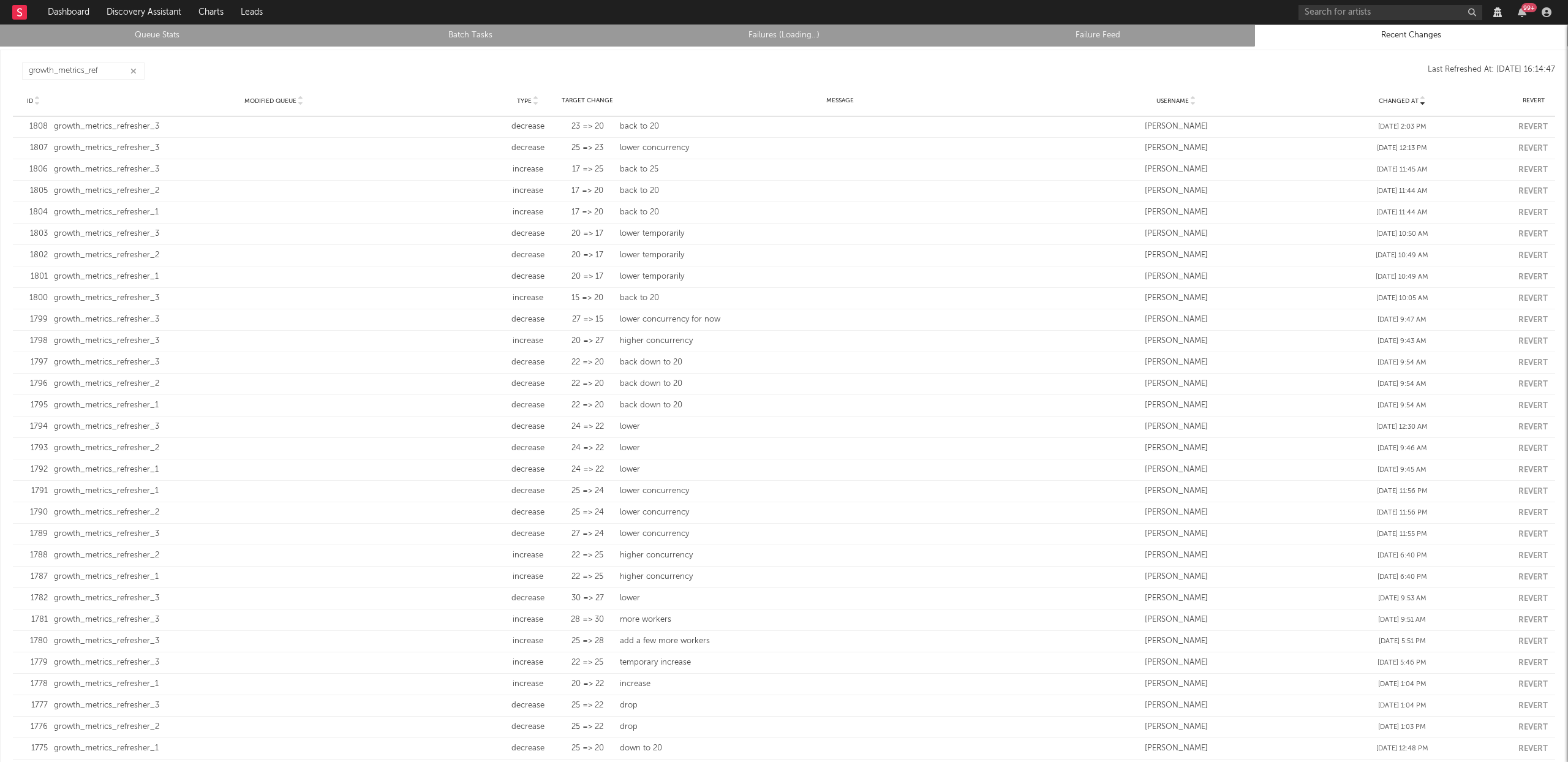
click at [133, 68] on icon "button" at bounding box center [134, 72] width 6 height 8
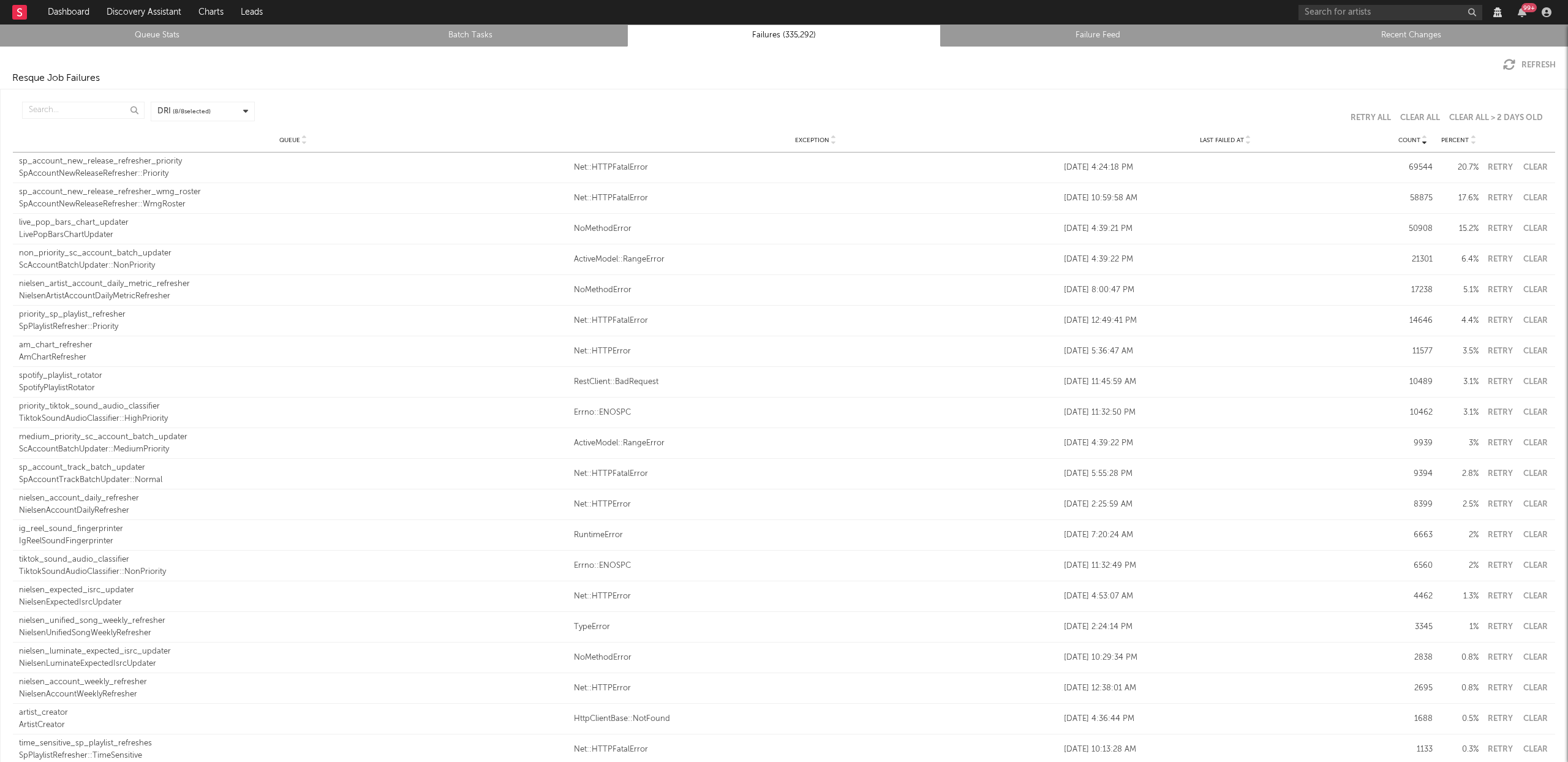
click at [609, 170] on div "Net::HTTPFatalError" at bounding box center [815, 168] width 483 height 12
click at [1538, 164] on button "Clear" at bounding box center [1535, 168] width 27 height 8
click at [81, 106] on input "text" at bounding box center [83, 110] width 122 height 17
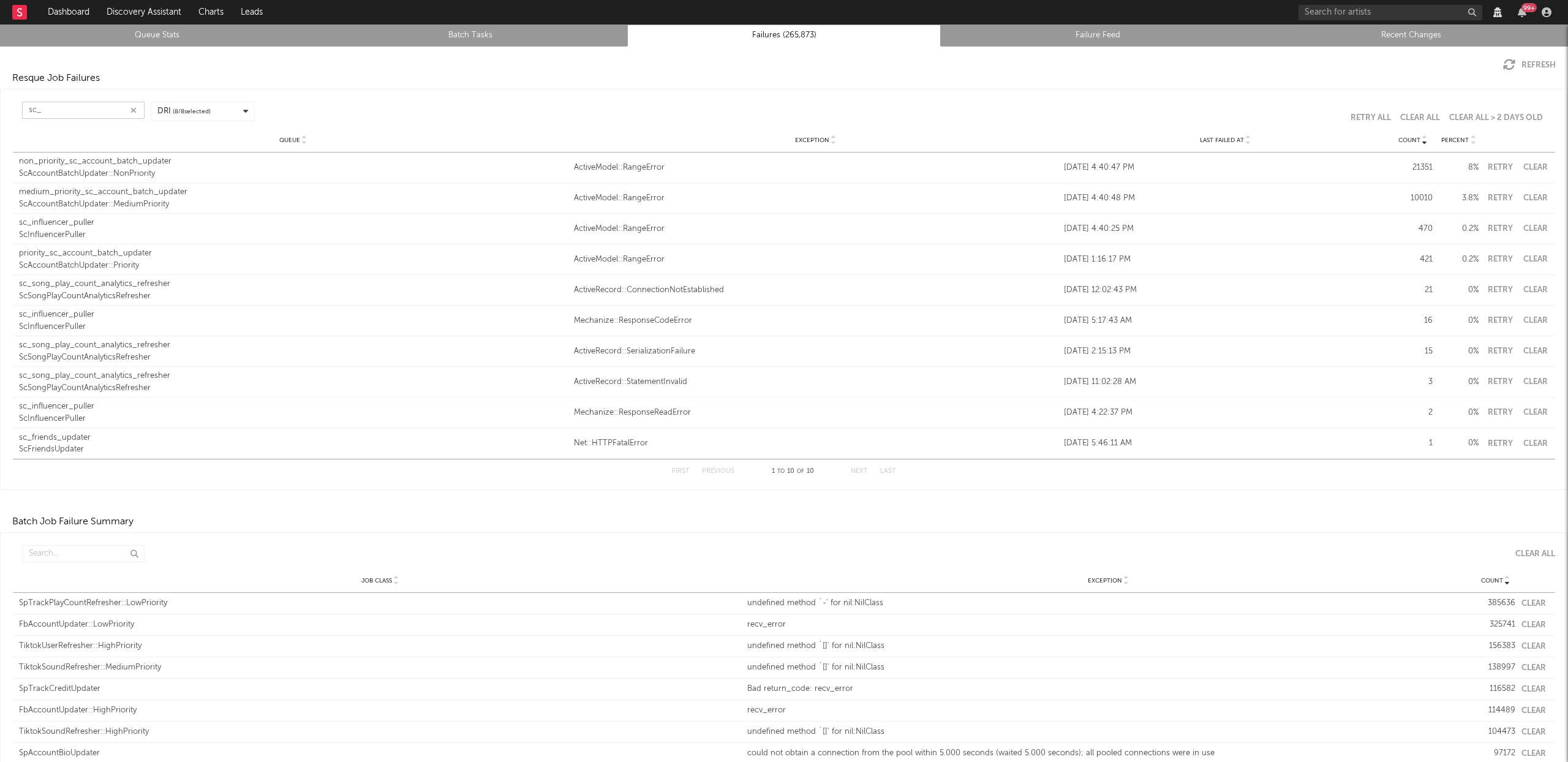
click at [1528, 169] on button "Clear" at bounding box center [1535, 168] width 27 height 8
type input "sc_"
click at [1529, 168] on button "Clear" at bounding box center [1535, 168] width 27 height 8
click at [1530, 168] on button "Clear" at bounding box center [1535, 168] width 27 height 8
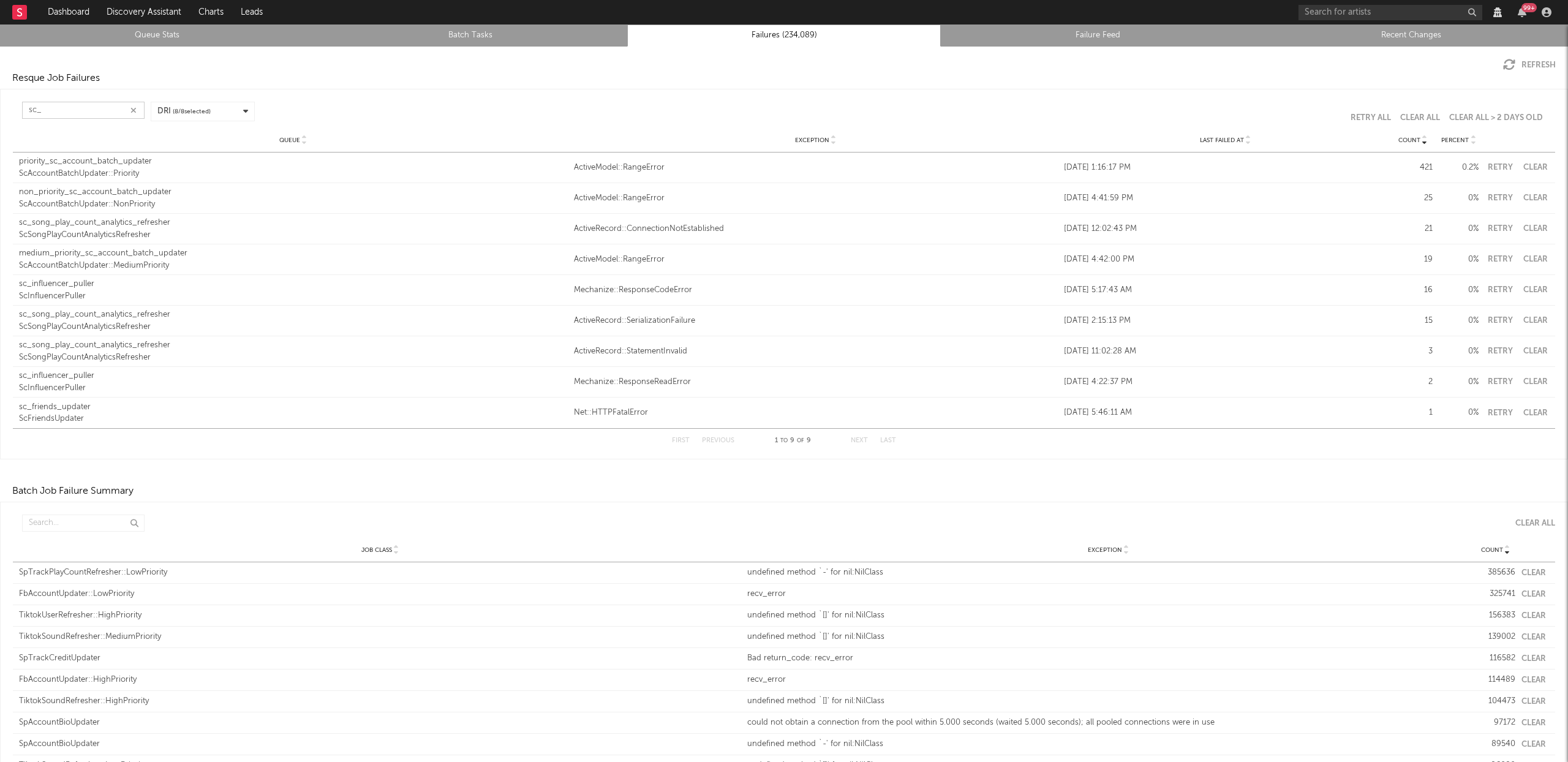
click at [1524, 168] on button "Clear" at bounding box center [1535, 168] width 27 height 8
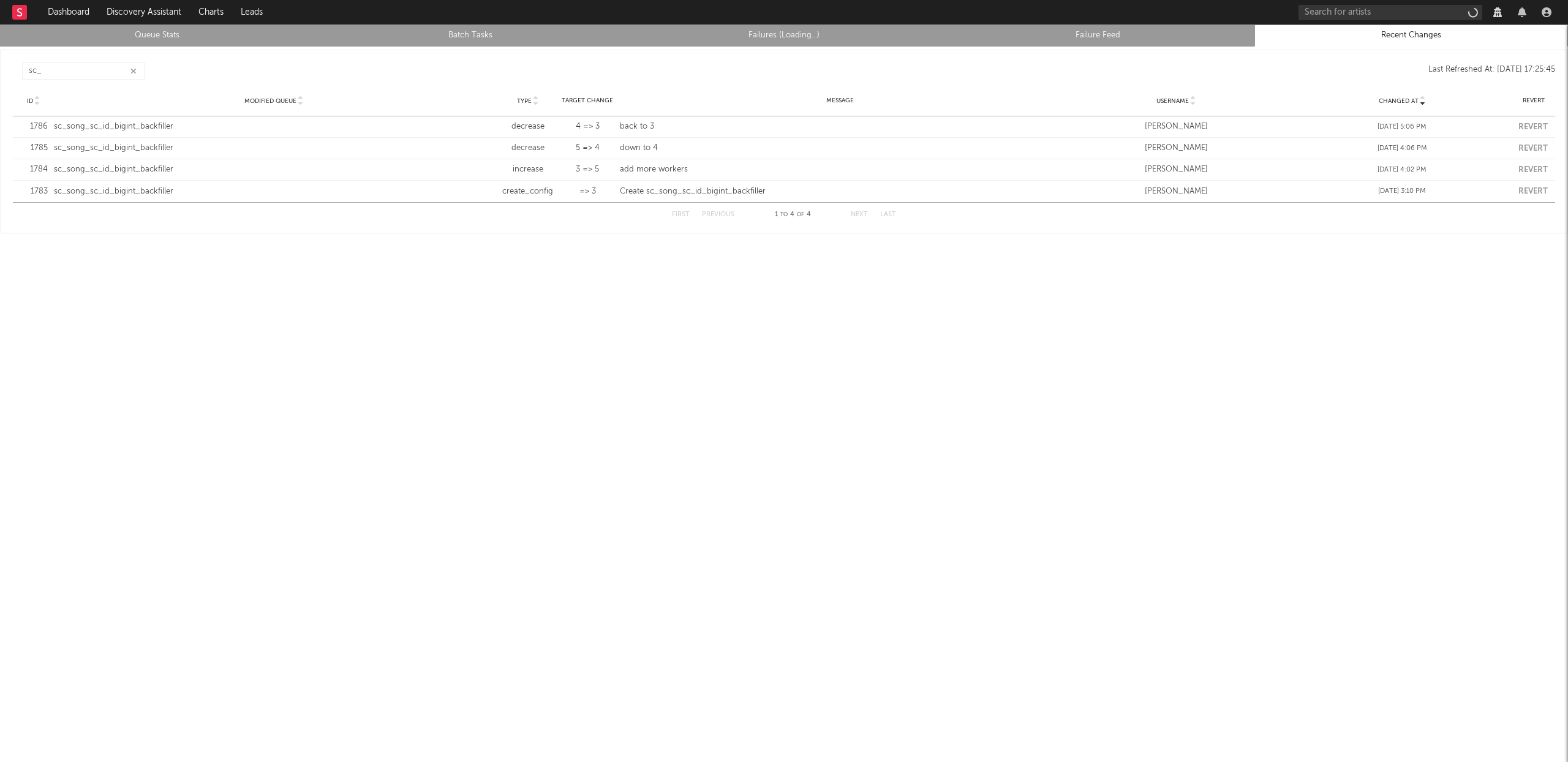
click at [135, 69] on icon "button" at bounding box center [134, 72] width 6 height 8
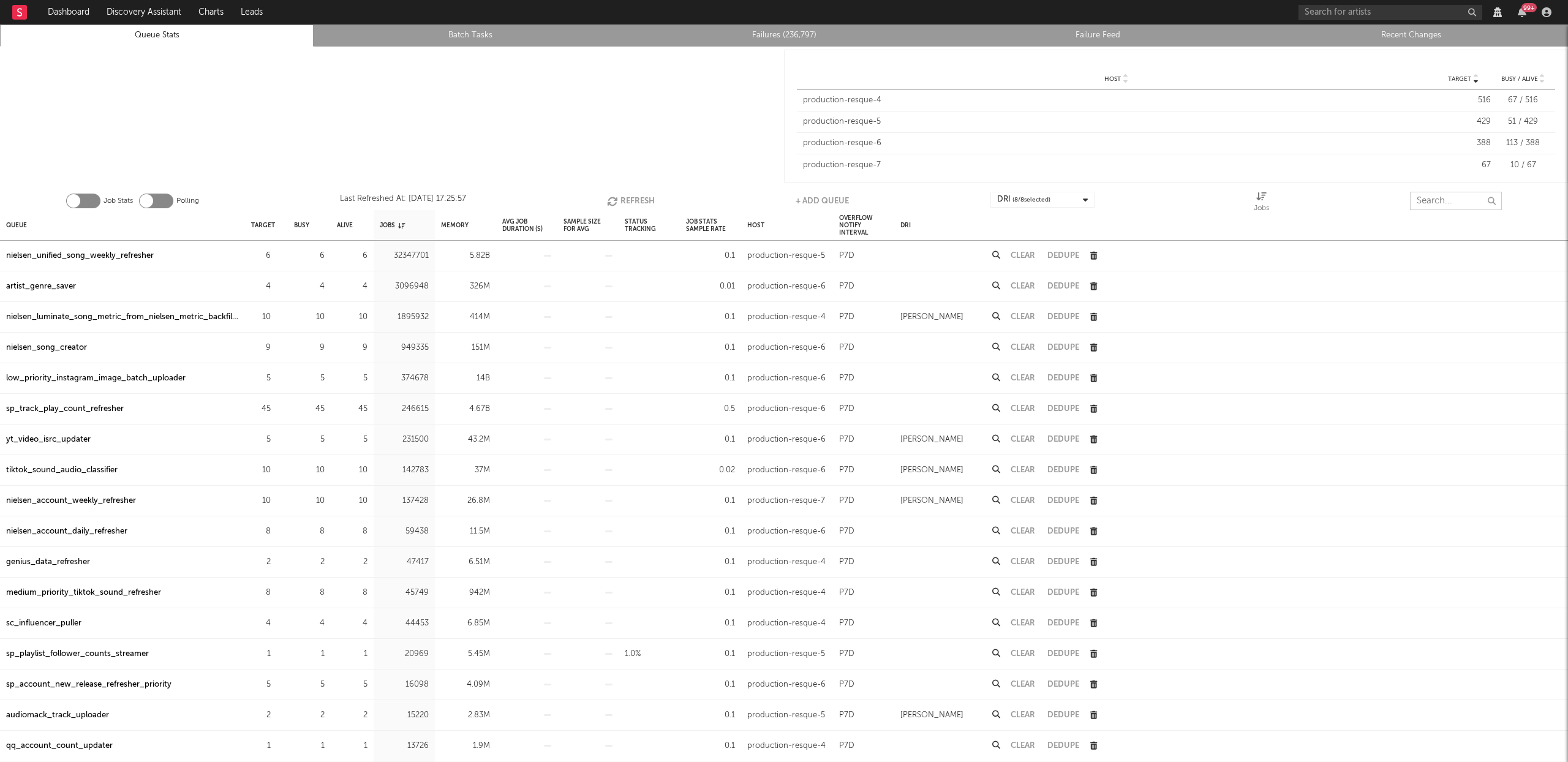
click at [1451, 205] on input "text" at bounding box center [1456, 201] width 92 height 19
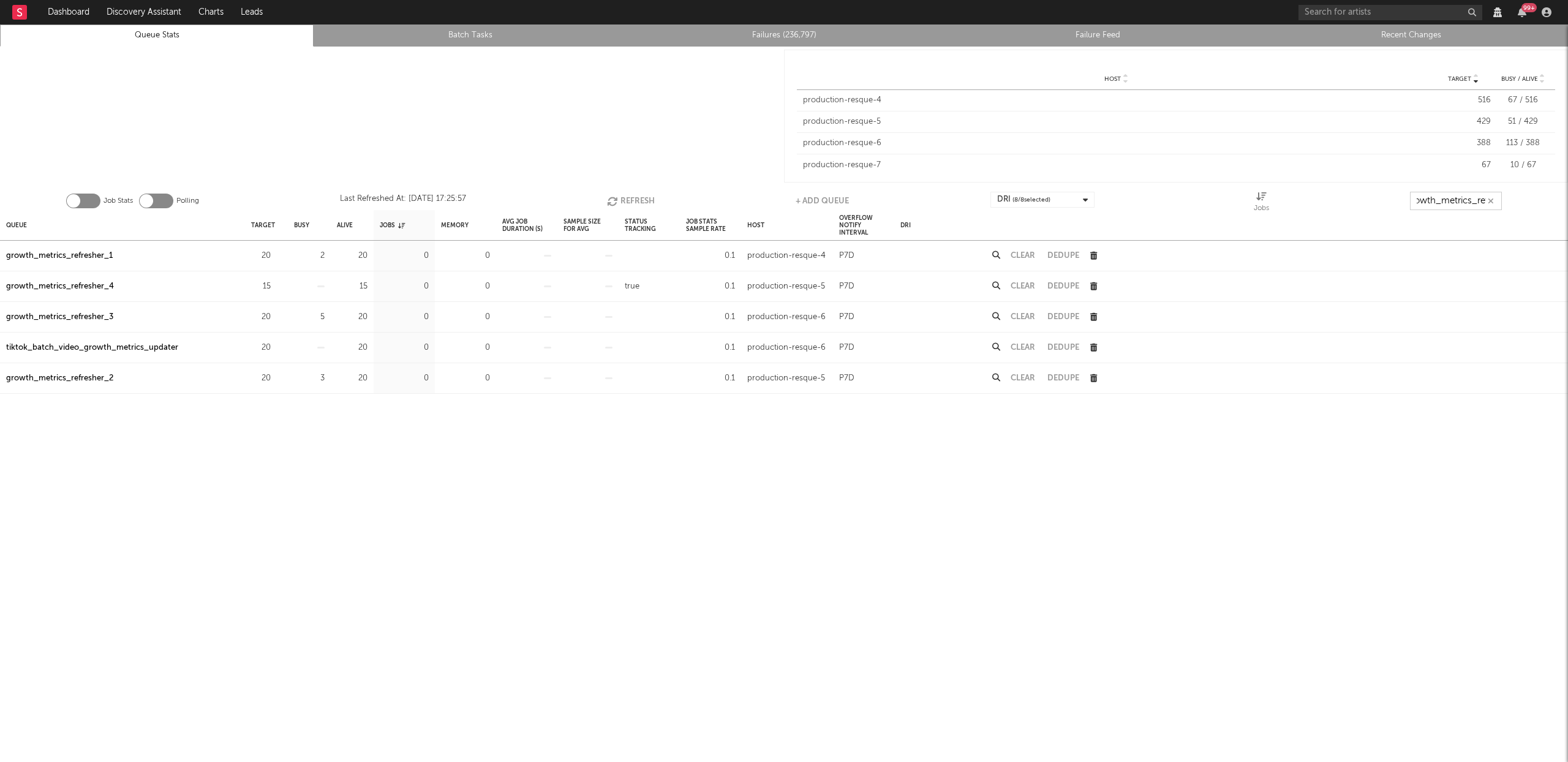
scroll to position [0, 14]
type input "growth_metrics_ref"
click at [20, 224] on div "Queue" at bounding box center [17, 225] width 21 height 27
click at [628, 196] on button "Refresh" at bounding box center [628, 201] width 48 height 19
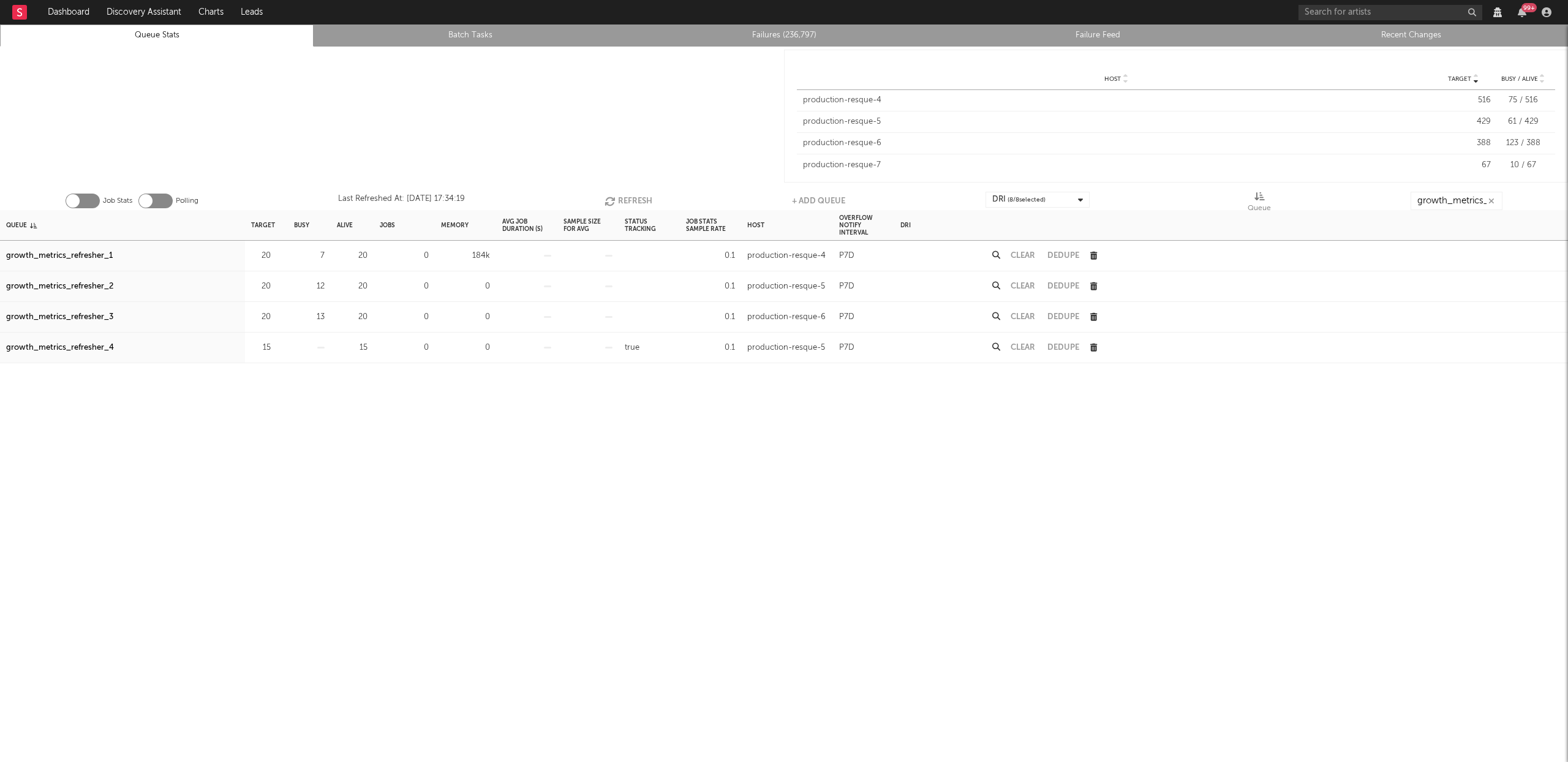
click at [634, 203] on button "Refresh" at bounding box center [628, 201] width 48 height 19
click at [70, 255] on div "growth_metrics_refresher_1" at bounding box center [60, 256] width 106 height 14
click at [73, 284] on div "growth_metrics_refresher_2" at bounding box center [60, 287] width 107 height 14
click at [75, 317] on div "growth_metrics_refresher_3" at bounding box center [60, 317] width 107 height 14
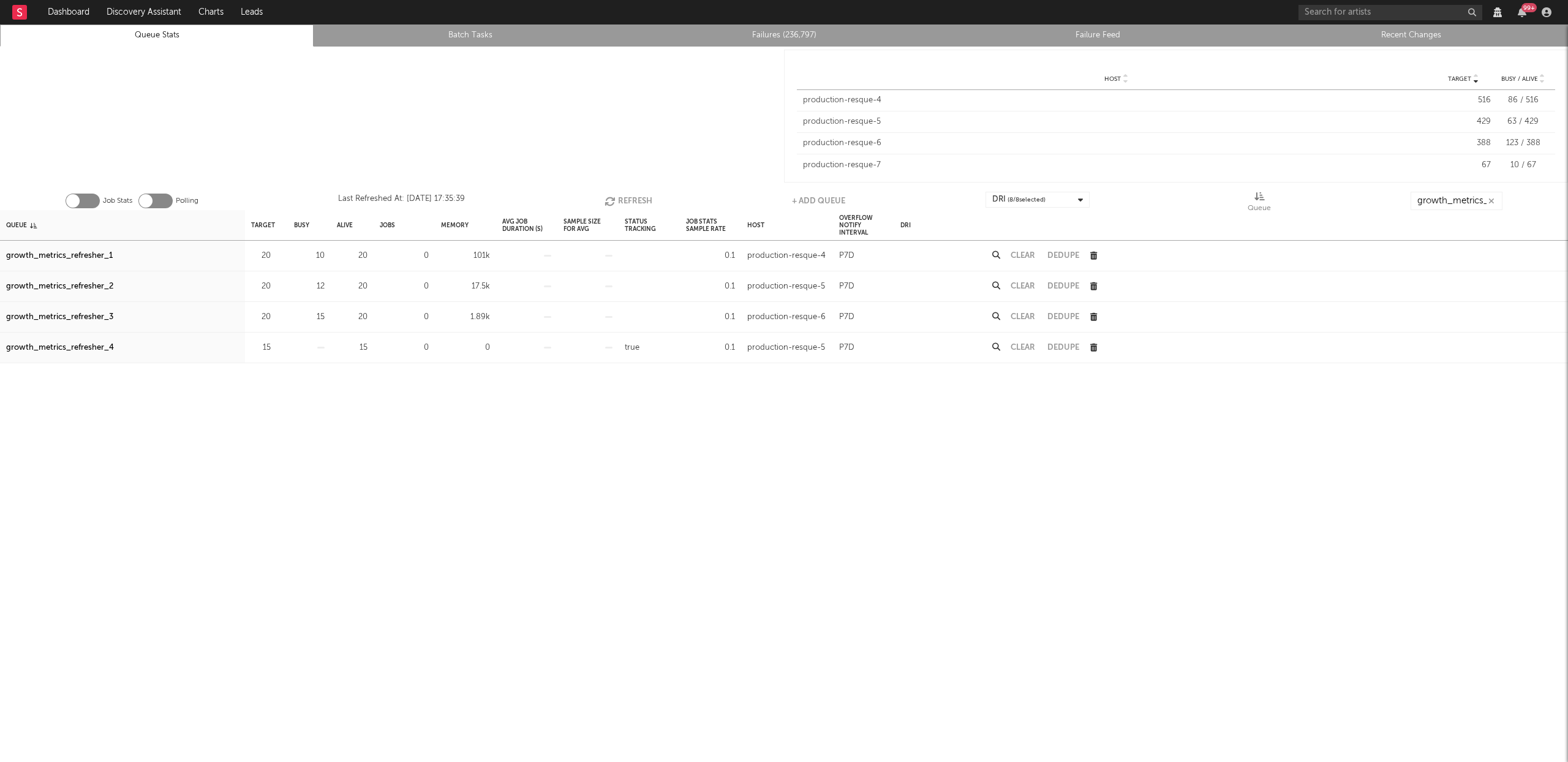
click at [619, 200] on button "Refresh" at bounding box center [628, 201] width 48 height 19
click at [624, 198] on button "Refresh" at bounding box center [628, 201] width 48 height 19
click at [622, 199] on button "Refresh" at bounding box center [627, 201] width 48 height 19
click at [621, 197] on button "Refresh" at bounding box center [629, 201] width 48 height 19
click at [635, 201] on button "Refresh" at bounding box center [629, 201] width 48 height 19
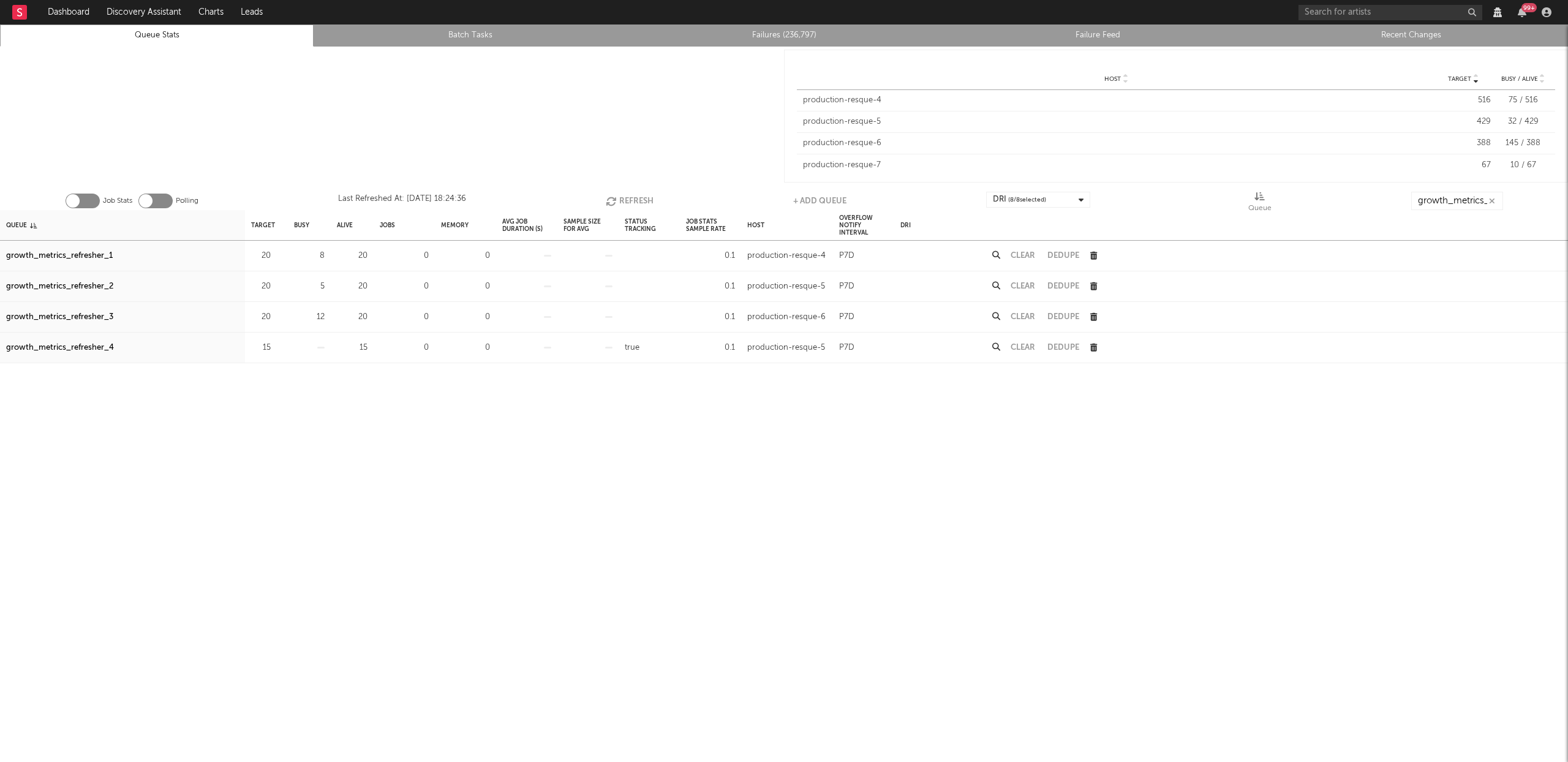
click at [642, 203] on button "Refresh" at bounding box center [629, 201] width 48 height 19
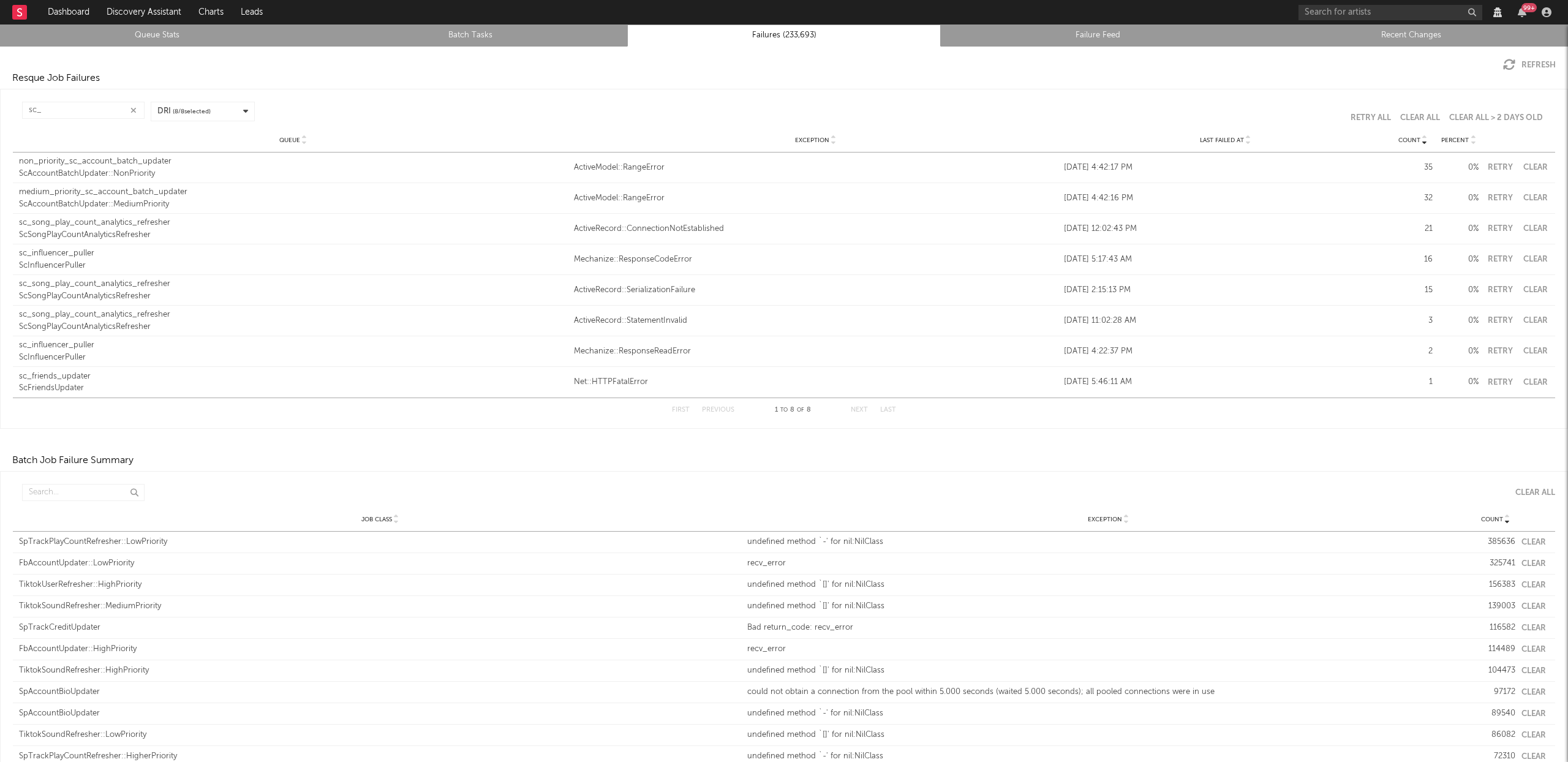
click at [96, 107] on input "sc_" at bounding box center [83, 110] width 122 height 17
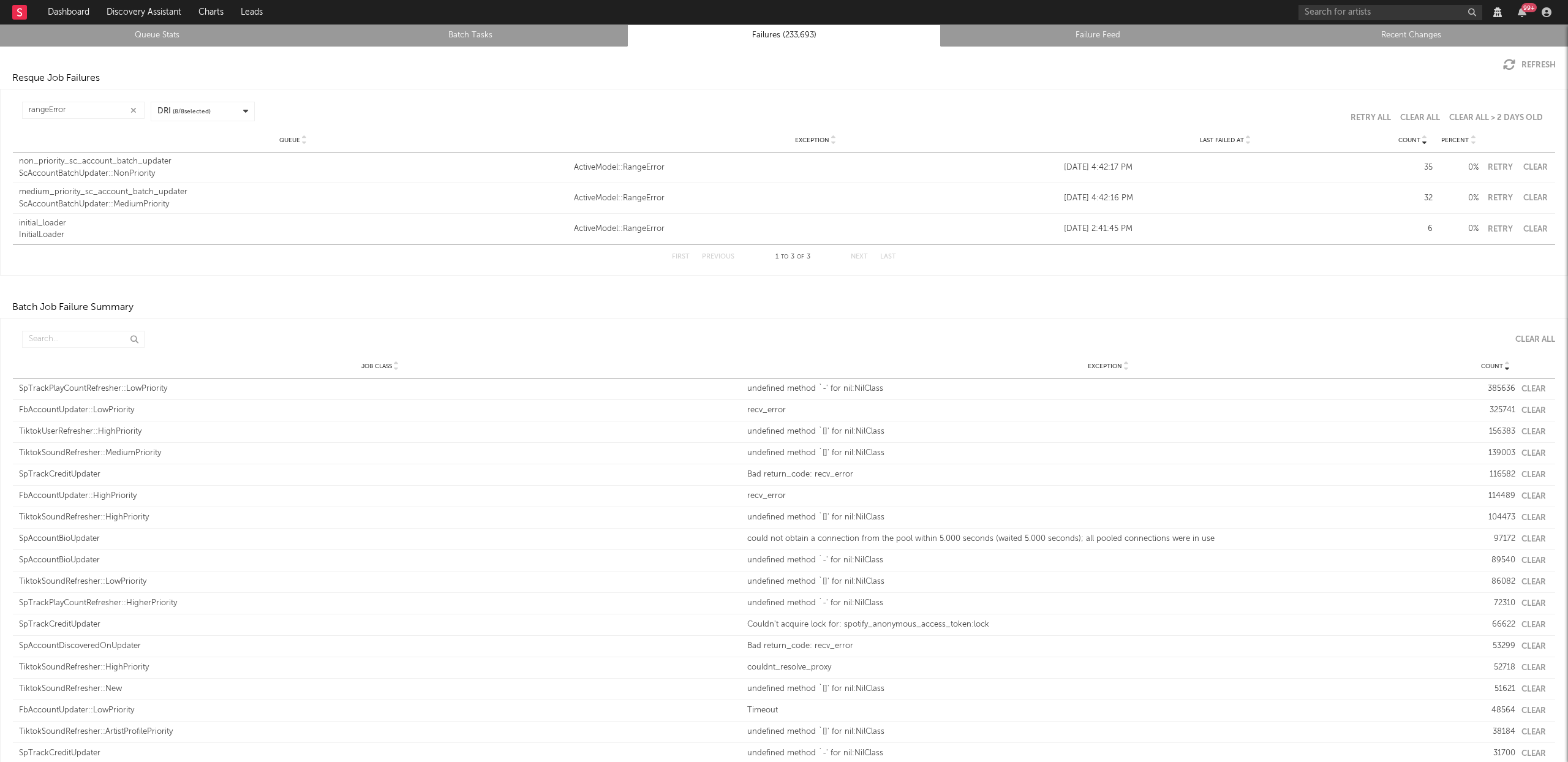
type input "rangeError"
click at [1519, 163] on div "Queue non_priority_sc_account_batch_updater ScAccountBatchUpdater::NonPriority …" at bounding box center [784, 167] width 1542 height 30
click at [1521, 166] on button "Clear" at bounding box center [1535, 168] width 27 height 8
click at [1527, 165] on button "Clear" at bounding box center [1535, 168] width 27 height 8
click at [1528, 164] on button "Clear" at bounding box center [1535, 168] width 27 height 8
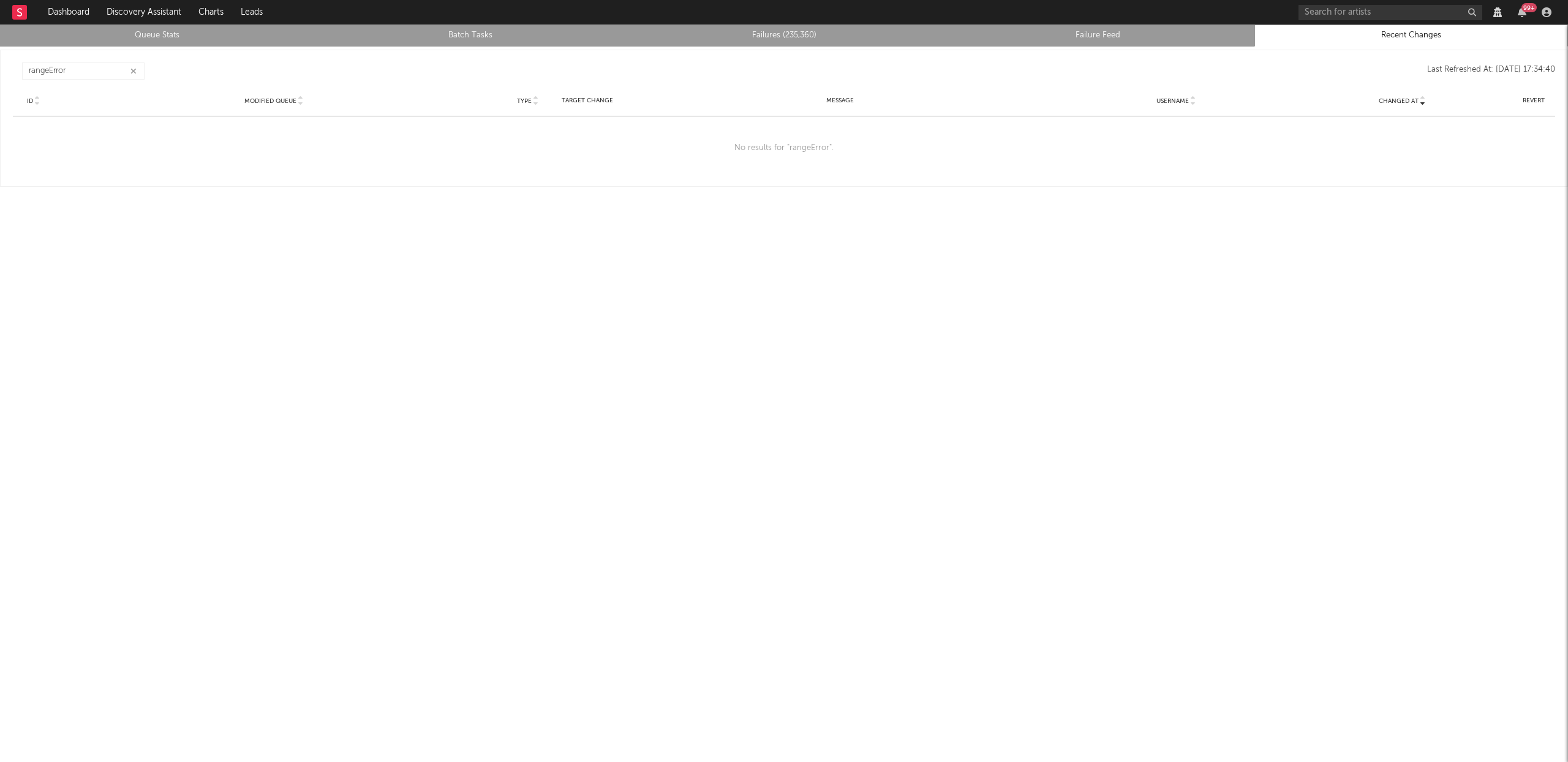
click at [137, 71] on button "button" at bounding box center [134, 71] width 10 height 11
